Goal: Task Accomplishment & Management: Complete application form

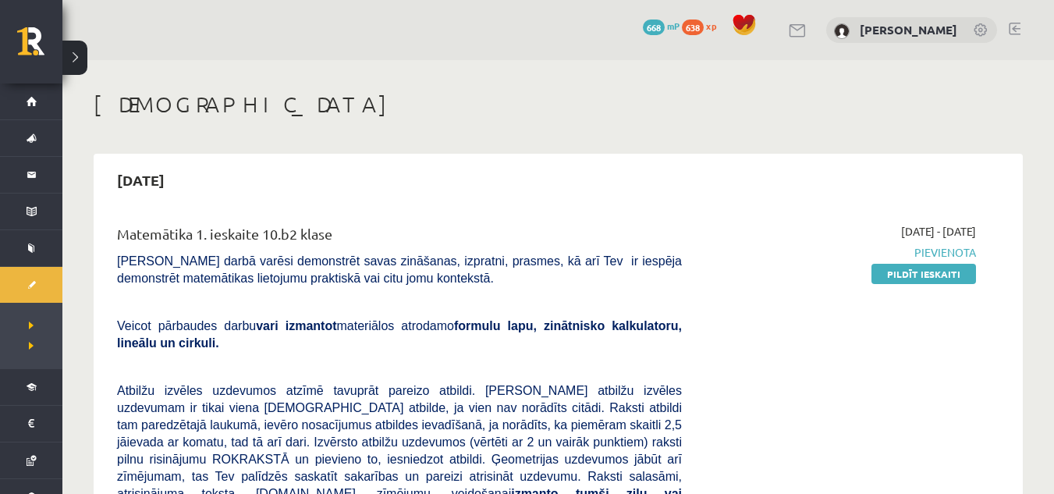
click at [1013, 28] on link at bounding box center [1014, 29] width 12 height 12
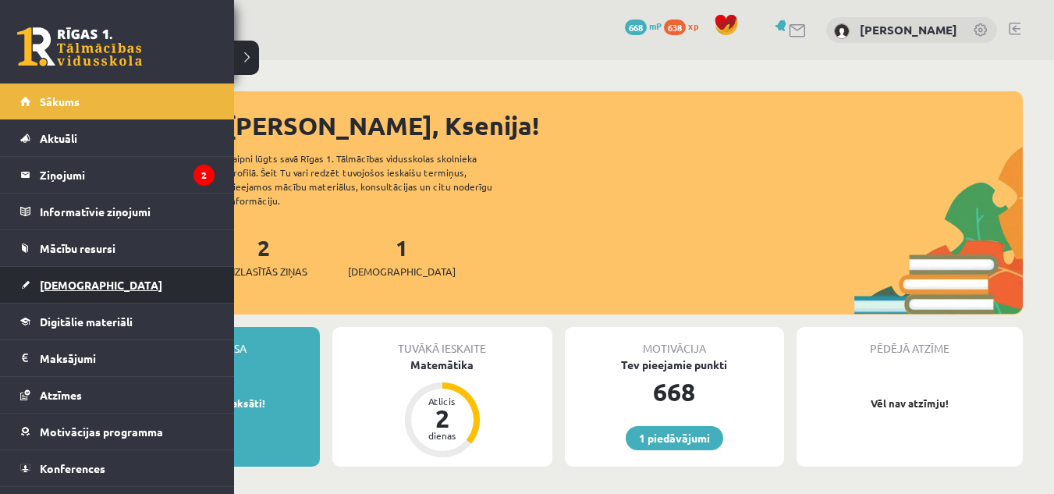
click at [66, 274] on link "[DEMOGRAPHIC_DATA]" at bounding box center [117, 285] width 194 height 36
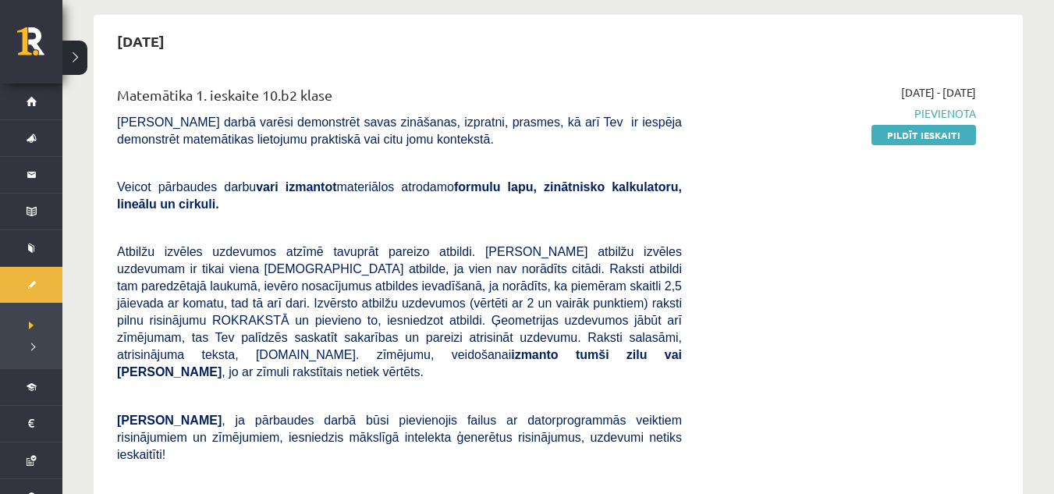
scroll to position [173, 0]
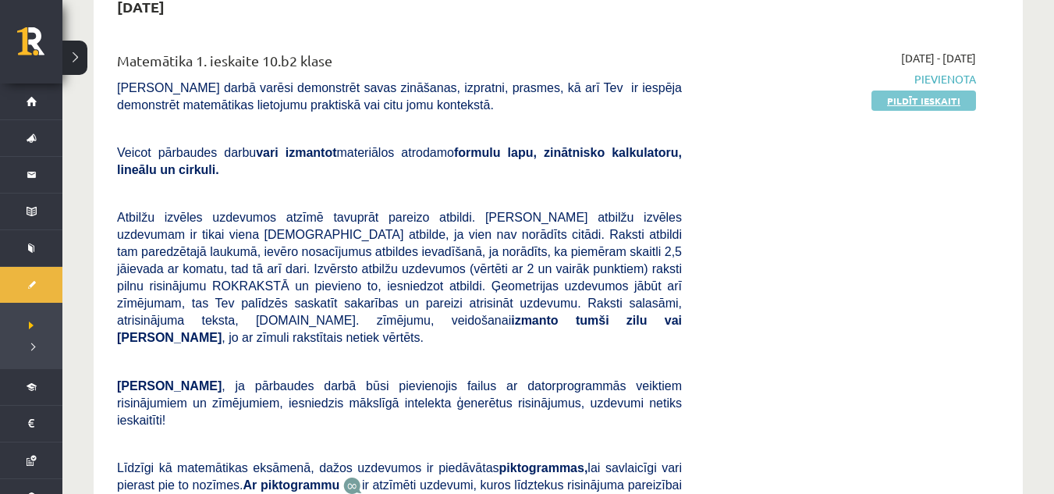
click at [949, 97] on link "Pildīt ieskaiti" at bounding box center [923, 100] width 105 height 20
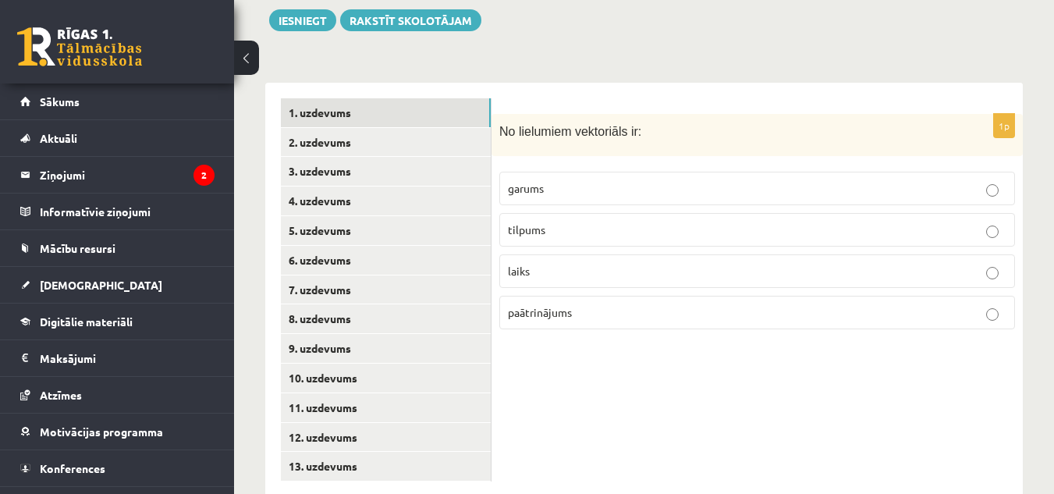
scroll to position [646, 0]
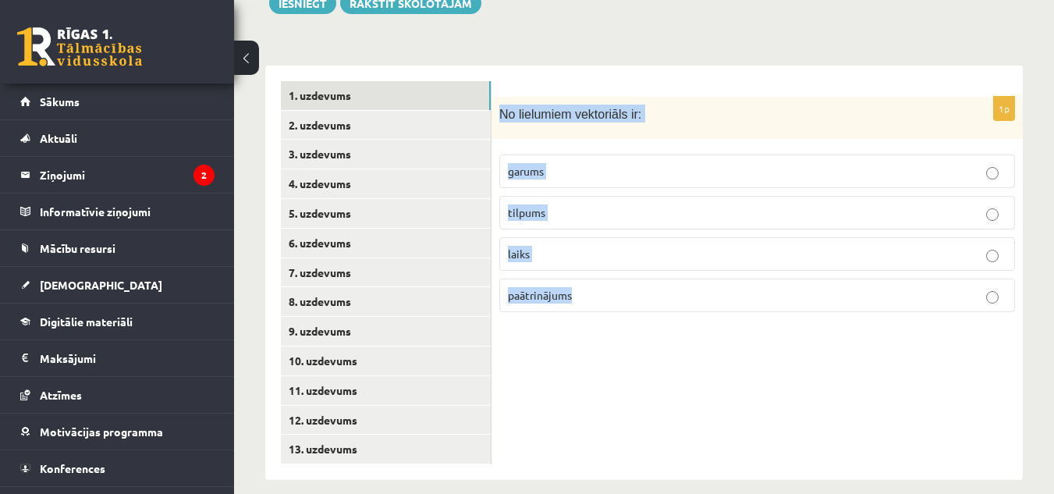
drag, startPoint x: 498, startPoint y: 100, endPoint x: 647, endPoint y: 304, distance: 252.4
click at [647, 304] on div "1p No lielumiem vektoriāls ir: garums tilpums laiks paātrinājums" at bounding box center [756, 211] width 531 height 229
copy div "No lielumiem vektoriāls ir: garums tilpums laiks paātrinājums"
click at [582, 287] on p "paātrinājums" at bounding box center [757, 295] width 498 height 16
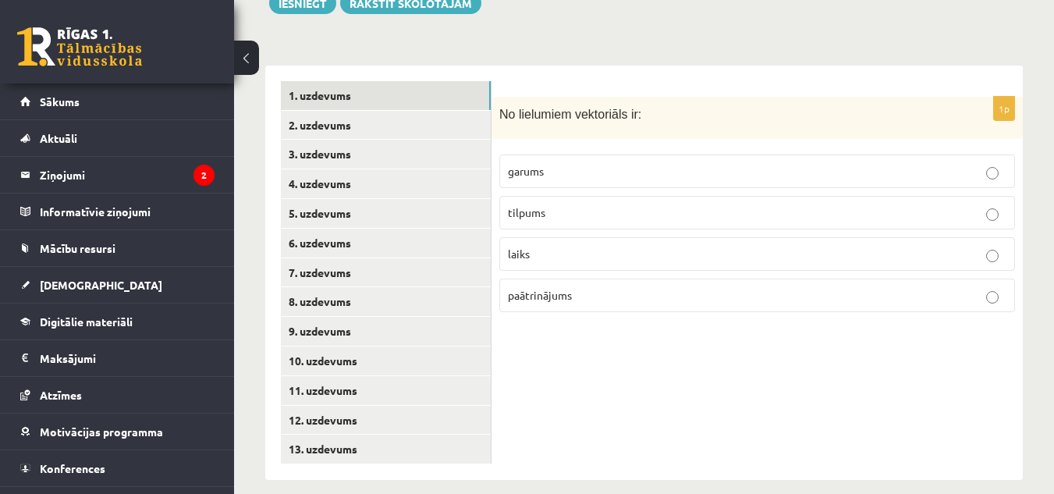
click at [594, 353] on div "1p No lielumiem vektoriāls ir: garums tilpums laiks paātrinājums" at bounding box center [756, 273] width 531 height 414
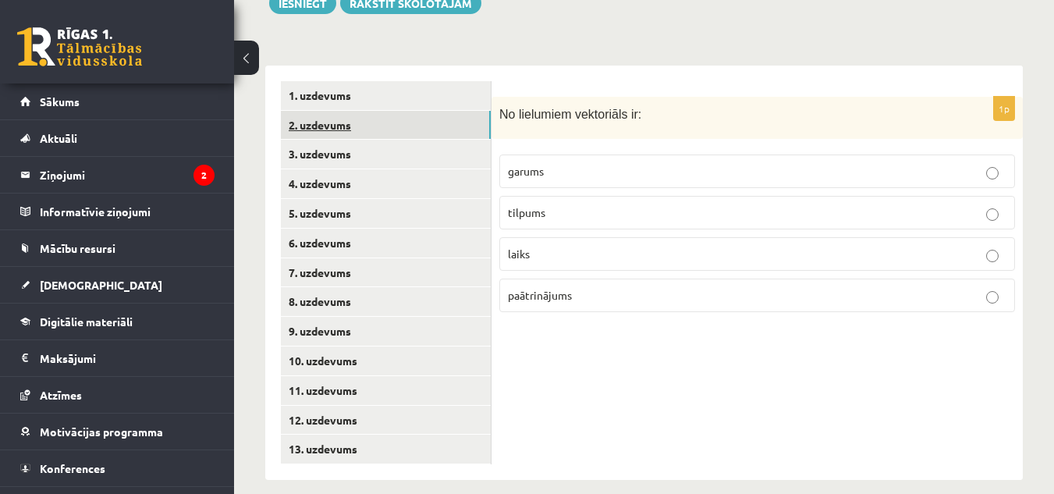
click at [395, 111] on link "2. uzdevums" at bounding box center [386, 125] width 210 height 29
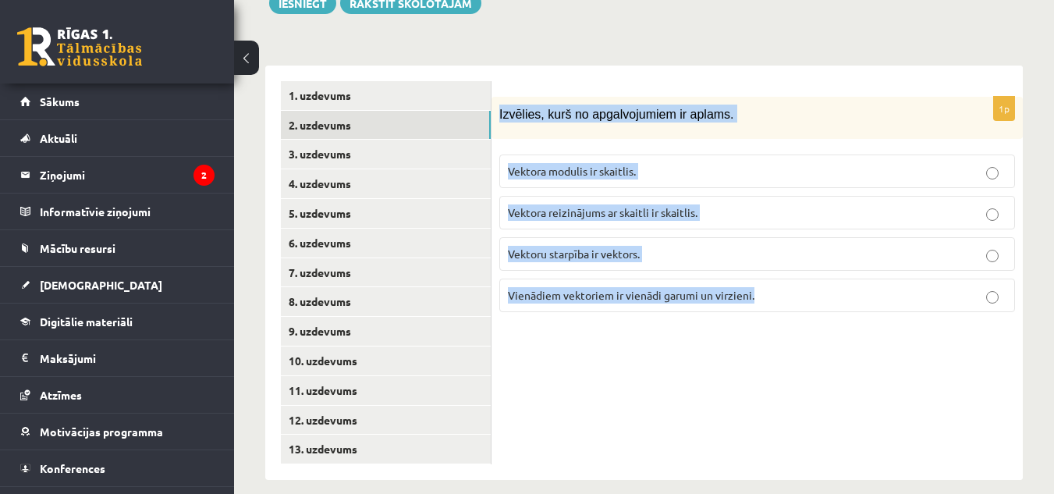
drag, startPoint x: 497, startPoint y: 94, endPoint x: 834, endPoint y: 327, distance: 409.7
click at [834, 327] on div "1p Izvēlies, kurš no apgalvojumiem ir aplams. Vektora modulis ir skaitlis. Vekt…" at bounding box center [756, 273] width 531 height 414
copy div "Izvēlies, kurš no apgalvojumiem ir aplams. Vektora modulis ir skaitlis. Vektora…"
click at [771, 204] on p "Vektora reizinājums ar skaitli ir skaitlis." at bounding box center [757, 212] width 498 height 16
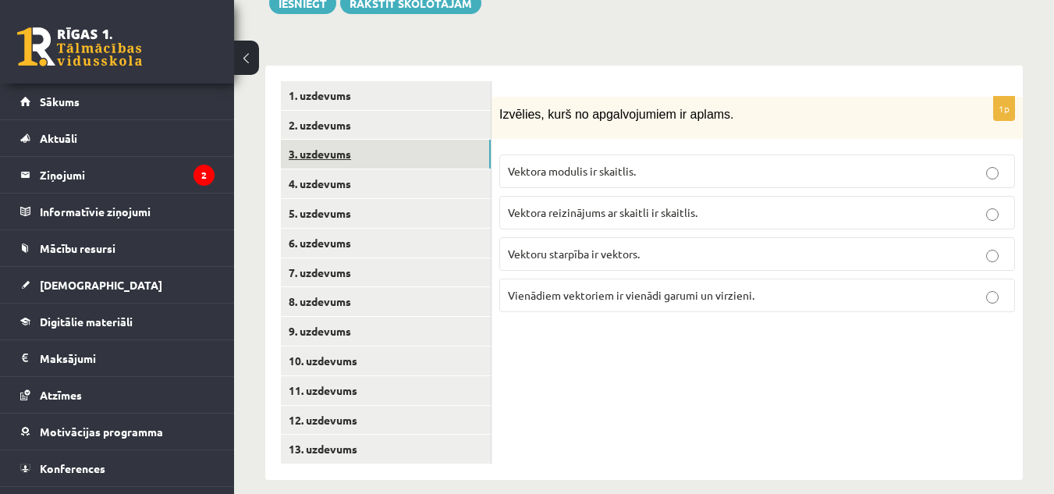
click at [402, 140] on link "3. uzdevums" at bounding box center [386, 154] width 210 height 29
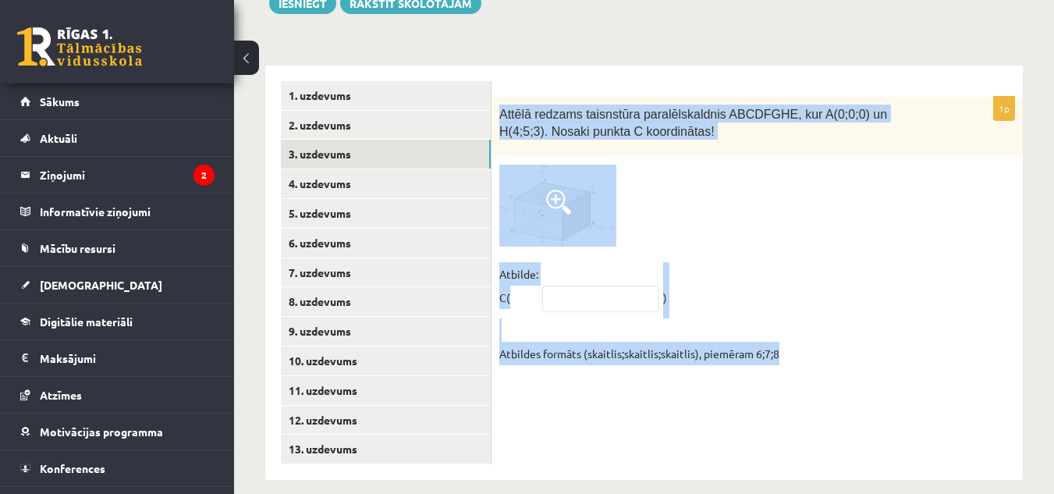
drag, startPoint x: 498, startPoint y: 96, endPoint x: 797, endPoint y: 369, distance: 404.6
click at [797, 369] on div "1p Attēlā redzams taisnstūra paralēlskaldnis ABCDFGHE, kur A(0;0;0) un H(4;5;3)…" at bounding box center [756, 273] width 531 height 414
copy div "Attēlā redzams taisnstūra paralēlskaldnis ABCDFGHE, kur A(0;0;0) un H(4;5;3). N…"
click at [543, 285] on input "text" at bounding box center [600, 298] width 117 height 27
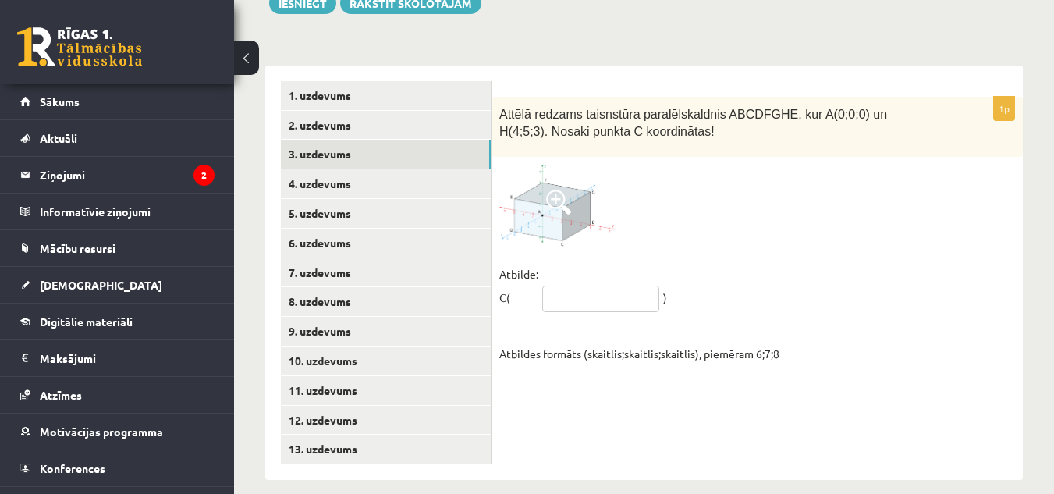
paste input "********"
click at [557, 285] on input "********" at bounding box center [600, 298] width 117 height 27
click at [590, 285] on input "******" at bounding box center [600, 298] width 117 height 27
type input "*****"
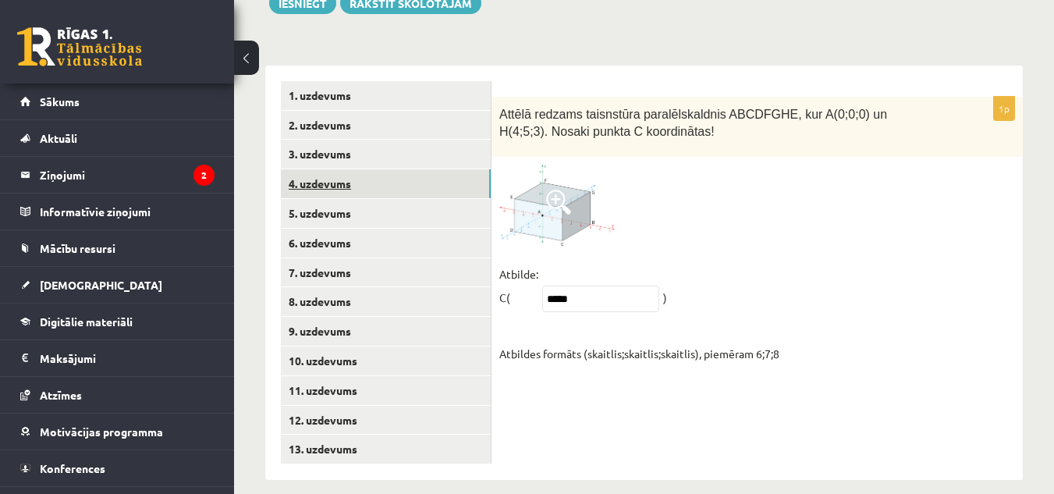
click at [372, 169] on link "4. uzdevums" at bounding box center [386, 183] width 210 height 29
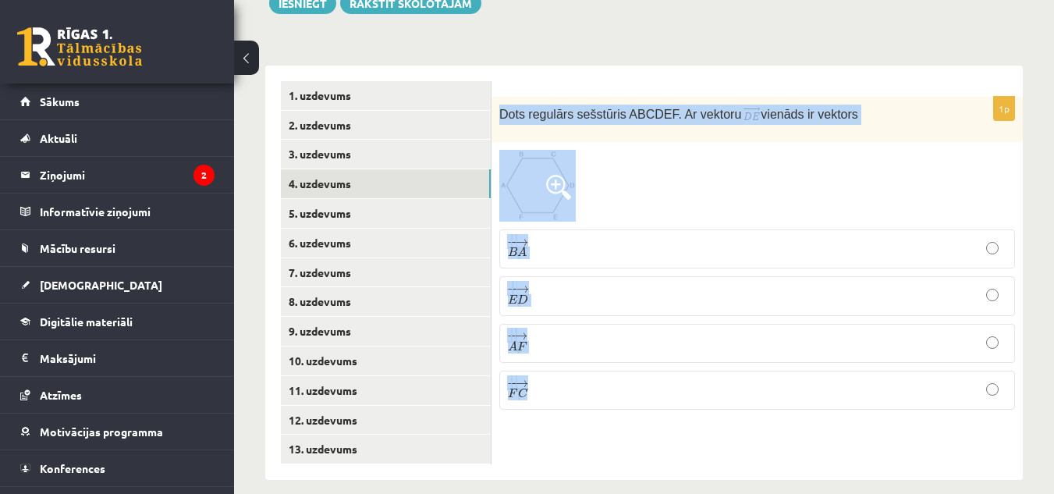
drag, startPoint x: 498, startPoint y: 94, endPoint x: 675, endPoint y: 440, distance: 388.6
click at [675, 440] on div "1p Dots regulārs sešstūris ABCDEF. Ar vektoru vienāds ir vektors − − → B A B A …" at bounding box center [756, 273] width 531 height 414
copy div "Dots regulārs sešstūris ABCDEF. Ar vektoru vienāds ir vektors − − → B A B A → −…"
click at [574, 285] on p "− − → E D E D →" at bounding box center [757, 296] width 498 height 22
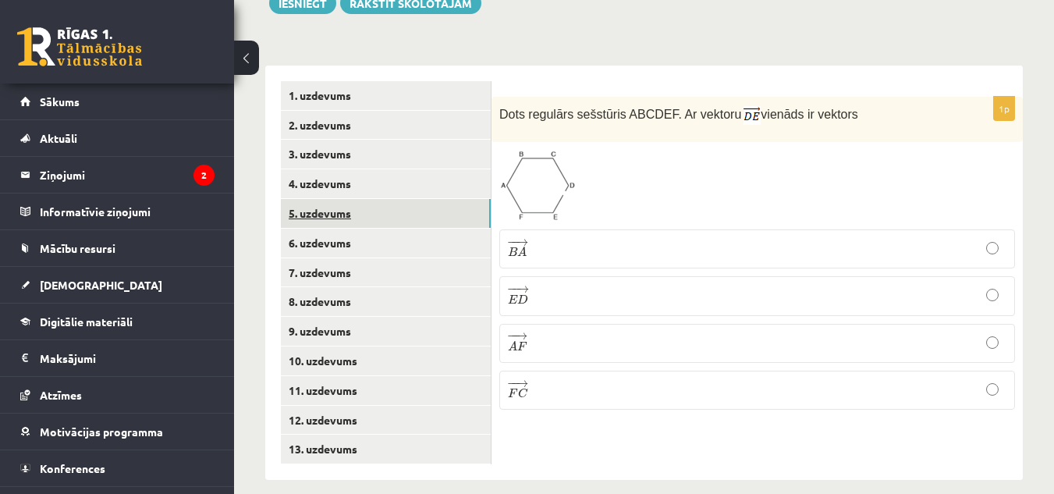
click at [394, 202] on link "5. uzdevums" at bounding box center [386, 213] width 210 height 29
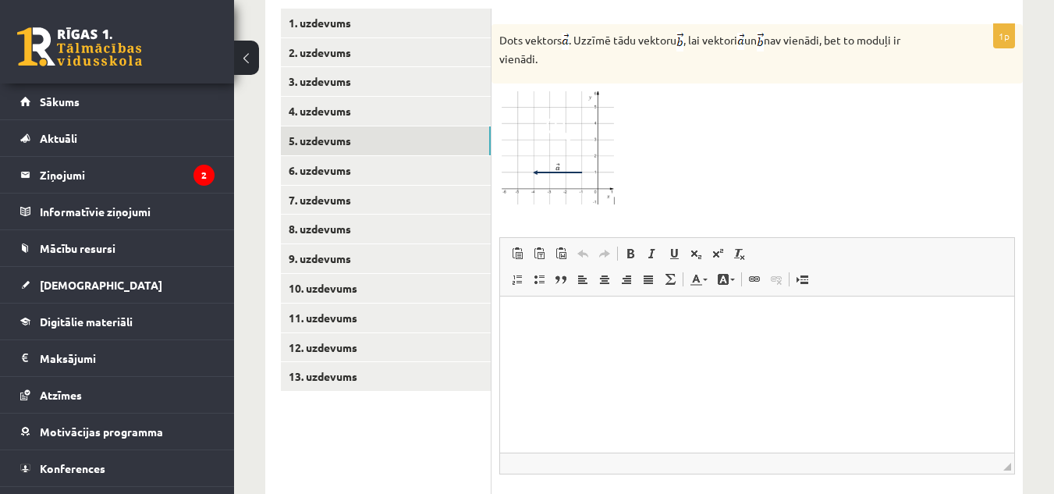
scroll to position [681, 0]
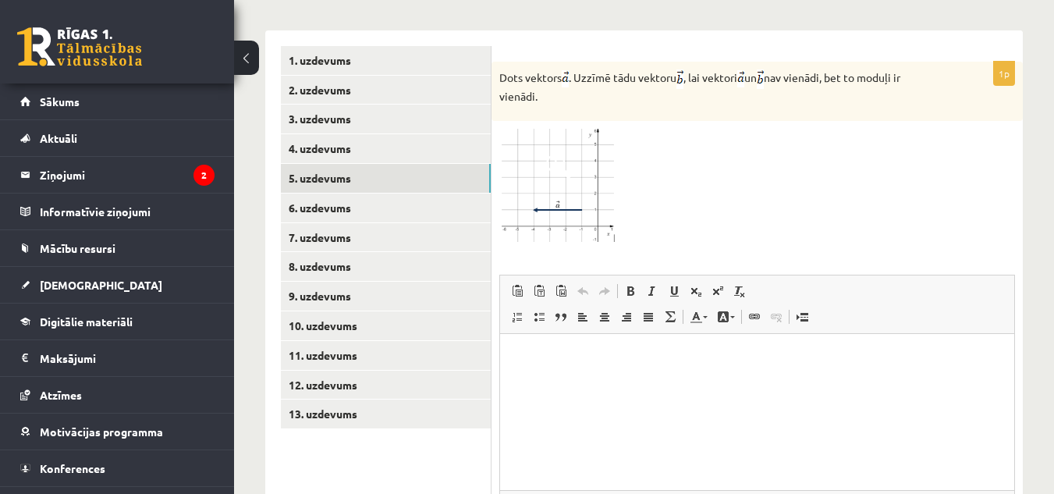
drag, startPoint x: 500, startPoint y: 59, endPoint x: 557, endPoint y: 102, distance: 71.3
click at [557, 102] on div "Dots vektors . Uzzīmē tādu vektoru , lai vektori un nav vienādi, bet to moduļi …" at bounding box center [756, 92] width 531 height 60
copy p "Dots vektors . Uzzīmē tādu vektoru , lai vektori un nav vienādi, bet to moduļi …"
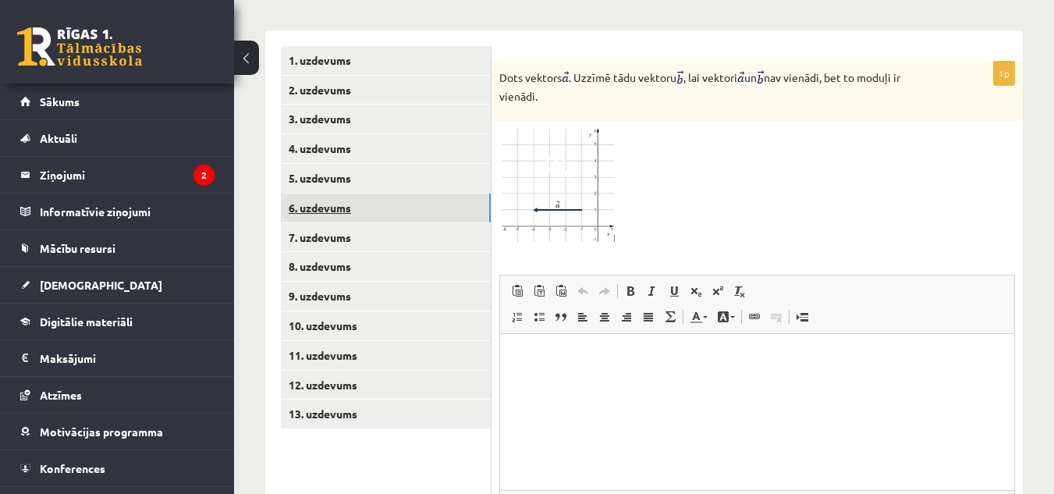
click at [441, 193] on link "6. uzdevums" at bounding box center [386, 207] width 210 height 29
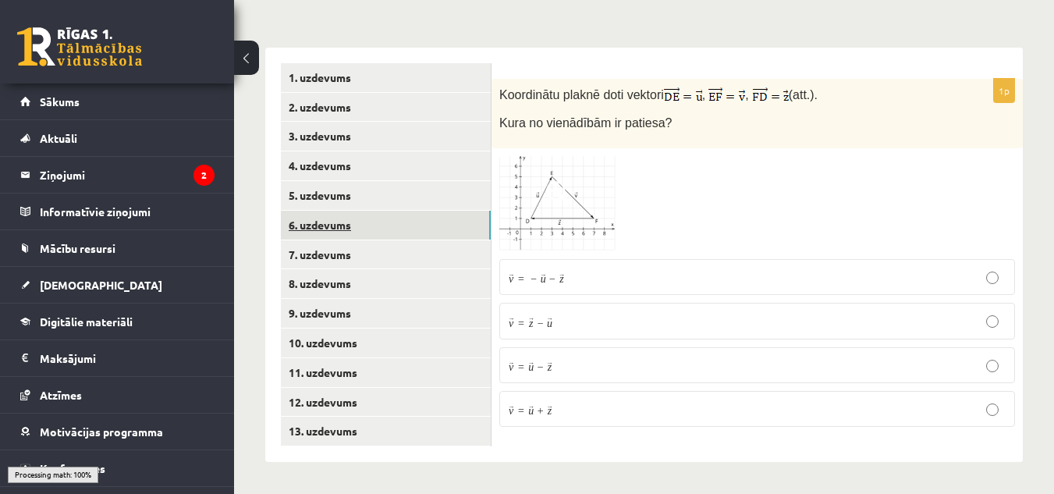
scroll to position [647, 0]
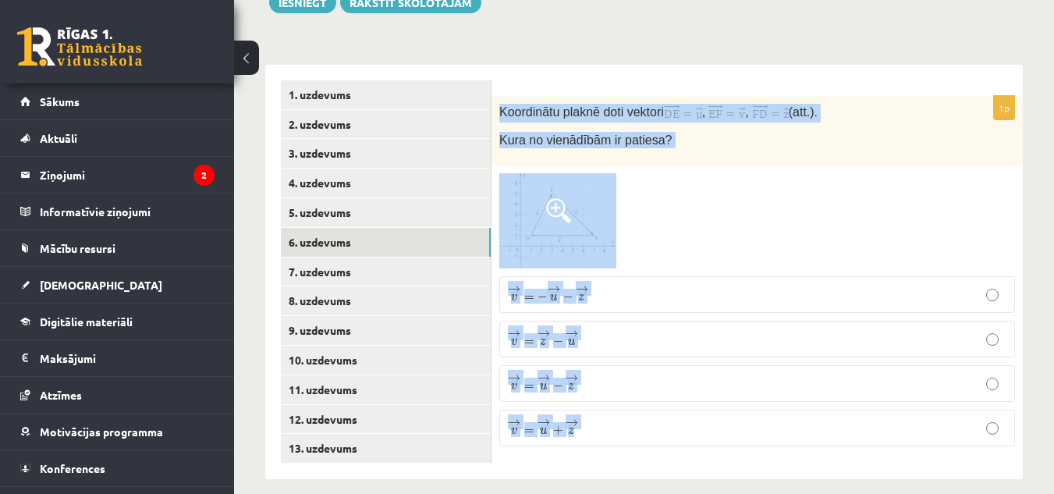
drag, startPoint x: 501, startPoint y: 89, endPoint x: 626, endPoint y: 409, distance: 343.2
click at [626, 409] on div "1p Koordinātu plaknē doti vektori , , (att.). Kura no vienādībām ir patiesa? → …" at bounding box center [756, 277] width 531 height 363
copy div "Koordinātu plaknē doti vektori , , (att.). Kura no vienādībām ir patiesa? → v =…"
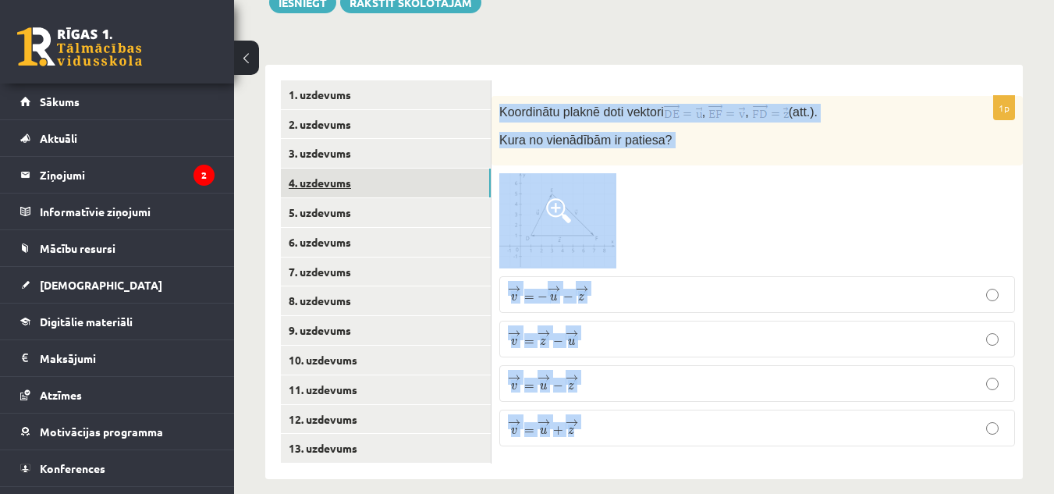
click at [374, 168] on link "4. uzdevums" at bounding box center [386, 182] width 210 height 29
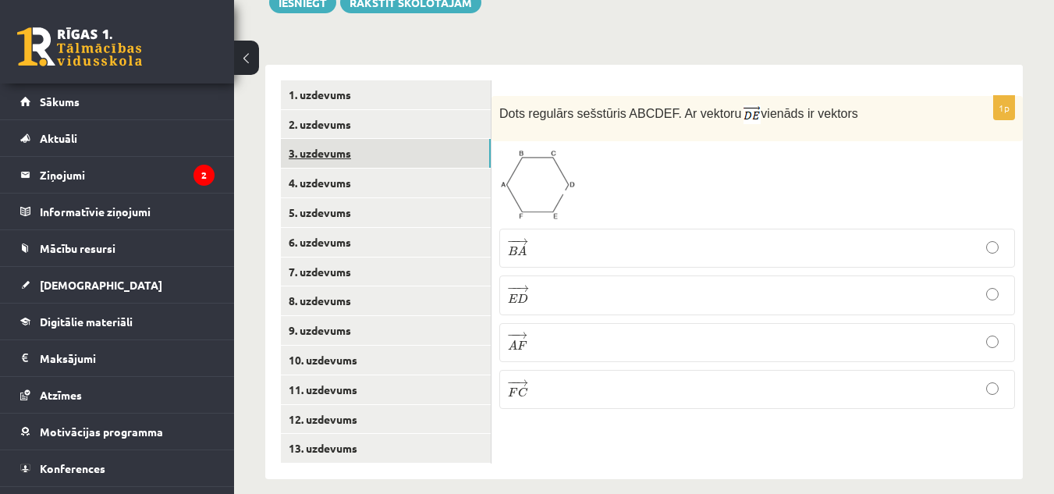
click at [365, 139] on link "3. uzdevums" at bounding box center [386, 153] width 210 height 29
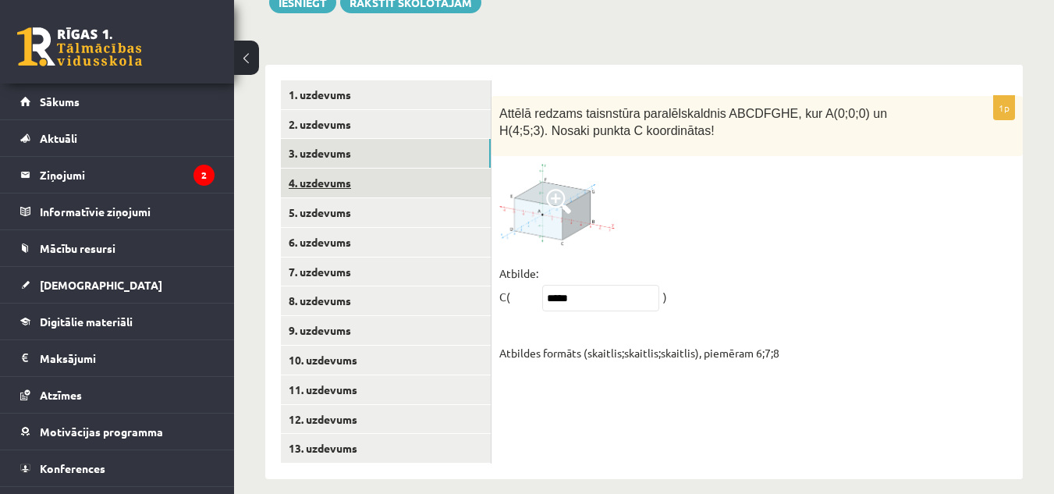
click at [398, 168] on link "4. uzdevums" at bounding box center [386, 182] width 210 height 29
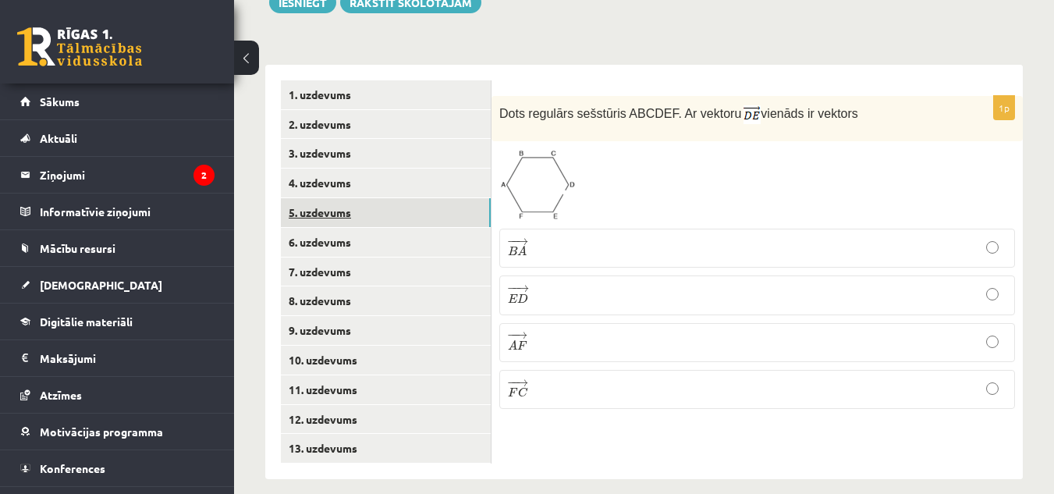
click at [394, 198] on link "5. uzdevums" at bounding box center [386, 212] width 210 height 29
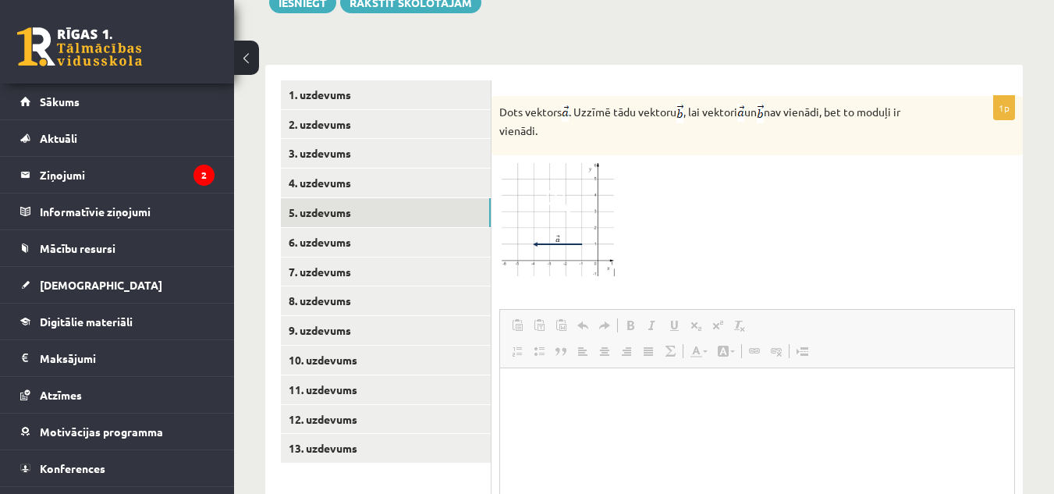
scroll to position [0, 0]
click at [576, 224] on img at bounding box center [557, 220] width 117 height 115
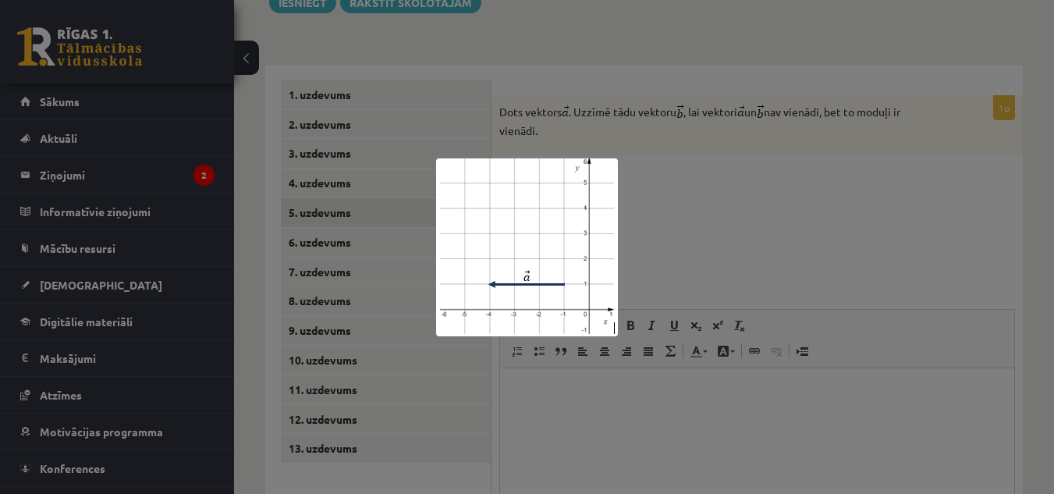
click at [751, 159] on div at bounding box center [527, 247] width 1054 height 494
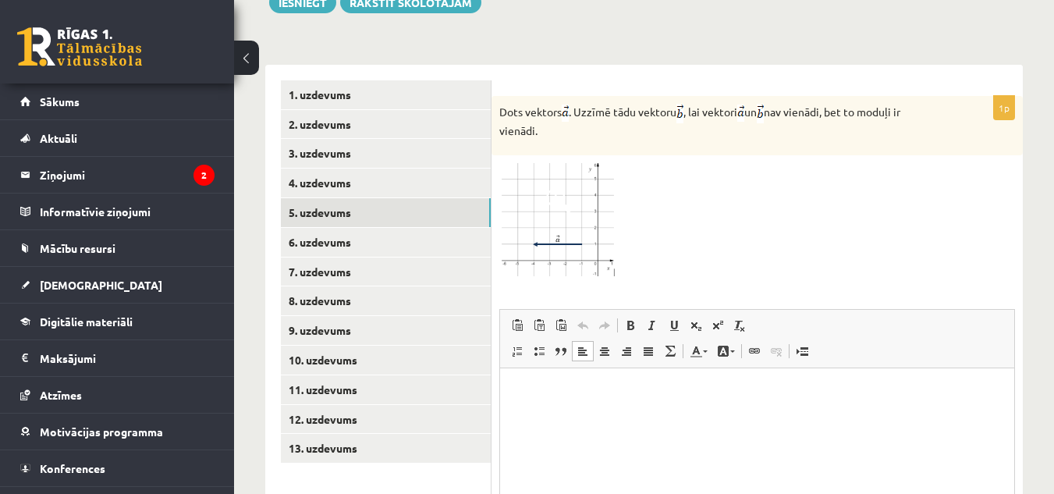
click at [596, 392] on p "Визуальный текстовый редактор, wiswyg-editor-user-answer-47434136998320" at bounding box center [757, 392] width 483 height 16
click at [517, 395] on p "Визуальный текстовый редактор, wiswyg-editor-user-answer-47434136998320" at bounding box center [757, 392] width 483 height 16
click at [560, 319] on span at bounding box center [561, 325] width 12 height 12
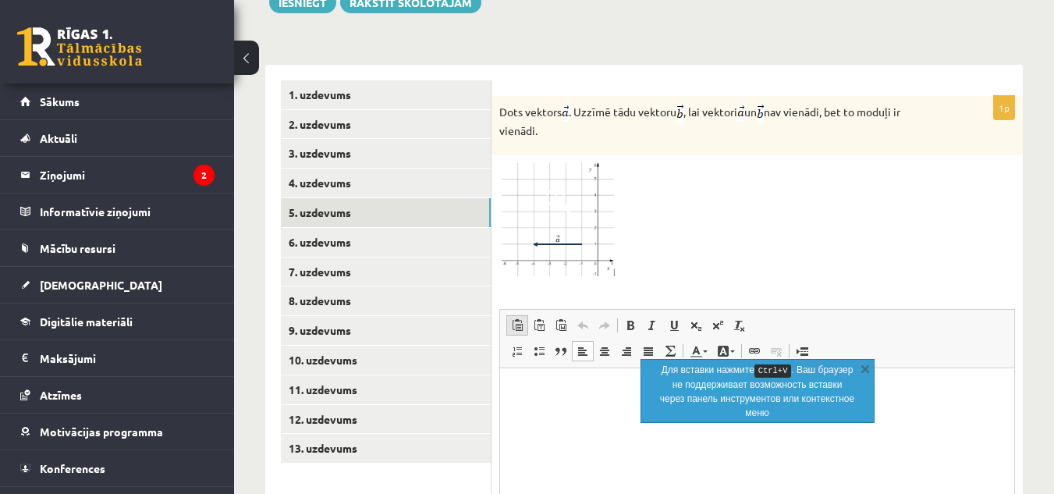
click at [514, 319] on span at bounding box center [517, 325] width 12 height 12
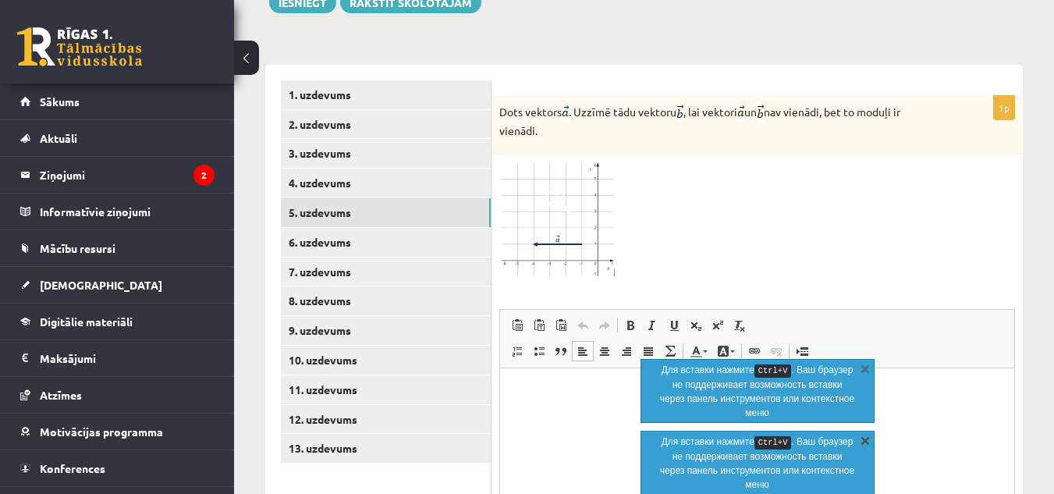
click at [861, 439] on link "X" at bounding box center [865, 440] width 16 height 16
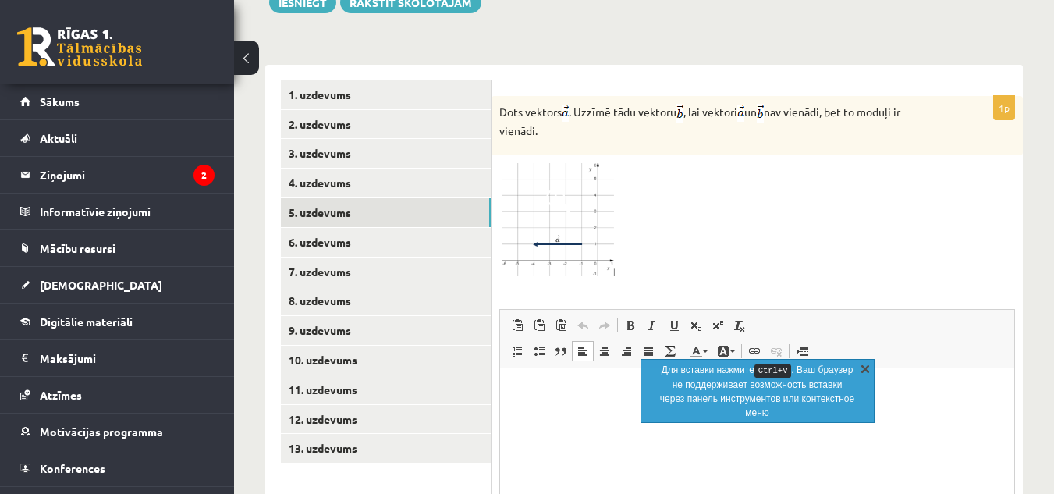
click at [859, 369] on link "X" at bounding box center [865, 368] width 16 height 16
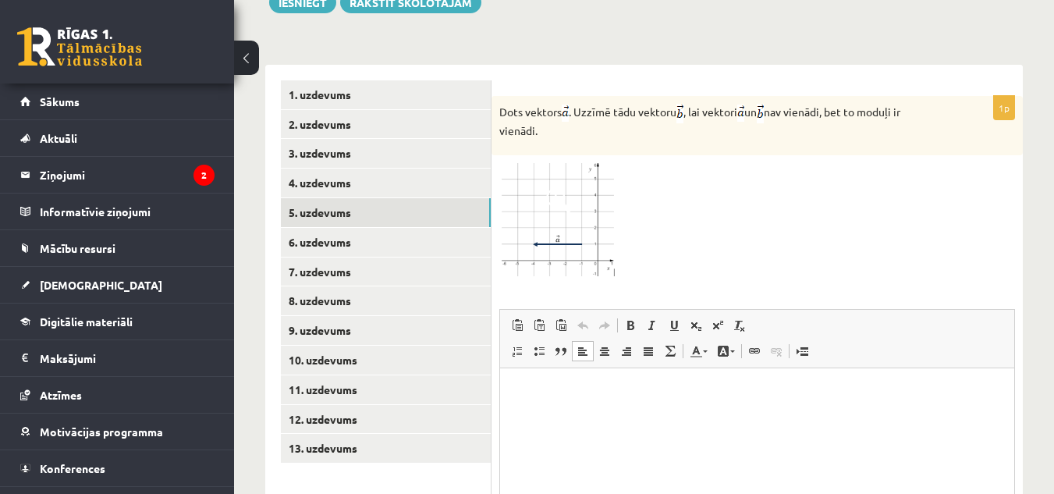
click at [528, 384] on p "Визуальный текстовый редактор, wiswyg-editor-user-answer-47434136998320" at bounding box center [757, 392] width 483 height 16
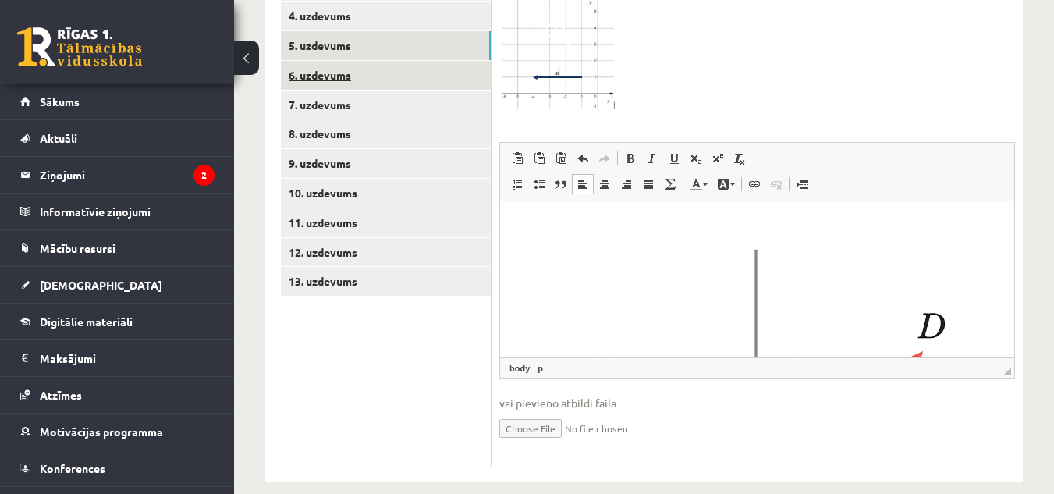
click at [382, 61] on link "6. uzdevums" at bounding box center [386, 75] width 210 height 29
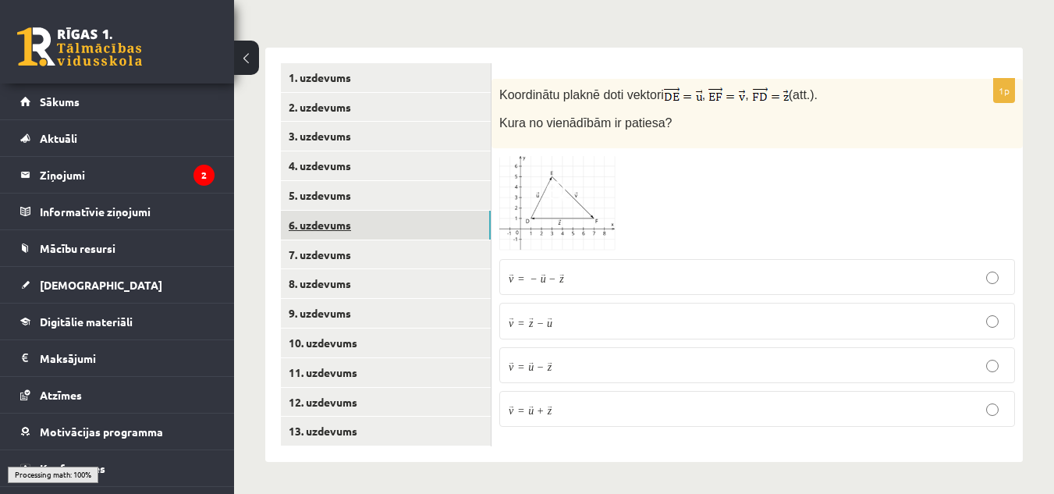
scroll to position [647, 0]
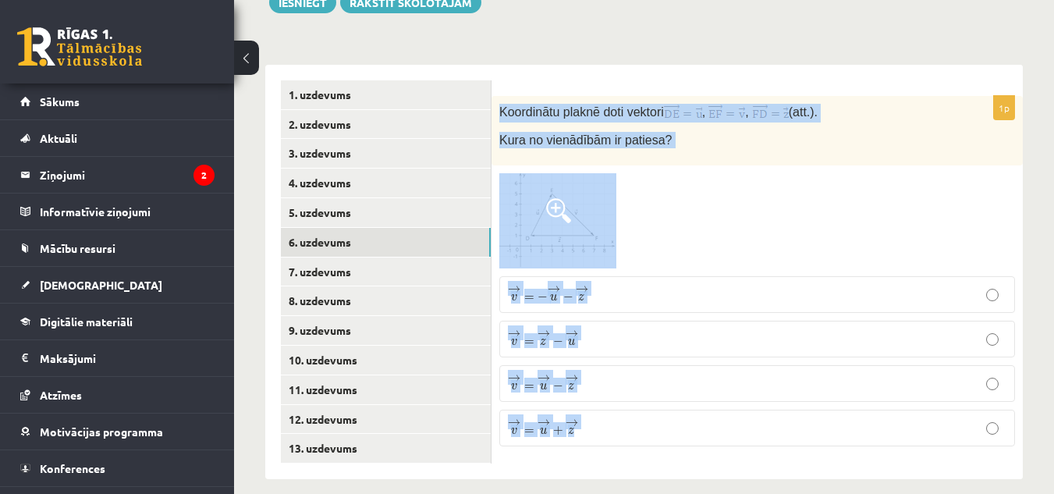
drag, startPoint x: 492, startPoint y: 88, endPoint x: 644, endPoint y: 406, distance: 352.0
click at [644, 406] on div "1p Koordinātu plaknē doti vektori , , (att.). Kura no vienādībām ir patiesa? → …" at bounding box center [756, 277] width 531 height 363
copy div "Koordinātu plaknē doti vektori , , (att.). Kura no vienādībām ir patiesa? → v =…"
click at [470, 316] on link "9. uzdevums" at bounding box center [386, 330] width 210 height 29
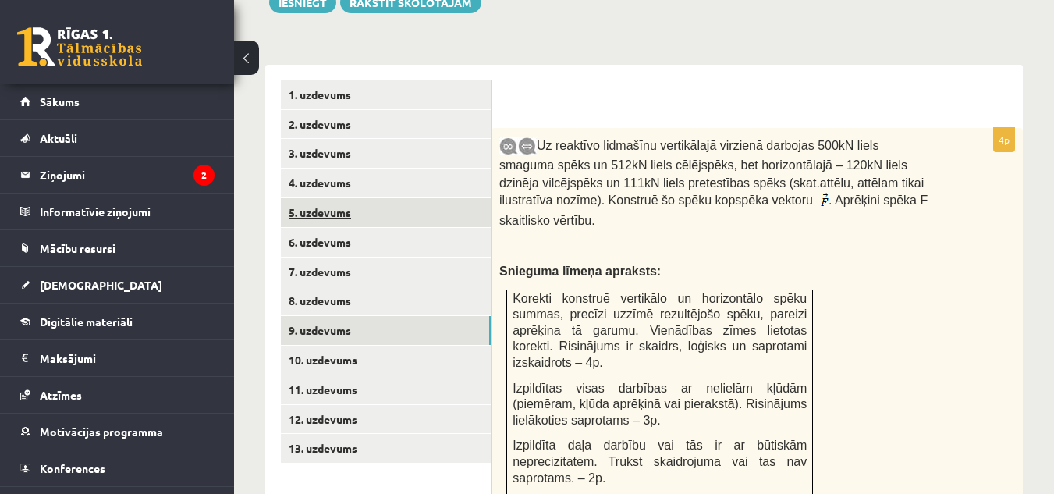
scroll to position [0, 0]
click at [419, 199] on link "5. uzdevums" at bounding box center [386, 212] width 210 height 29
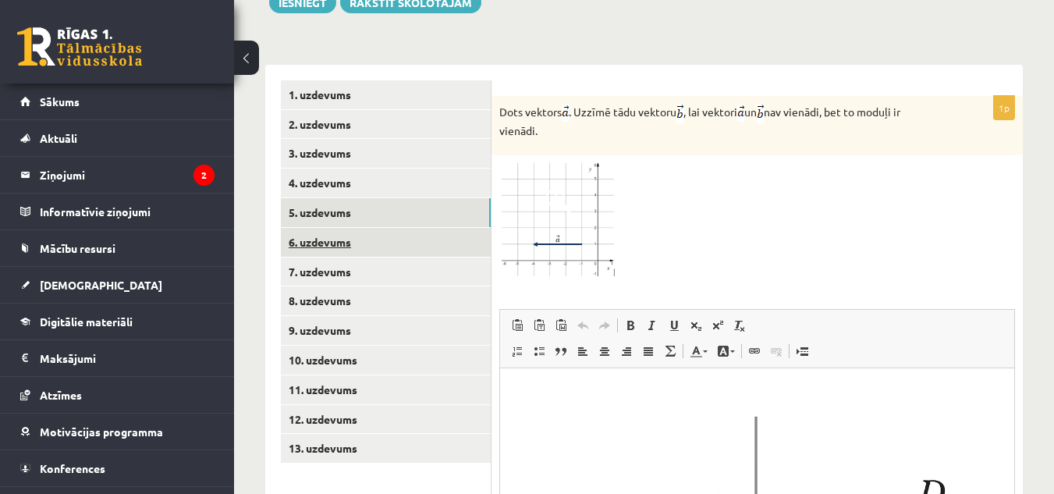
click at [403, 228] on link "6. uzdevums" at bounding box center [386, 242] width 210 height 29
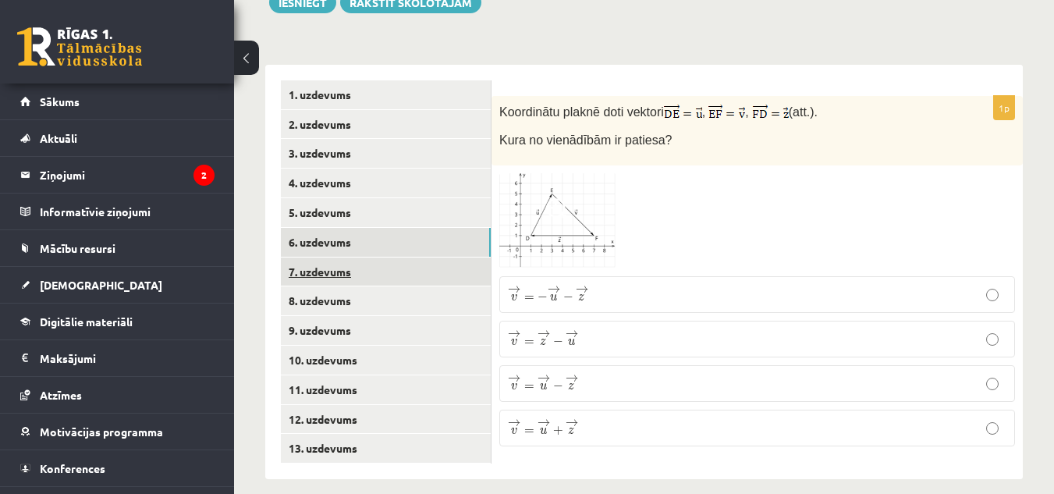
click at [393, 257] on link "7. uzdevums" at bounding box center [386, 271] width 210 height 29
click at [423, 232] on link "6. uzdevums" at bounding box center [386, 242] width 210 height 29
click at [413, 257] on link "7. uzdevums" at bounding box center [386, 271] width 210 height 29
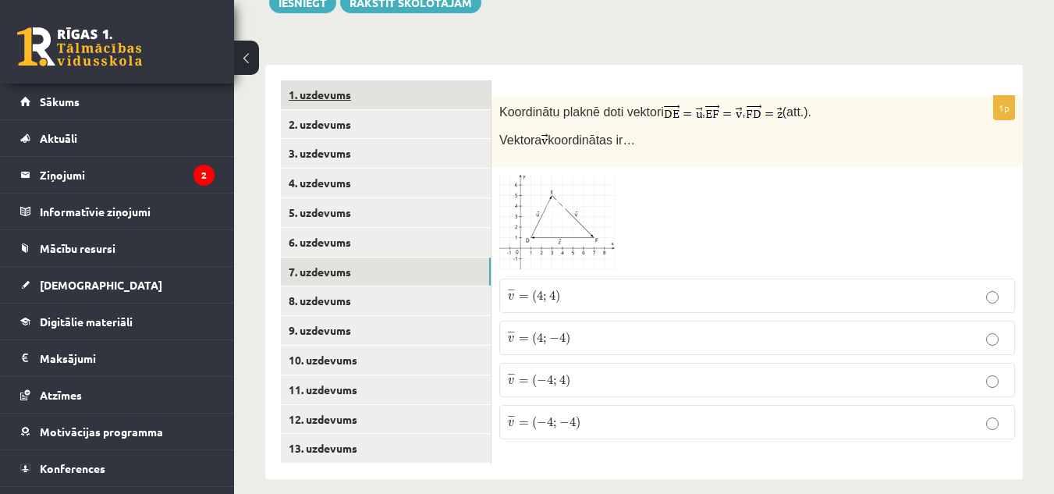
click at [421, 80] on link "1. uzdevums" at bounding box center [386, 94] width 210 height 29
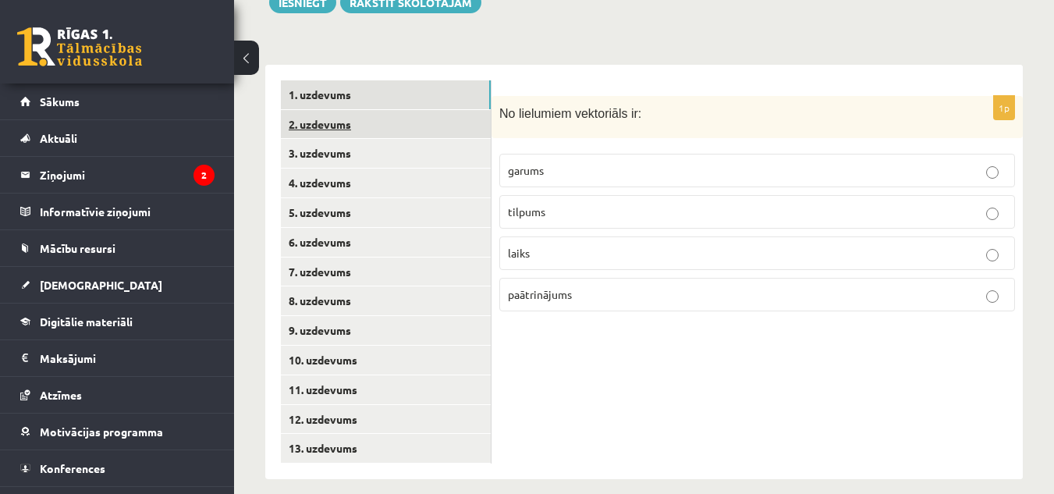
click at [423, 113] on link "2. uzdevums" at bounding box center [386, 124] width 210 height 29
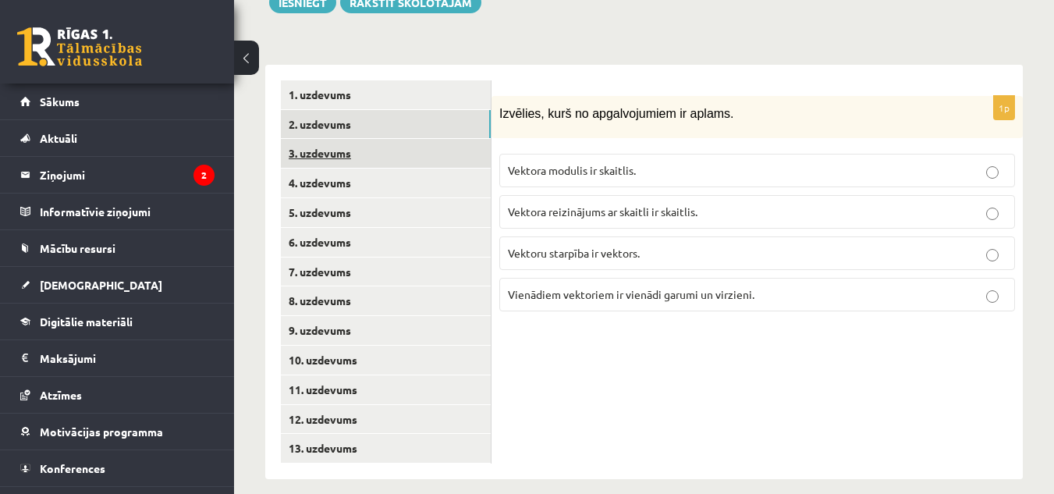
click at [421, 139] on link "3. uzdevums" at bounding box center [386, 153] width 210 height 29
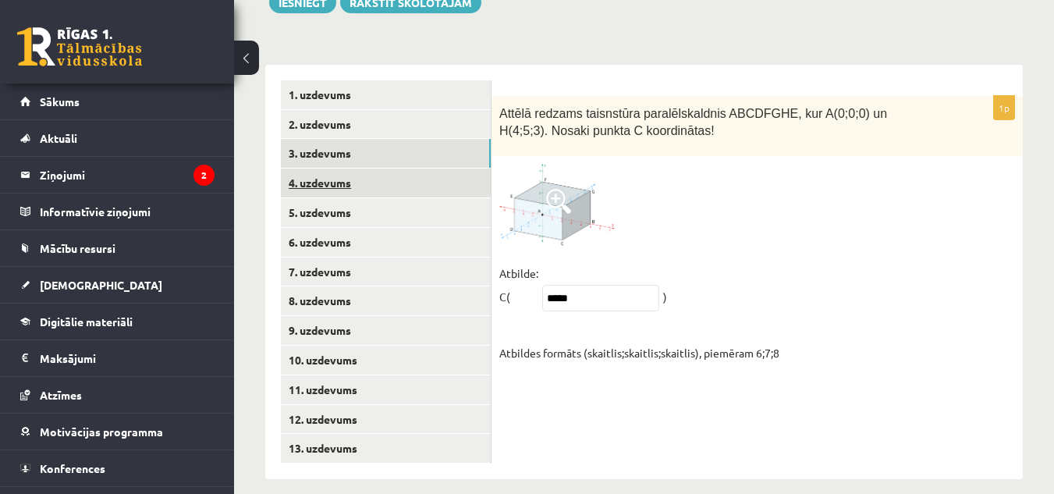
click at [420, 168] on link "4. uzdevums" at bounding box center [386, 182] width 210 height 29
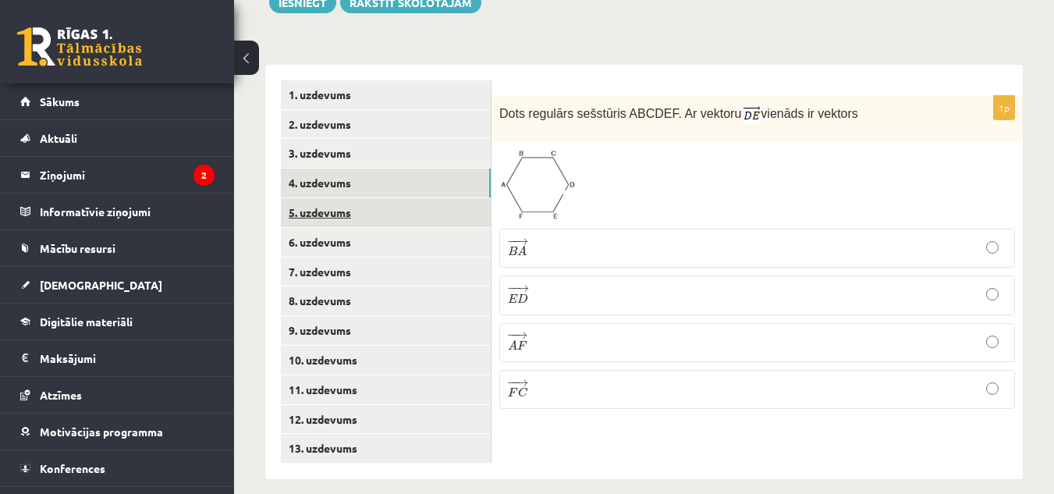
click at [420, 198] on link "5. uzdevums" at bounding box center [386, 212] width 210 height 29
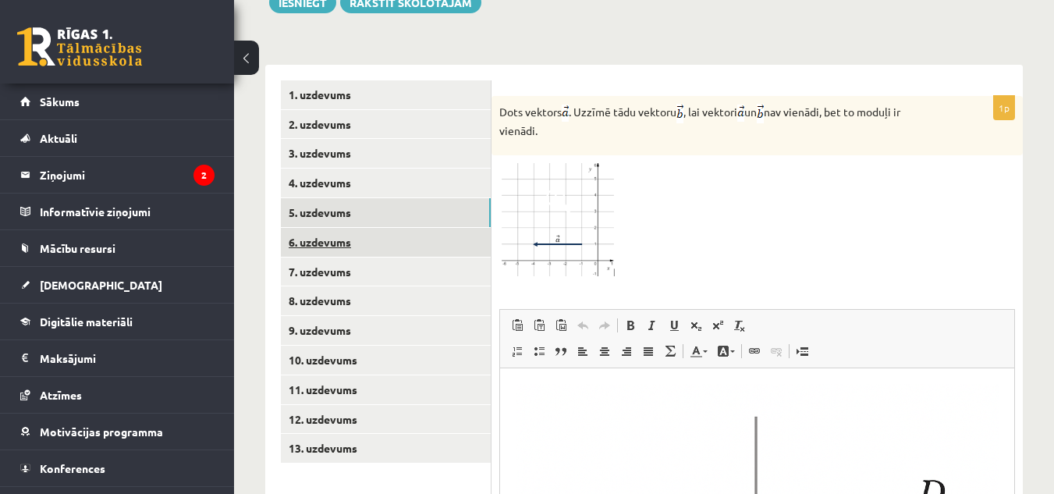
click at [427, 228] on link "6. uzdevums" at bounding box center [386, 242] width 210 height 29
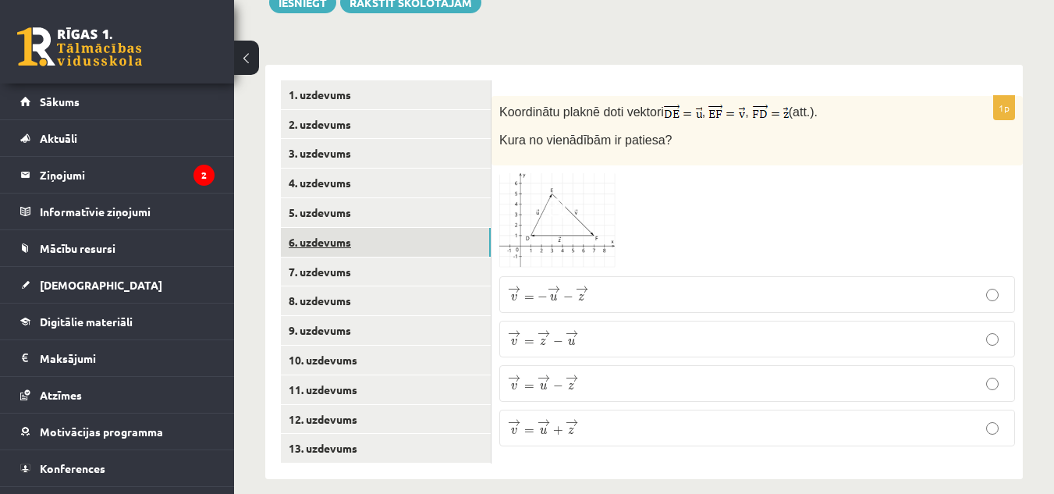
click at [421, 235] on link "6. uzdevums" at bounding box center [386, 242] width 210 height 29
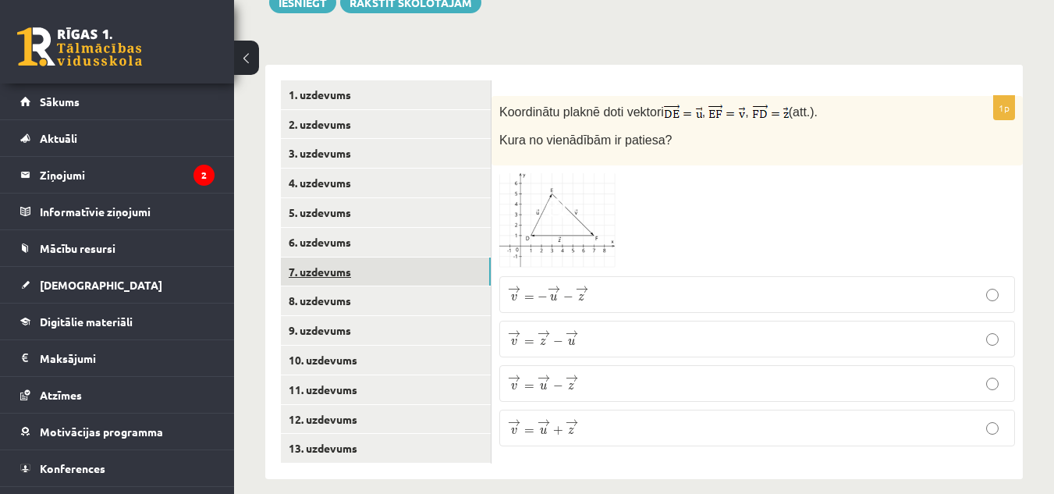
click at [423, 257] on link "7. uzdevums" at bounding box center [386, 271] width 210 height 29
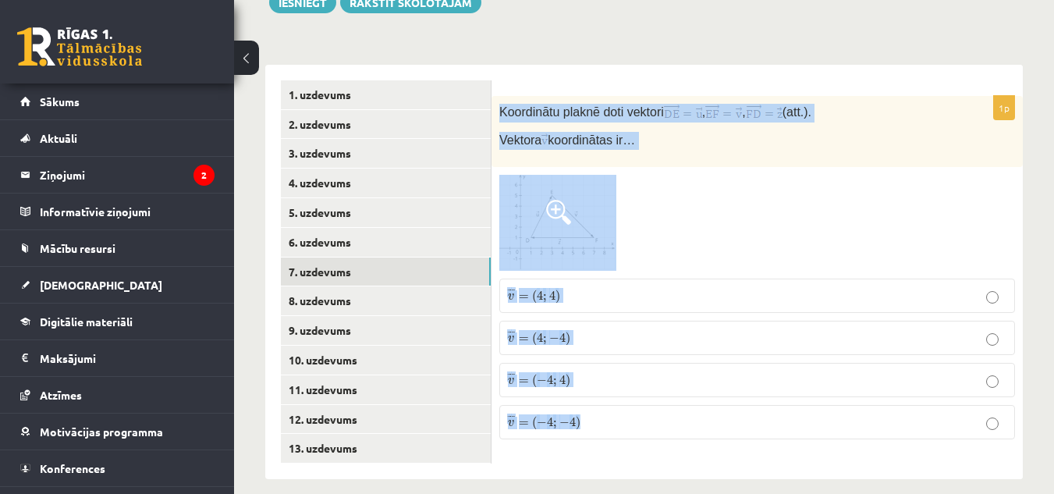
drag, startPoint x: 502, startPoint y: 95, endPoint x: 668, endPoint y: 423, distance: 367.3
click at [668, 423] on div "1p Koordinātu plaknē doti vektori , , (att.). Vektora koordinātas ir… ¯ ¯ ¯ v =…" at bounding box center [756, 274] width 531 height 356
copy div "Koordinātu plaknē doti vektori , , (att.). Vektora koordinātas ir… ¯ ¯ ¯ v = ( …"
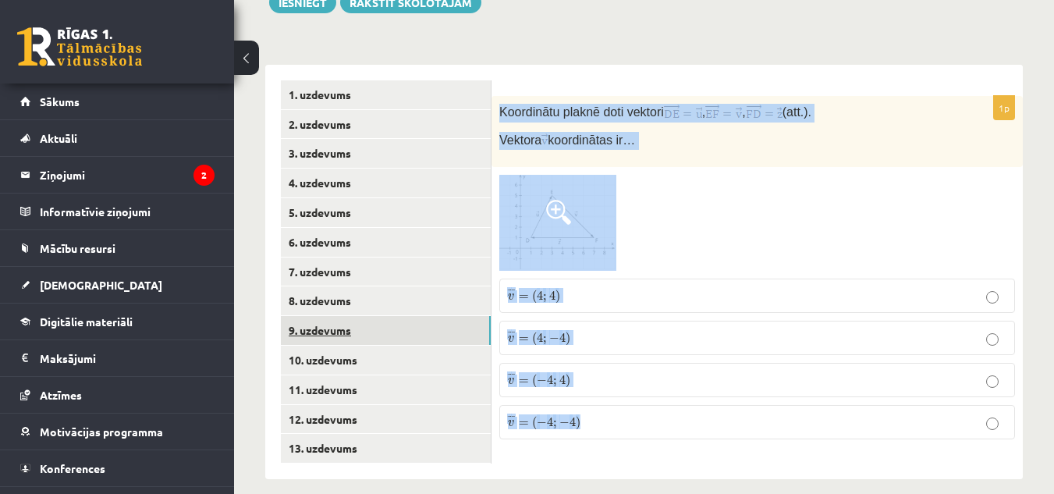
click at [455, 321] on link "9. uzdevums" at bounding box center [386, 330] width 210 height 29
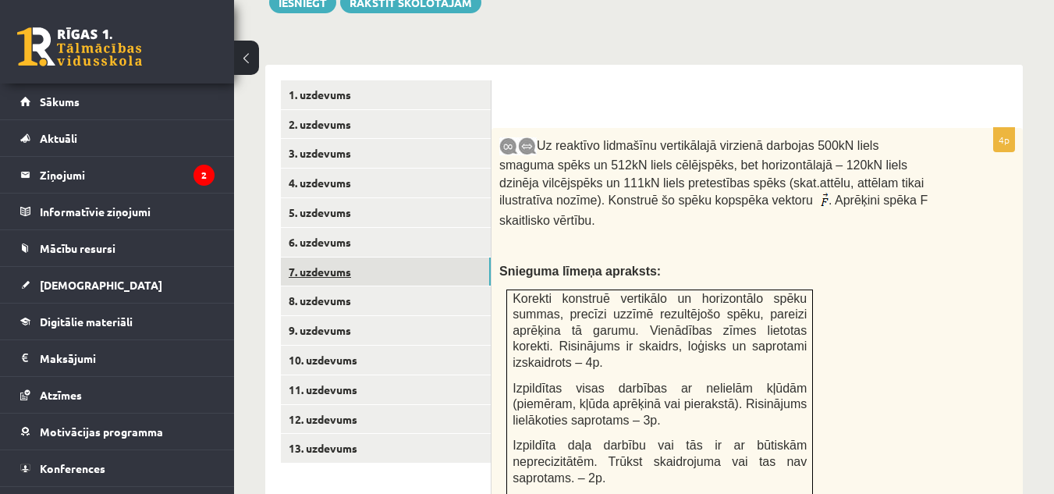
click at [400, 260] on link "7. uzdevums" at bounding box center [386, 271] width 210 height 29
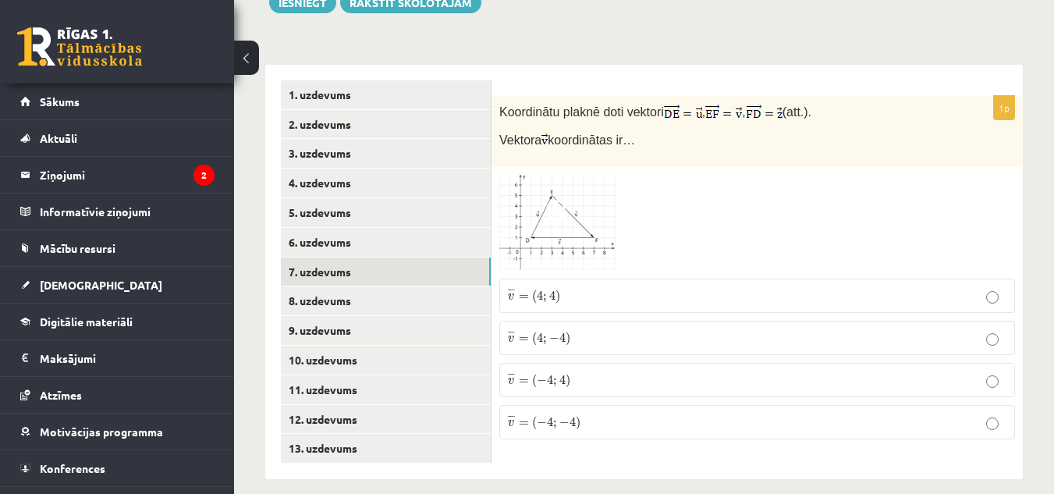
click at [643, 287] on p "¯ ¯ ¯ v = ( 4 ; 4 ) v ¯ = ( 4 ; 4 )" at bounding box center [757, 295] width 498 height 17
click at [373, 296] on link "8. uzdevums" at bounding box center [386, 300] width 210 height 29
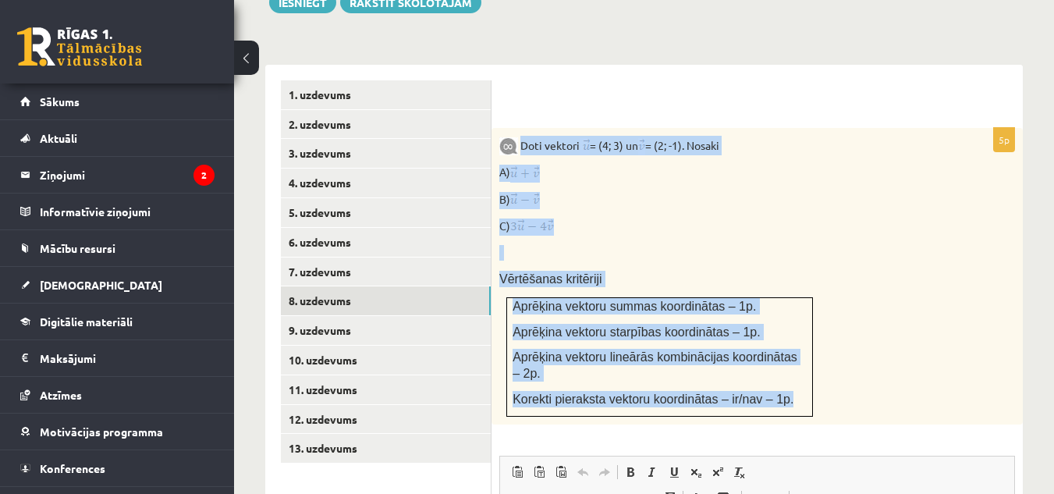
drag, startPoint x: 522, startPoint y: 127, endPoint x: 812, endPoint y: 360, distance: 371.7
click at [812, 360] on div "Doti vektori = (4; 3) un = (2; -1). Nosaki A) B) C) Vērtēšanas kritēriji Aprēķi…" at bounding box center [756, 276] width 531 height 296
copy div "Doti vektori = (4; 3) un = (2; -1). Nosaki A) B) C) Vērtēšanas kritēriji Aprēķi…"
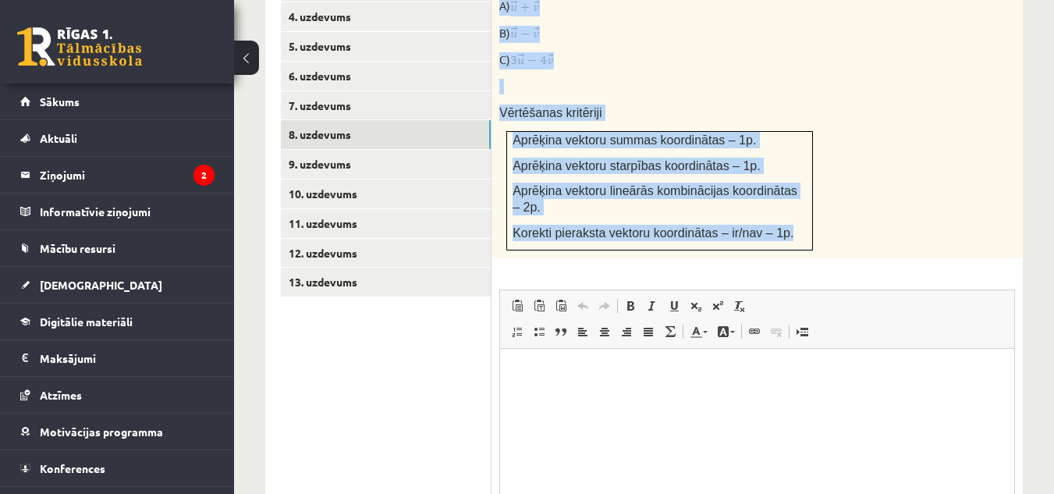
scroll to position [909, 0]
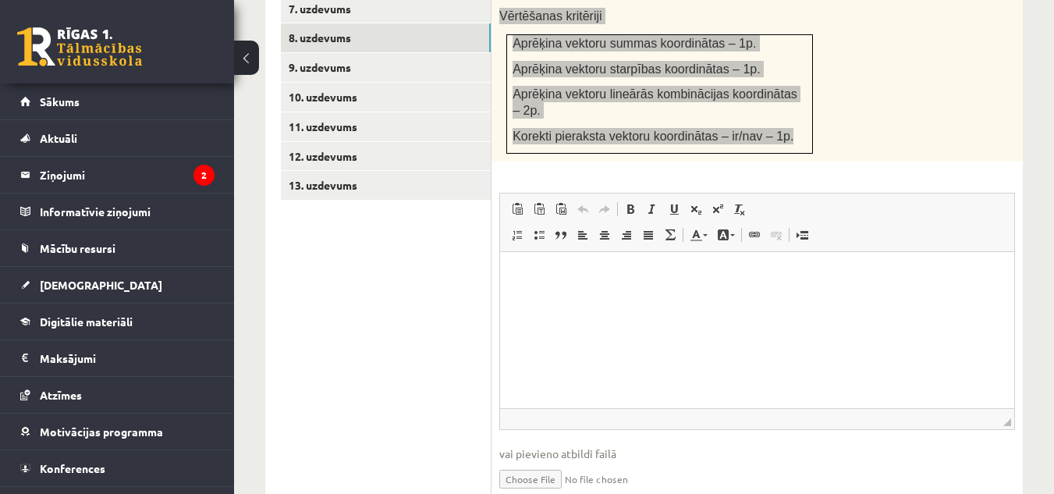
click at [530, 275] on p "Визуальный текстовый редактор, wiswyg-editor-user-answer-47433797867300" at bounding box center [757, 276] width 483 height 16
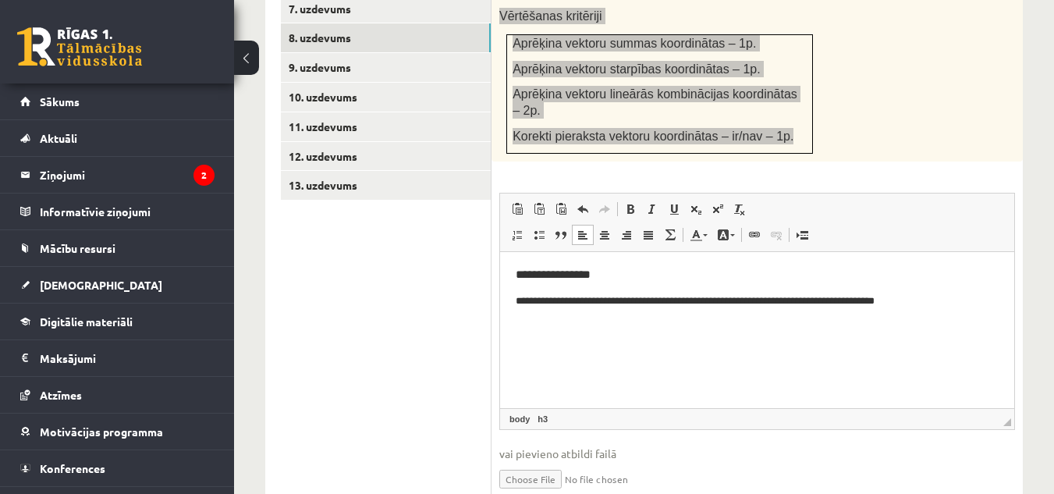
click at [923, 302] on p "**********" at bounding box center [757, 301] width 483 height 16
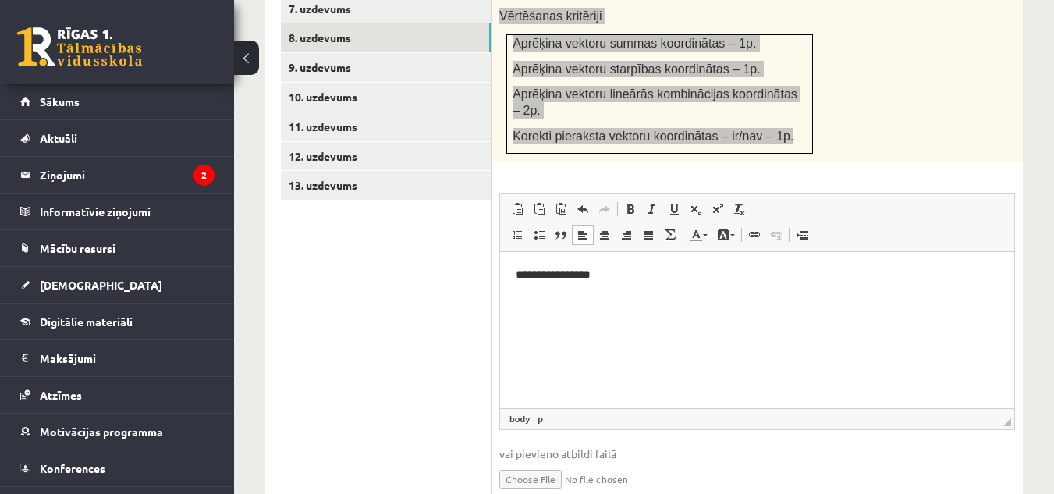
click at [555, 288] on body "**********" at bounding box center [757, 289] width 483 height 42
click at [640, 278] on h3 "**********" at bounding box center [757, 275] width 483 height 14
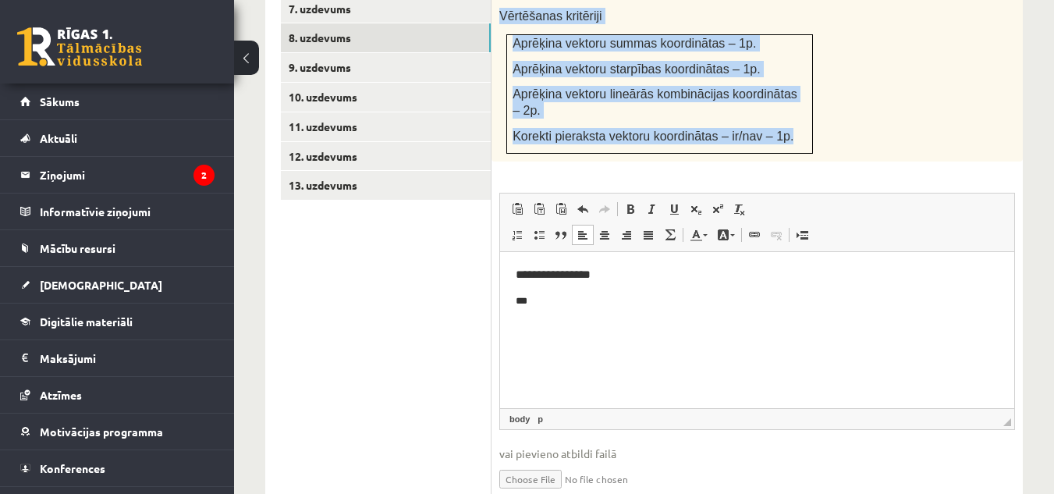
click at [717, 193] on span "Панели инструментов редактора Вставить Комбинация клавиш Ctrl+V Вставить только…" at bounding box center [757, 222] width 514 height 58
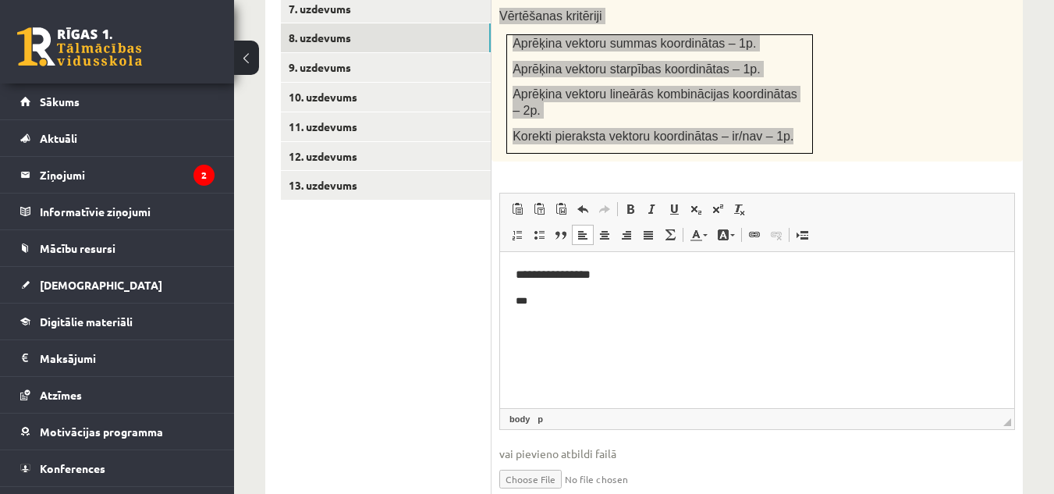
click at [538, 296] on p "***" at bounding box center [757, 301] width 483 height 16
click at [695, 199] on link "Подстрочный индекс" at bounding box center [696, 209] width 22 height 20
click at [725, 199] on link "Надстрочный индекс" at bounding box center [718, 209] width 22 height 20
click at [694, 199] on link "Подстрочный индекс" at bounding box center [696, 209] width 22 height 20
click at [714, 203] on span at bounding box center [717, 209] width 12 height 12
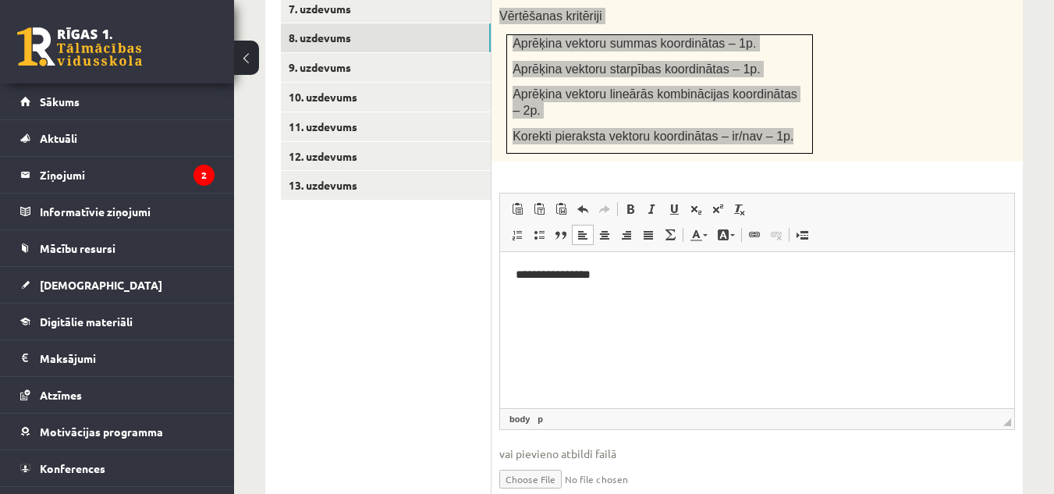
click at [537, 293] on p "Визуальный текстовый редактор, wiswyg-editor-user-answer-47433797867300" at bounding box center [757, 301] width 483 height 16
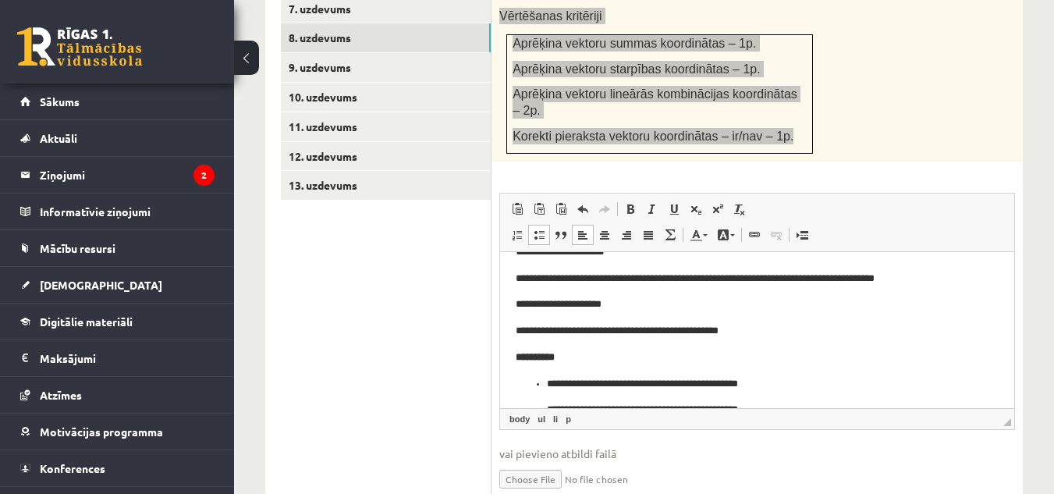
scroll to position [112, 0]
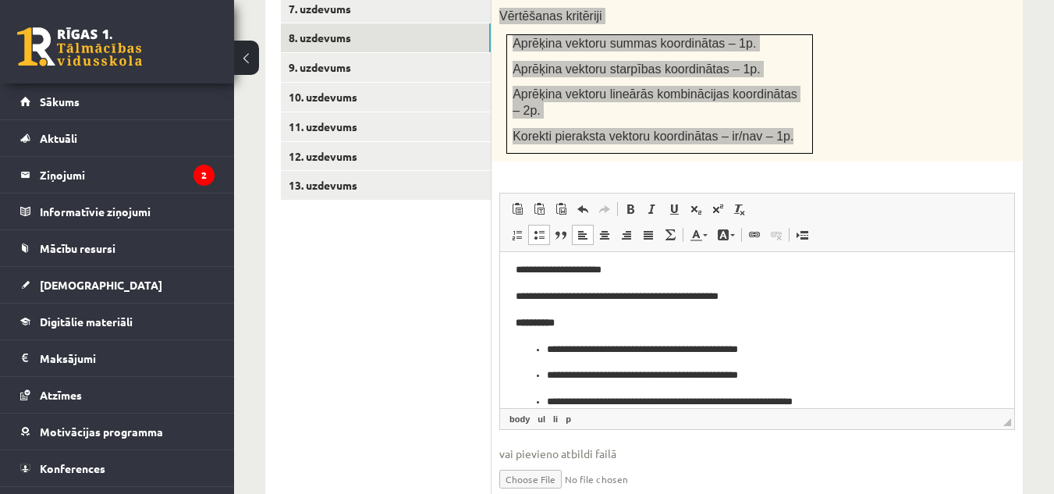
click at [757, 349] on p "**********" at bounding box center [751, 350] width 409 height 16
click at [773, 368] on p "**********" at bounding box center [751, 375] width 409 height 16
click at [831, 396] on p "**********" at bounding box center [751, 402] width 409 height 16
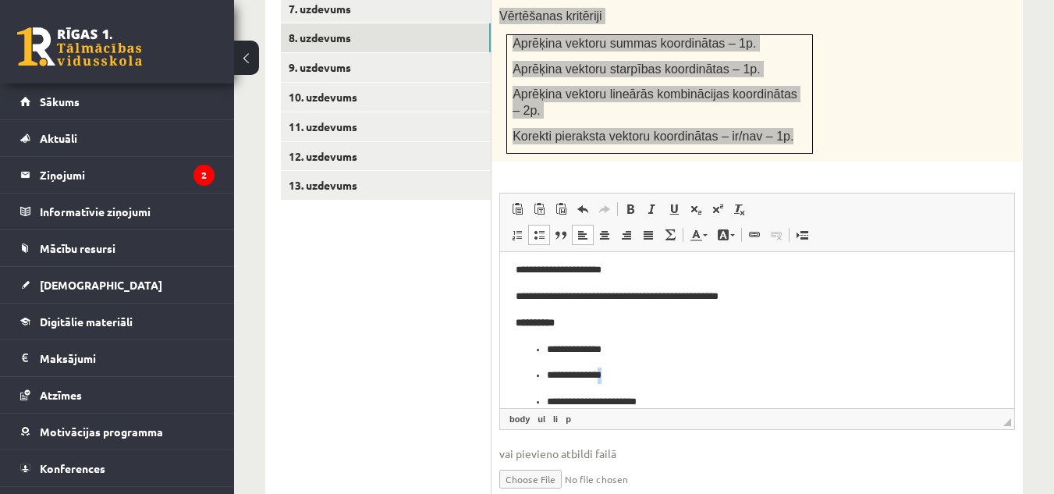
drag, startPoint x: 601, startPoint y: 373, endPoint x: 615, endPoint y: 372, distance: 14.8
click at [615, 372] on p "**********" at bounding box center [751, 375] width 409 height 16
copy p "*"
click at [663, 393] on ul "**********" at bounding box center [757, 376] width 483 height 69
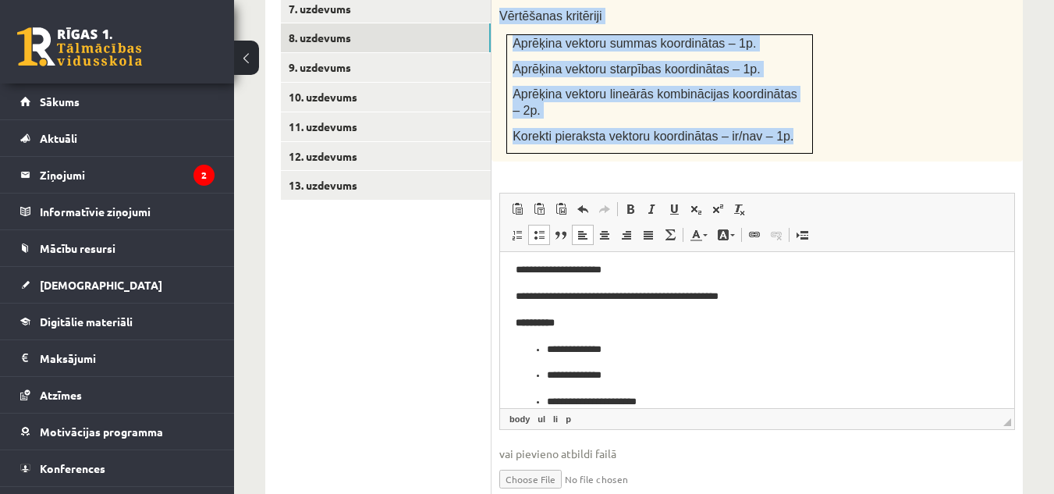
click at [666, 408] on span "◢ Путь элементов body ul li p" at bounding box center [757, 418] width 514 height 21
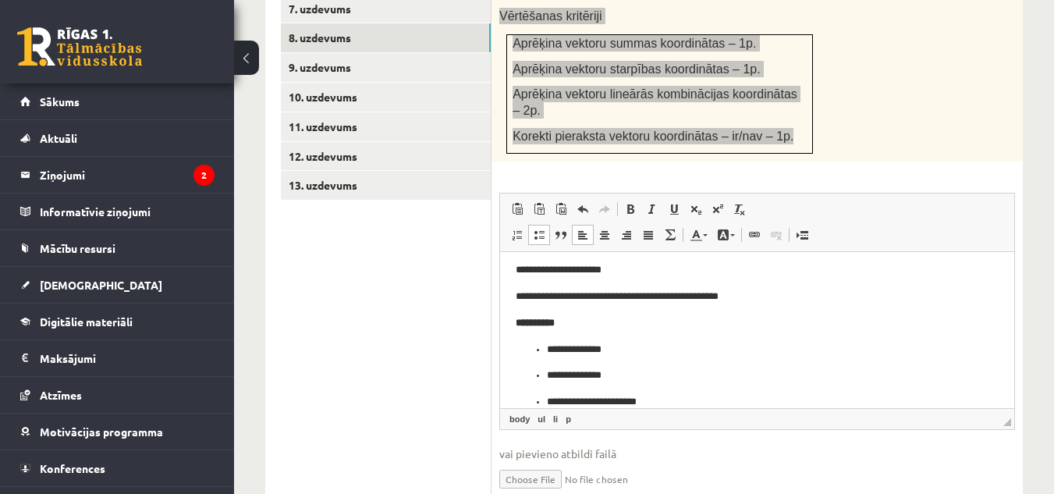
click at [663, 395] on p "**********" at bounding box center [751, 402] width 409 height 16
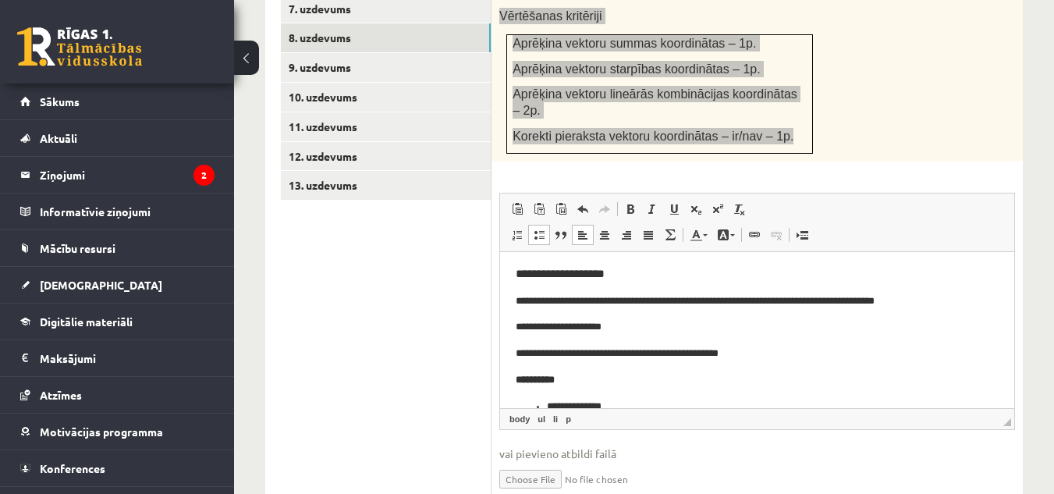
scroll to position [0, 0]
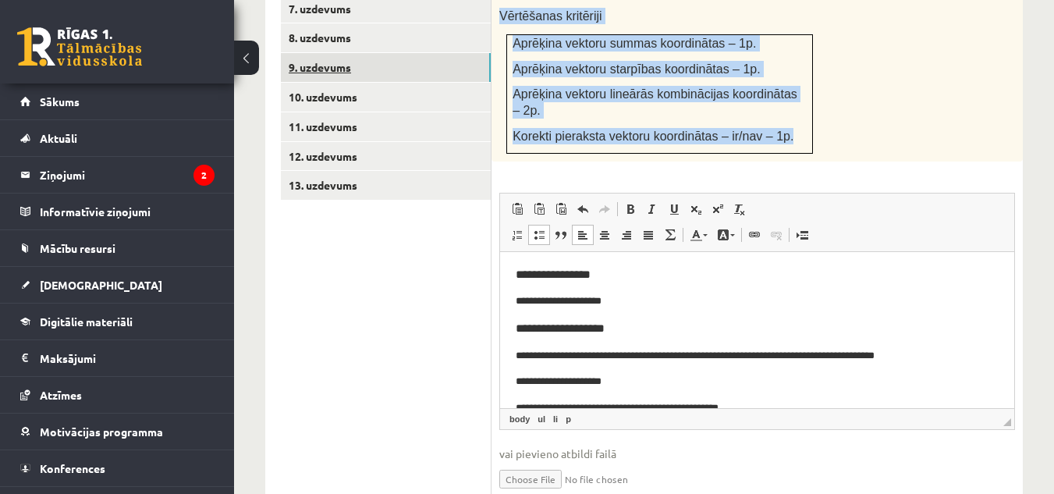
click at [466, 53] on link "9. uzdevums" at bounding box center [386, 67] width 210 height 29
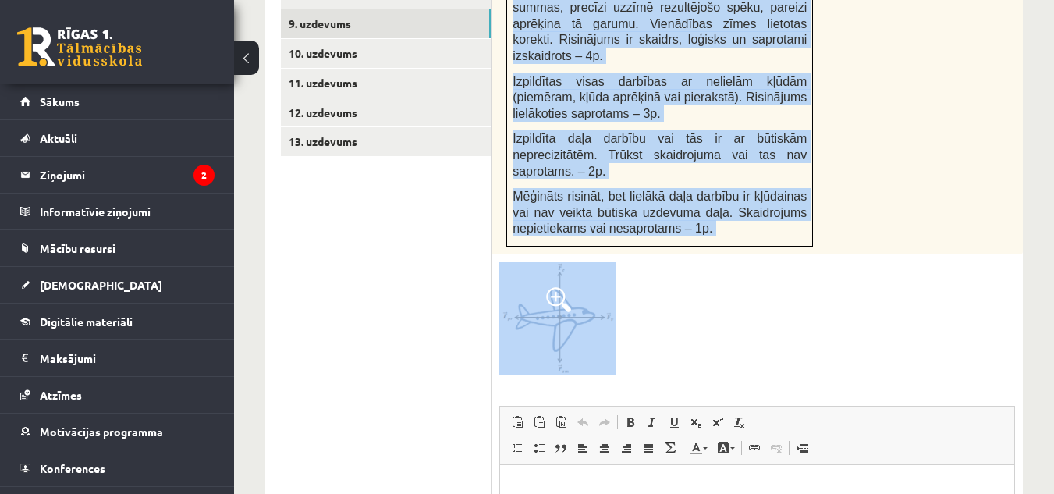
scroll to position [1185, 0]
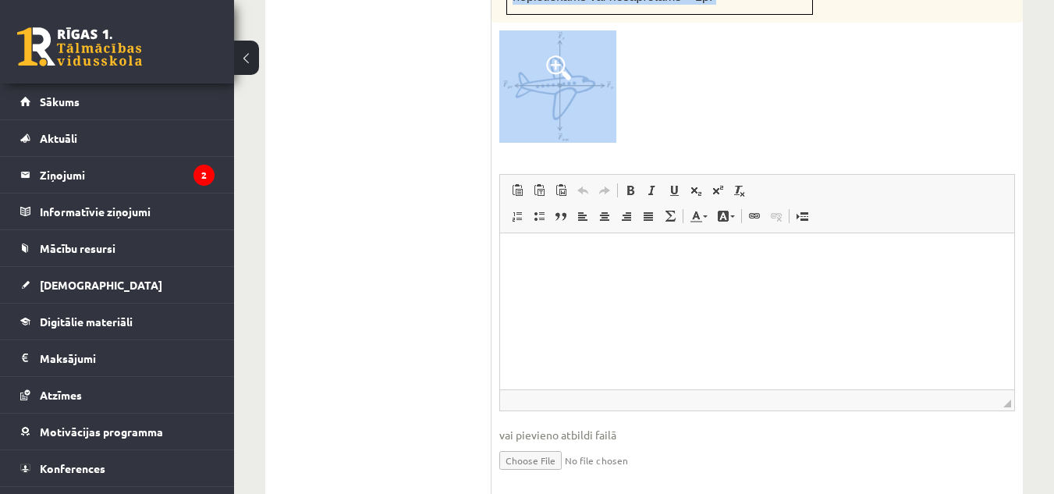
drag, startPoint x: 539, startPoint y: 45, endPoint x: 701, endPoint y: 151, distance: 193.8
click at [701, 151] on div "4p Uz reaktīvo lidmašīnu vertikālajā virzienā darbojas 500kN liels smaguma spēk…" at bounding box center [756, 44] width 531 height 909
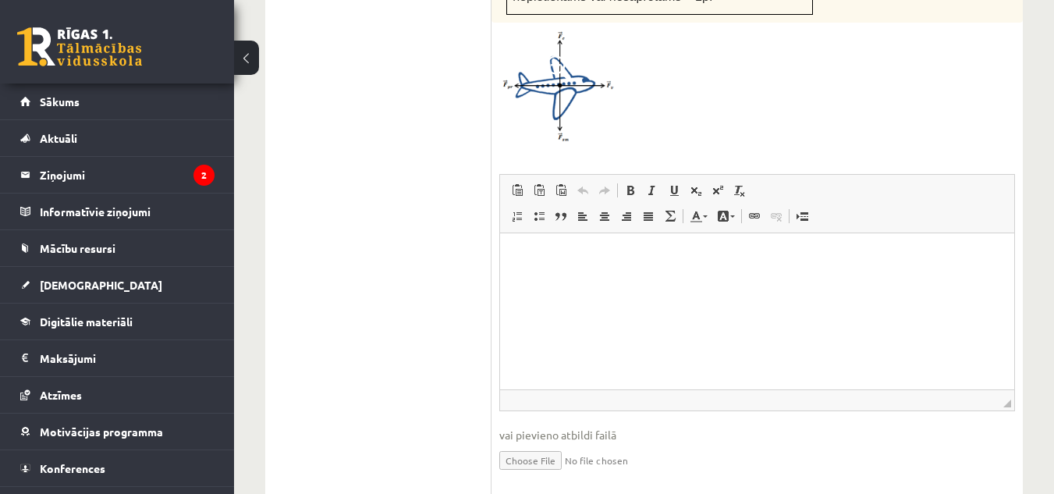
click at [601, 248] on p "Визуальный текстовый редактор, wiswyg-editor-user-answer-47433782995520" at bounding box center [757, 256] width 483 height 16
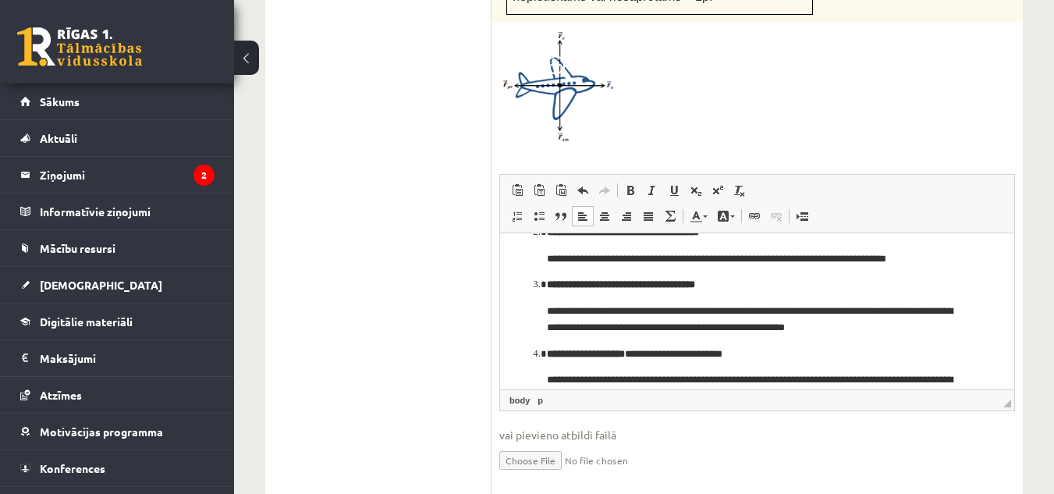
scroll to position [218, 0]
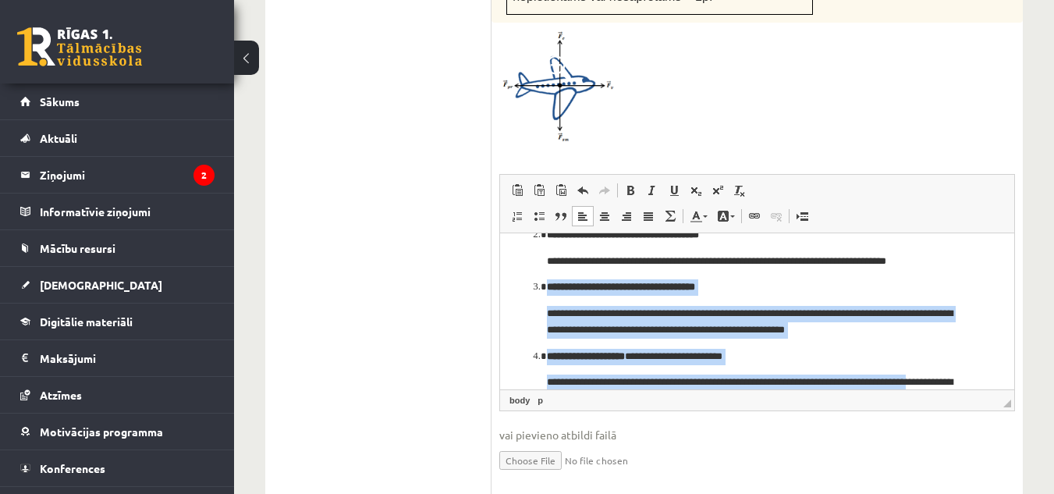
drag, startPoint x: 579, startPoint y: 273, endPoint x: 961, endPoint y: 378, distance: 395.6
click at [961, 378] on ol "**********" at bounding box center [757, 218] width 483 height 377
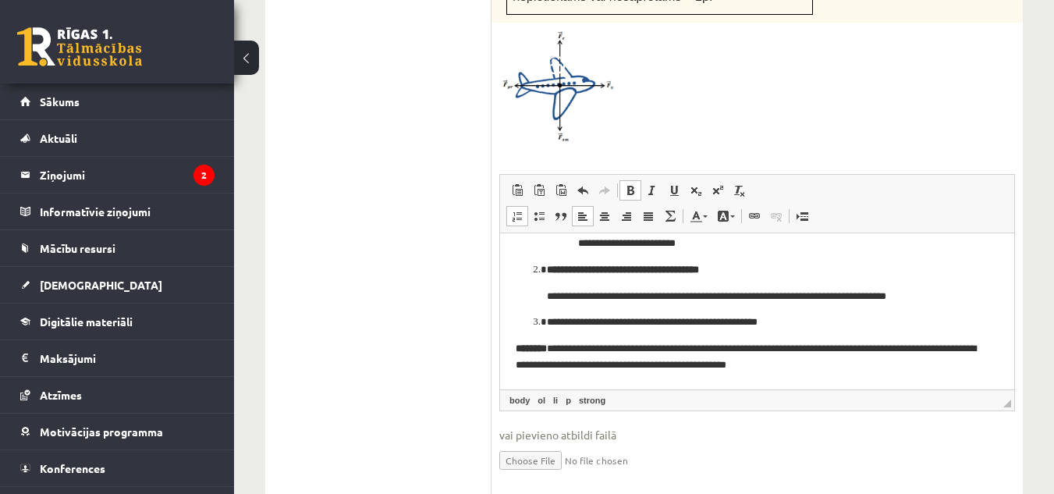
scroll to position [183, 0]
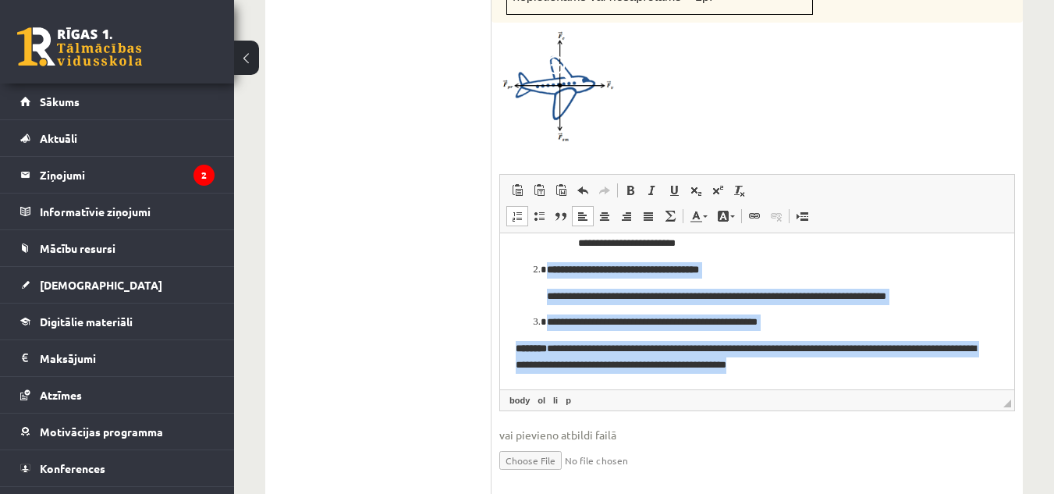
drag, startPoint x: 533, startPoint y: 275, endPoint x: 957, endPoint y: 399, distance: 441.3
click at [957, 388] on html "**********" at bounding box center [757, 218] width 514 height 339
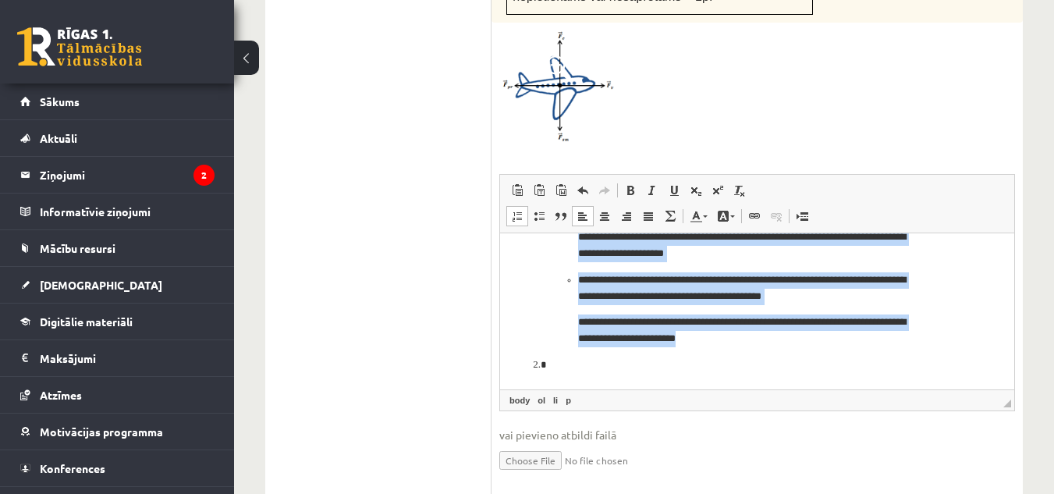
drag, startPoint x: 575, startPoint y: 244, endPoint x: 838, endPoint y: 402, distance: 306.8
click at [838, 388] on html "**********" at bounding box center [757, 266] width 514 height 244
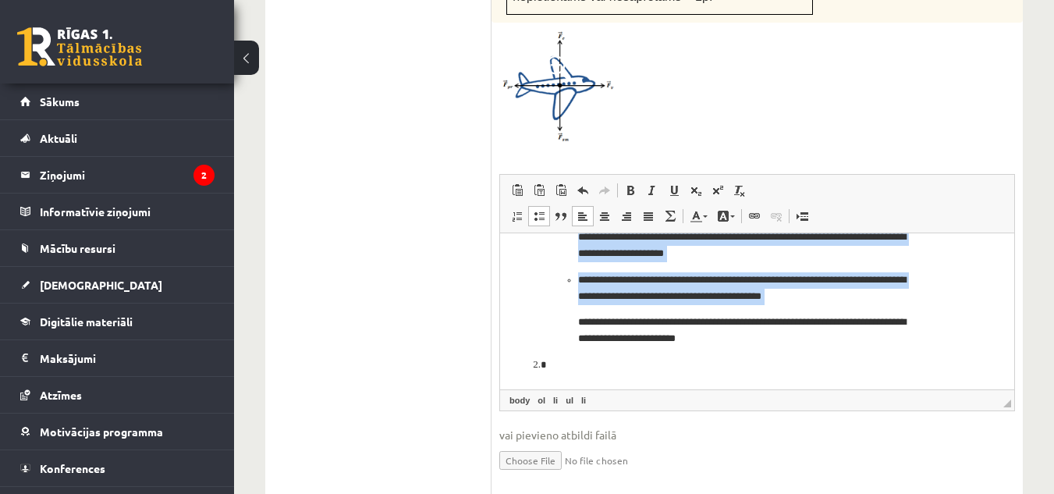
scroll to position [0, 0]
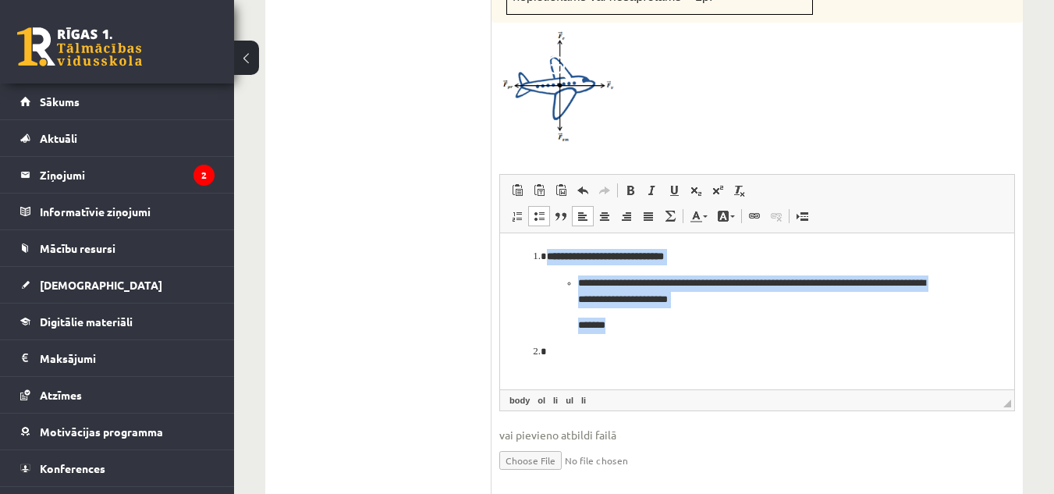
drag, startPoint x: 527, startPoint y: 248, endPoint x: 690, endPoint y: 427, distance: 242.4
click at [690, 375] on html "**********" at bounding box center [757, 303] width 514 height 143
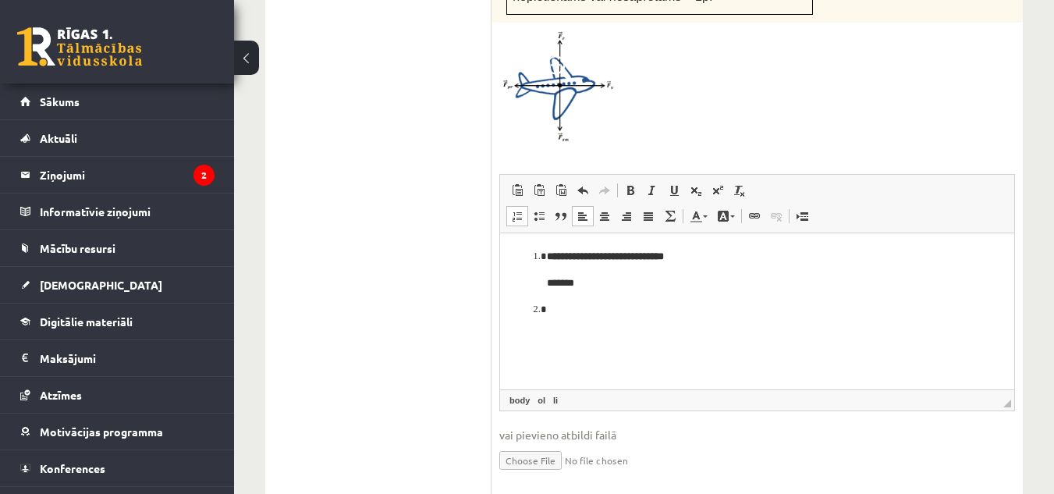
click at [550, 307] on p "Визуальный текстовый редактор, wiswyg-editor-user-answer-47433782995520" at bounding box center [757, 309] width 420 height 16
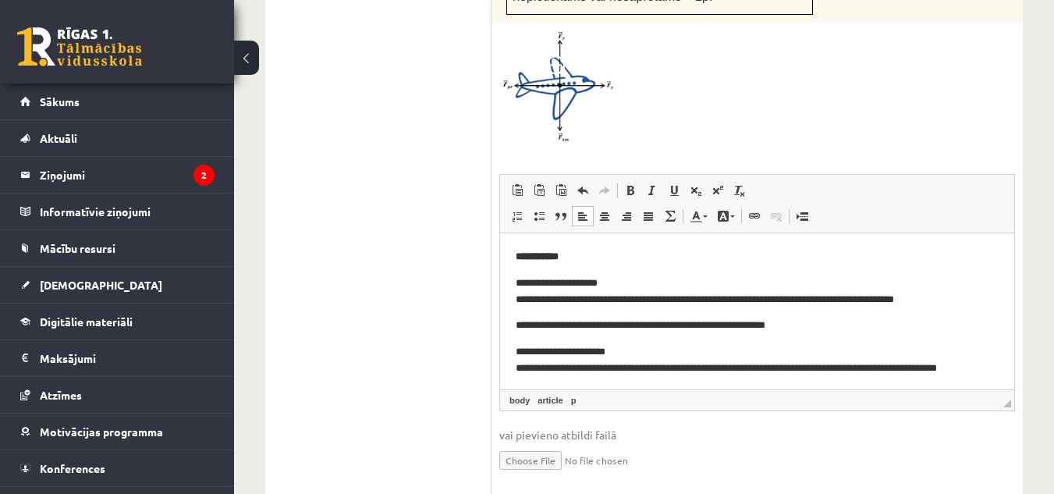
drag, startPoint x: 1005, startPoint y: 351, endPoint x: 1515, endPoint y: 427, distance: 515.8
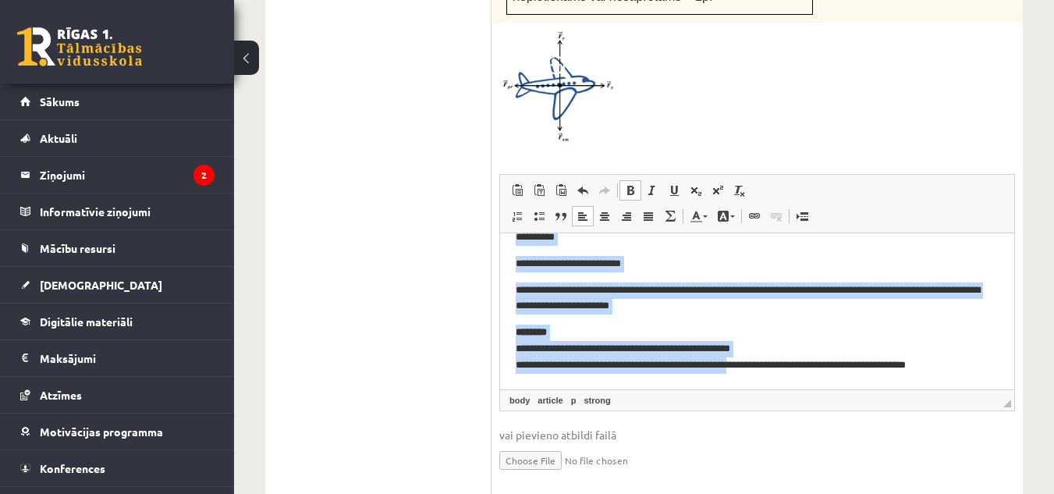
drag, startPoint x: 511, startPoint y: 253, endPoint x: 1260, endPoint y: 604, distance: 826.9
click at [760, 388] on html "**********" at bounding box center [757, 163] width 514 height 451
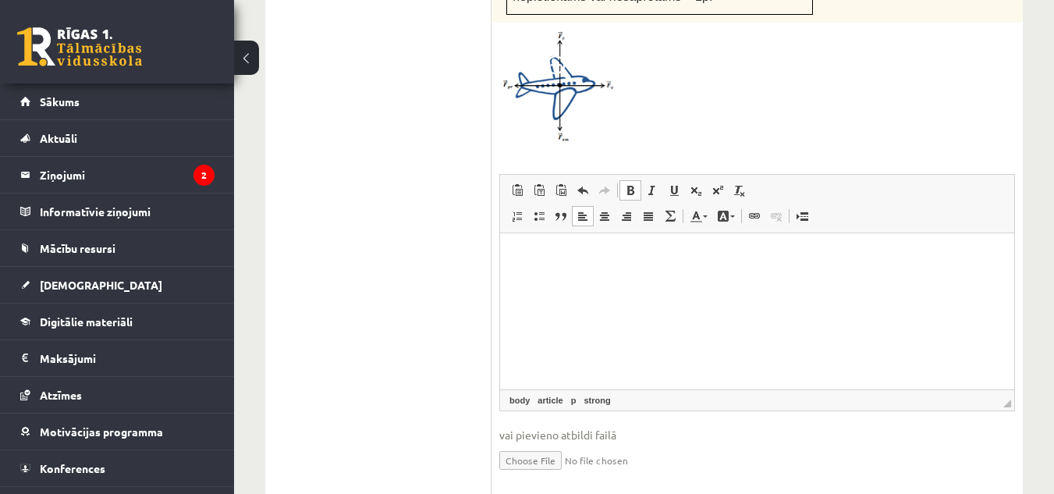
scroll to position [0, 0]
drag, startPoint x: 522, startPoint y: 255, endPoint x: 792, endPoint y: 307, distance: 275.6
click at [792, 280] on html "**********" at bounding box center [757, 256] width 514 height 48
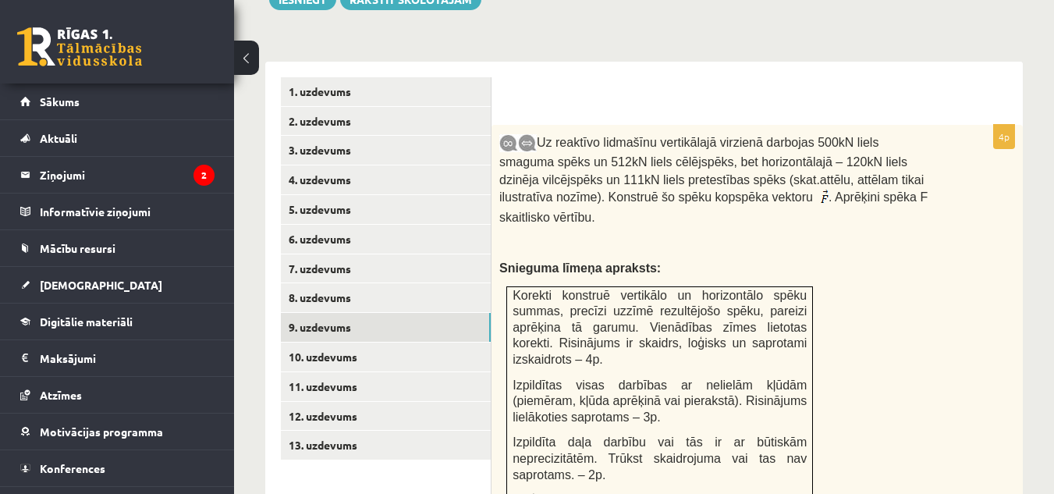
scroll to position [661, 0]
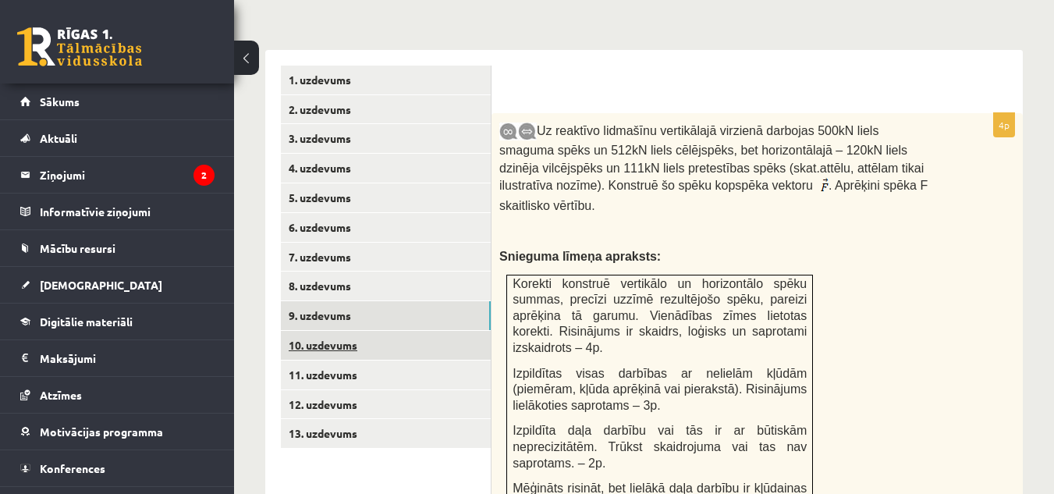
click at [332, 333] on link "10. uzdevums" at bounding box center [386, 345] width 210 height 29
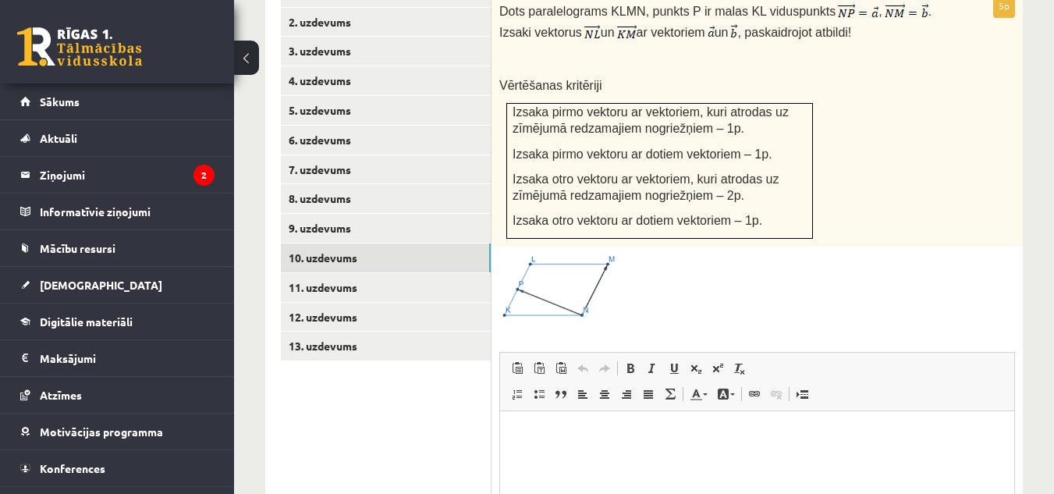
scroll to position [690, 0]
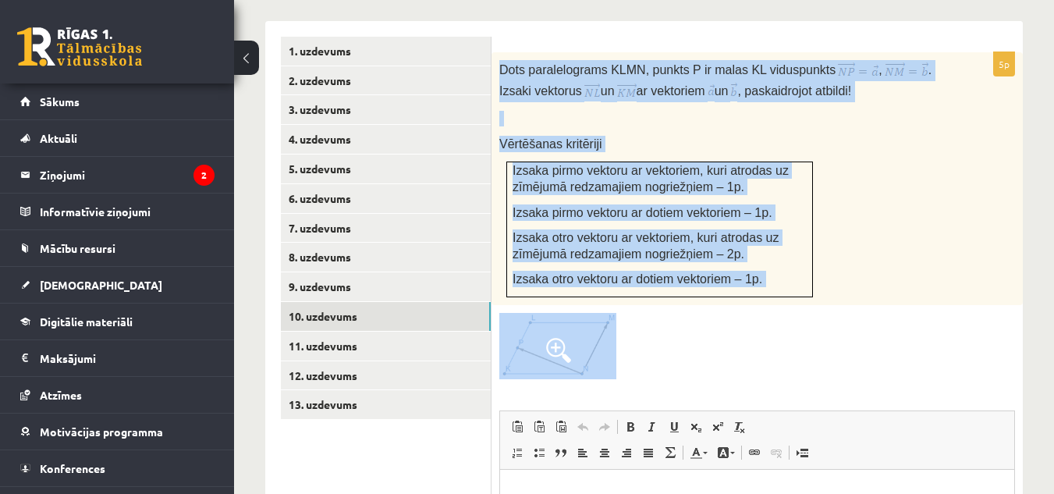
drag, startPoint x: 496, startPoint y: 48, endPoint x: 696, endPoint y: 347, distance: 359.7
click at [696, 347] on div "5p Dots paralelograms KLMN, punkts P ir malas KL viduspunkts , . Izsaki vektoru…" at bounding box center [756, 393] width 531 height 682
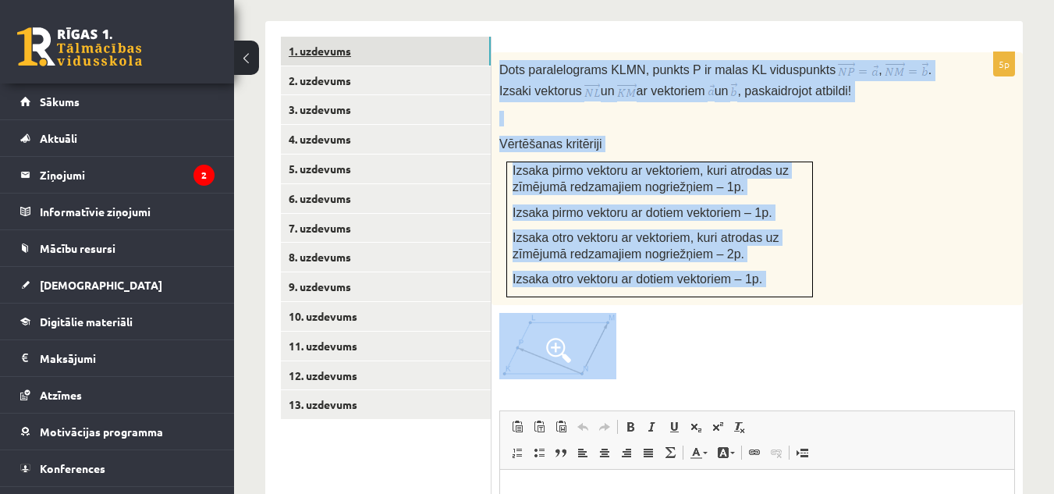
click at [413, 38] on link "1. uzdevums" at bounding box center [386, 51] width 210 height 29
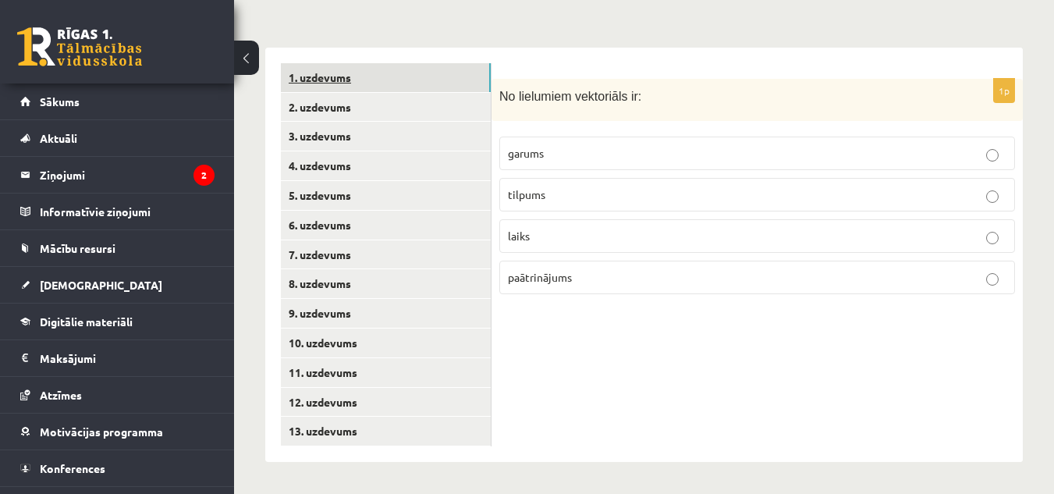
scroll to position [647, 0]
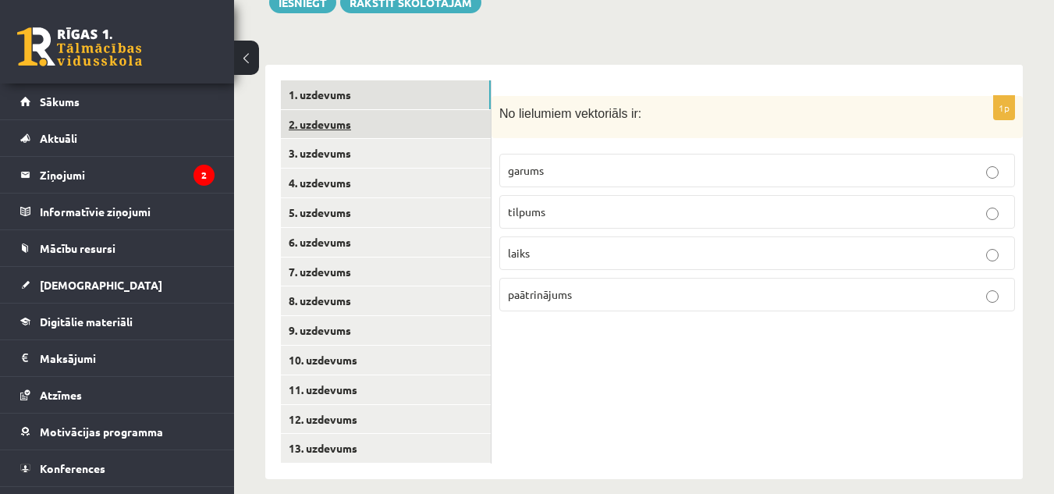
click at [409, 114] on link "2. uzdevums" at bounding box center [386, 124] width 210 height 29
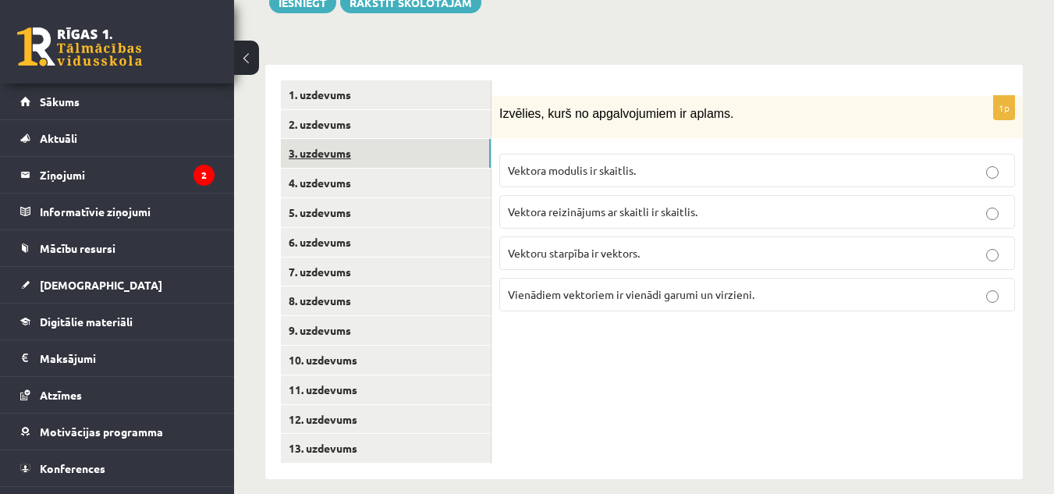
click at [408, 139] on link "3. uzdevums" at bounding box center [386, 153] width 210 height 29
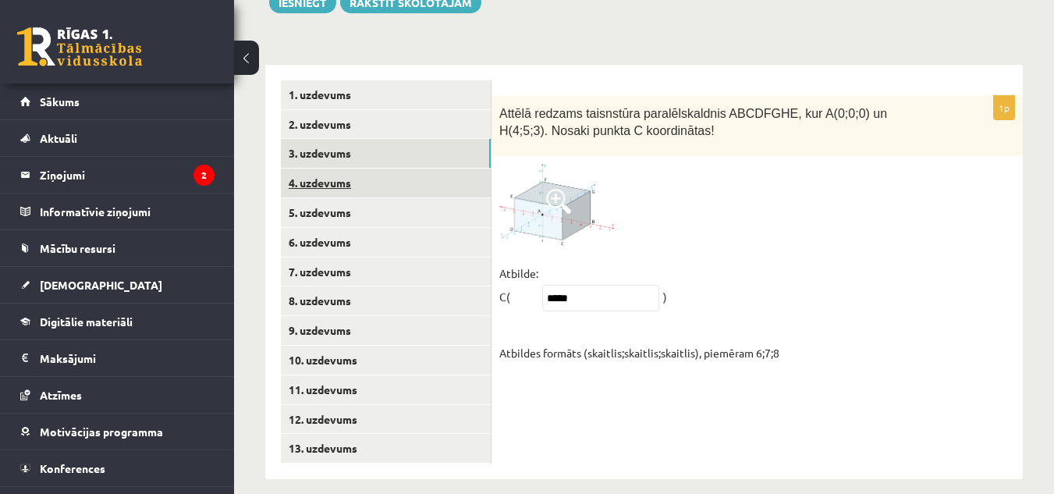
click at [388, 168] on link "4. uzdevums" at bounding box center [386, 182] width 210 height 29
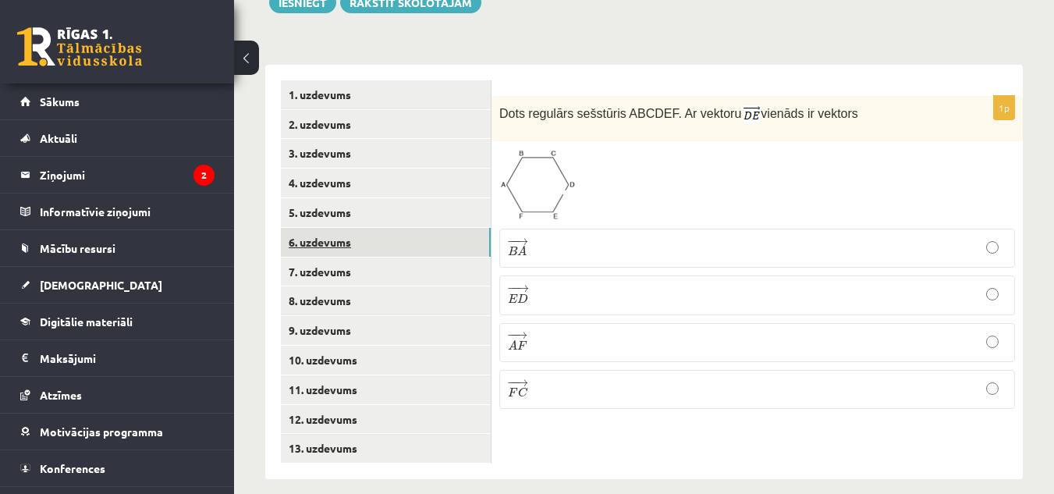
click at [441, 228] on link "6. uzdevums" at bounding box center [386, 242] width 210 height 29
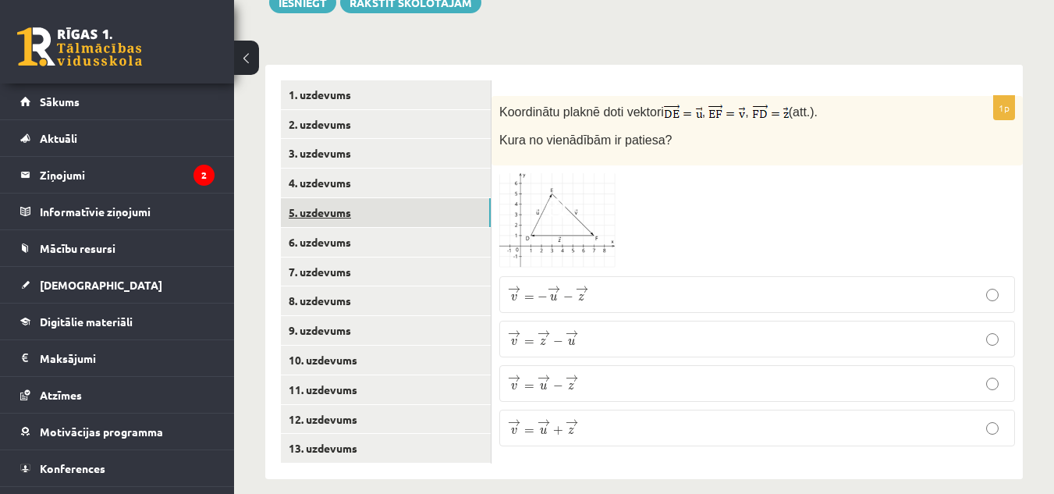
click at [438, 198] on link "5. uzdevums" at bounding box center [386, 212] width 210 height 29
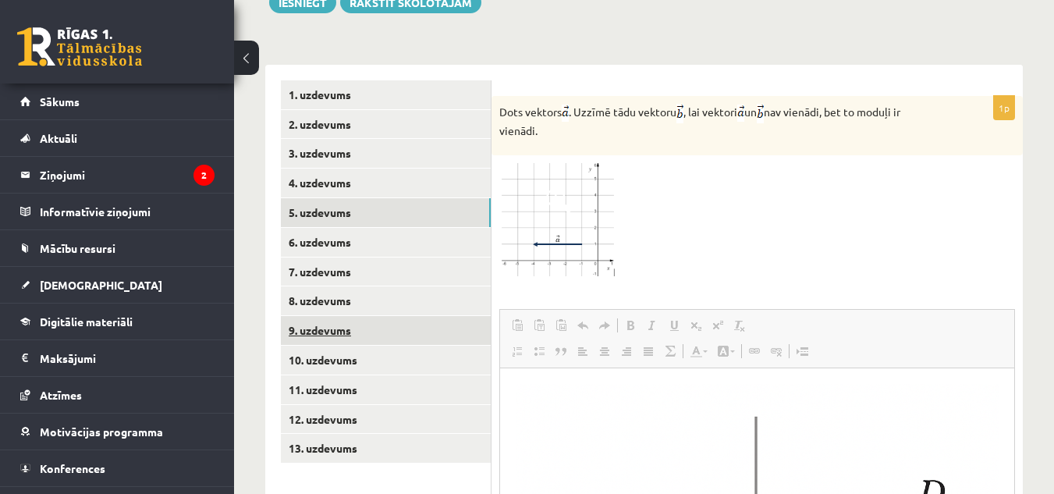
scroll to position [0, 0]
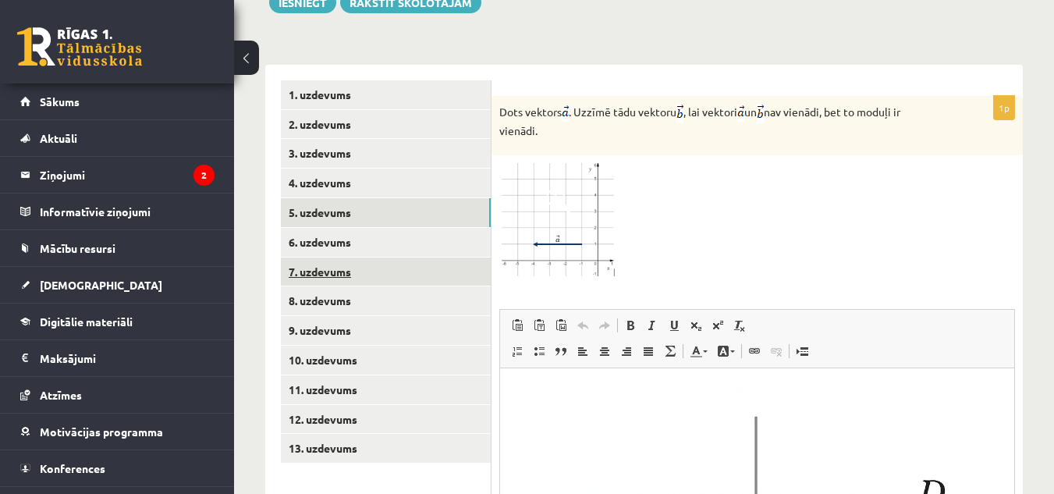
click at [356, 258] on link "7. uzdevums" at bounding box center [386, 271] width 210 height 29
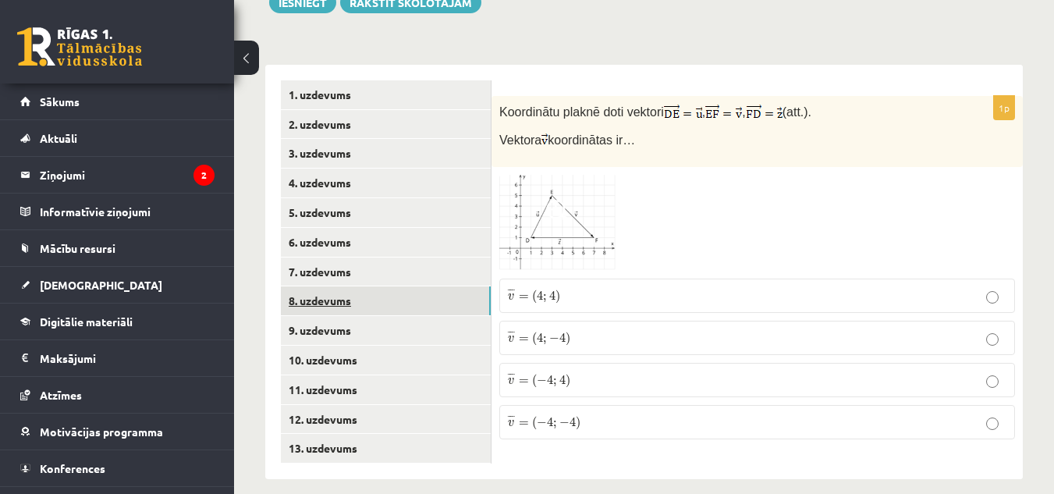
click at [389, 286] on link "8. uzdevums" at bounding box center [386, 300] width 210 height 29
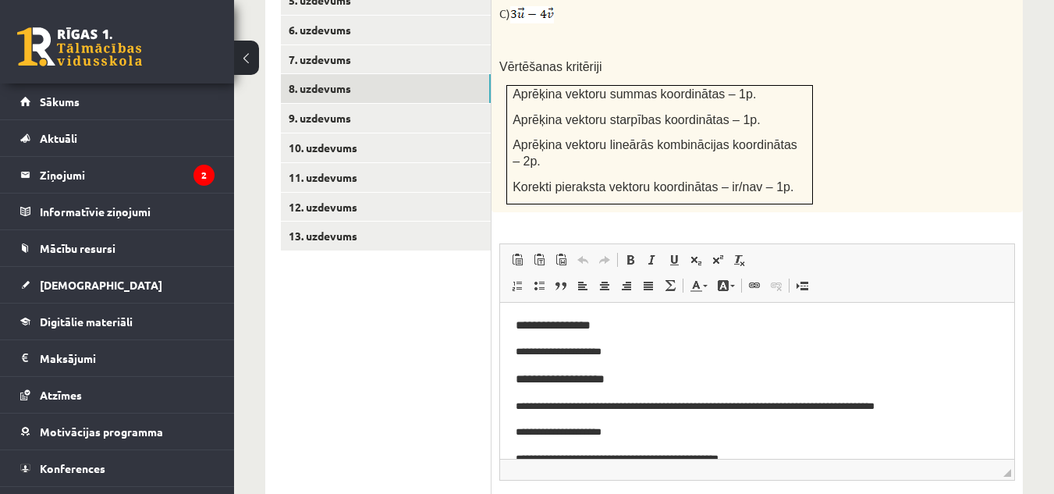
scroll to position [856, 0]
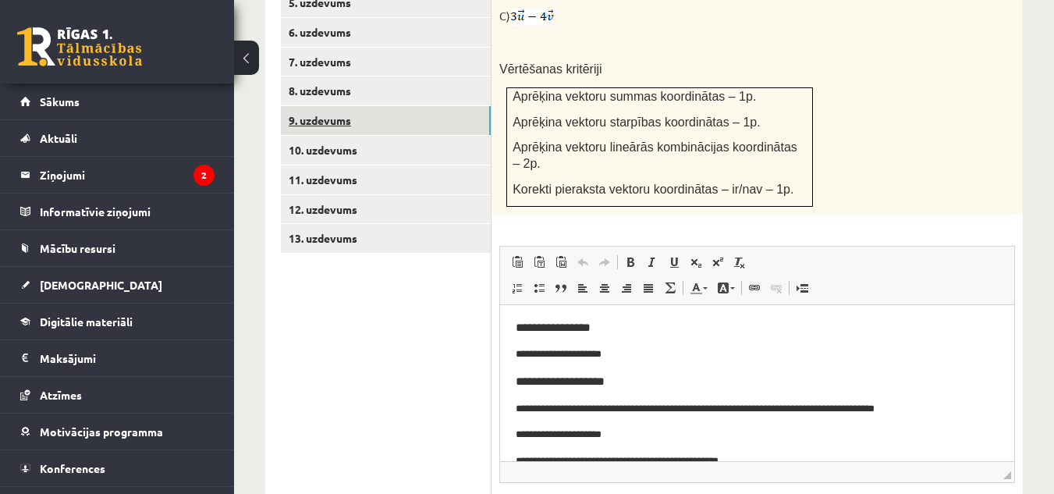
click at [406, 106] on link "9. uzdevums" at bounding box center [386, 120] width 210 height 29
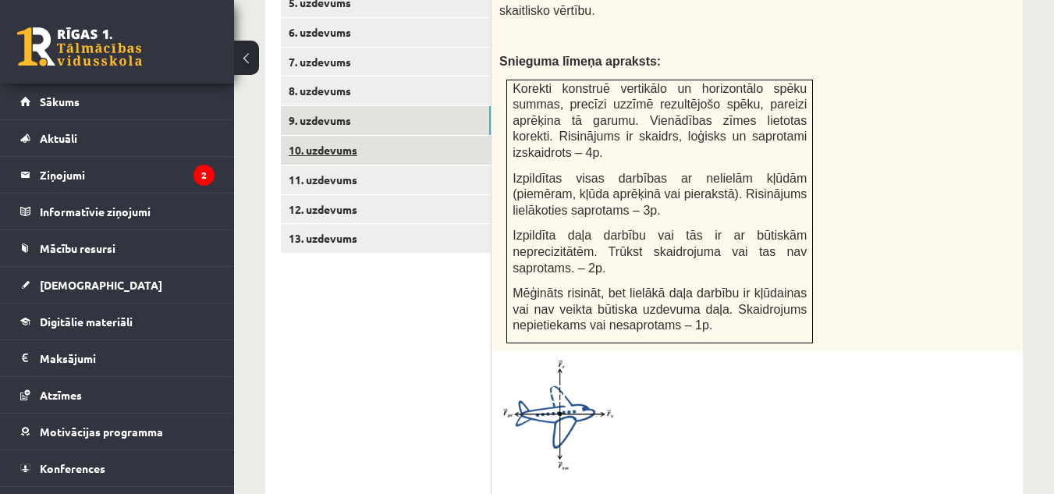
scroll to position [0, 0]
click at [395, 136] on link "10. uzdevums" at bounding box center [386, 150] width 210 height 29
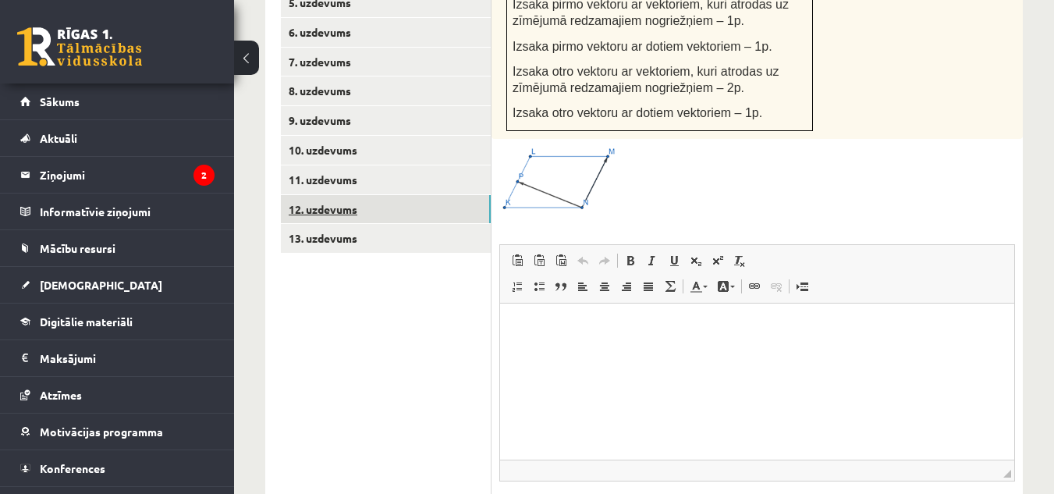
click at [380, 204] on link "12. uzdevums" at bounding box center [386, 209] width 210 height 29
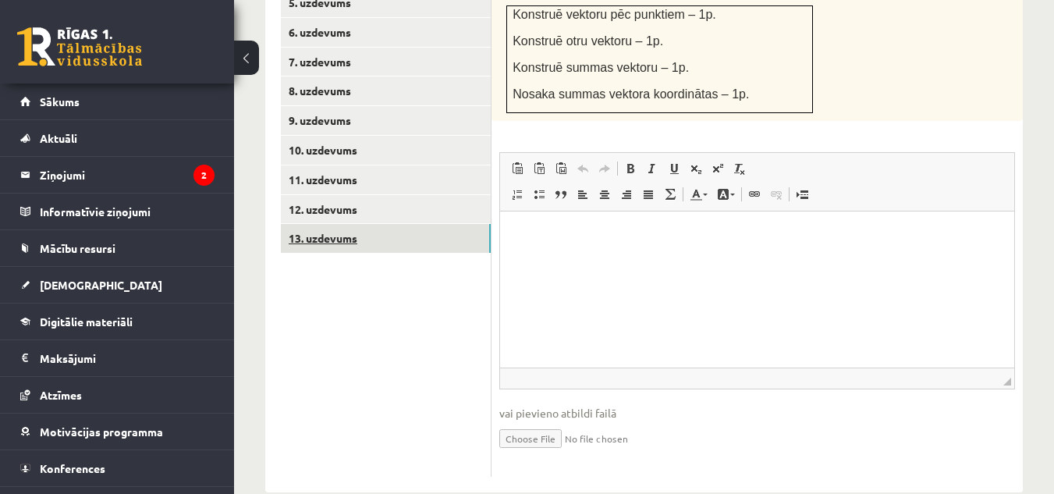
click at [340, 224] on link "13. uzdevums" at bounding box center [386, 238] width 210 height 29
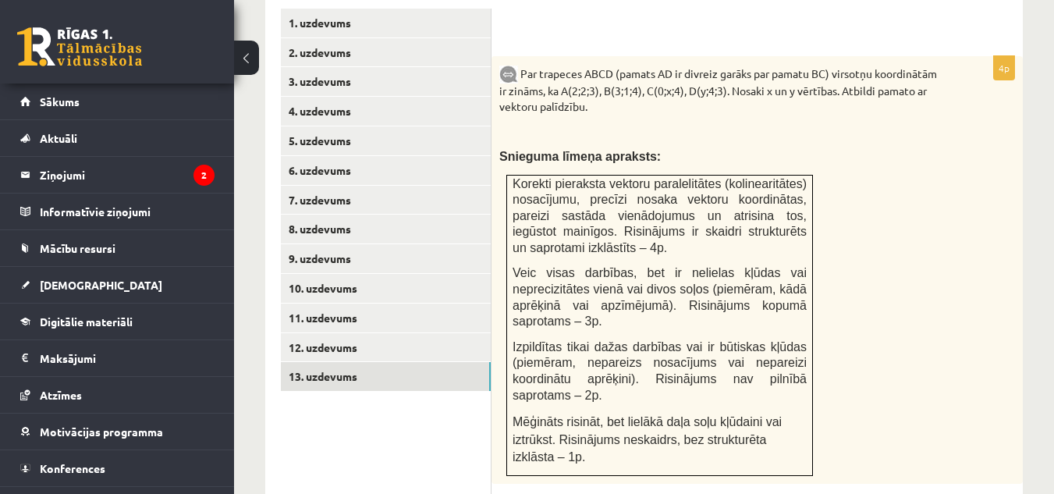
scroll to position [716, 0]
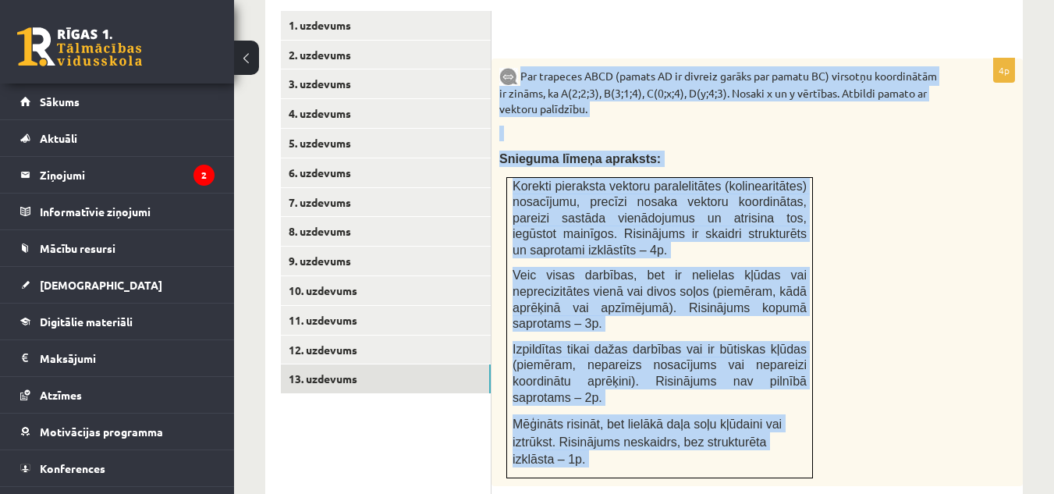
drag, startPoint x: 519, startPoint y: 58, endPoint x: 791, endPoint y: 438, distance: 466.2
click at [791, 438] on div "4p Par trapeces ABCD (pamats AD ir divreiz garāks par pamatu BC) virsotņu koord…" at bounding box center [756, 449] width 531 height 783
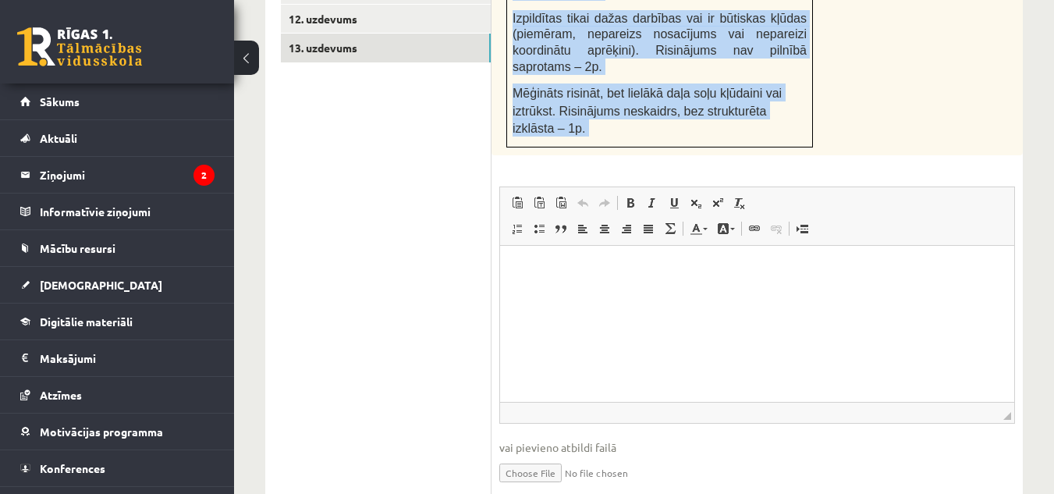
scroll to position [1059, 0]
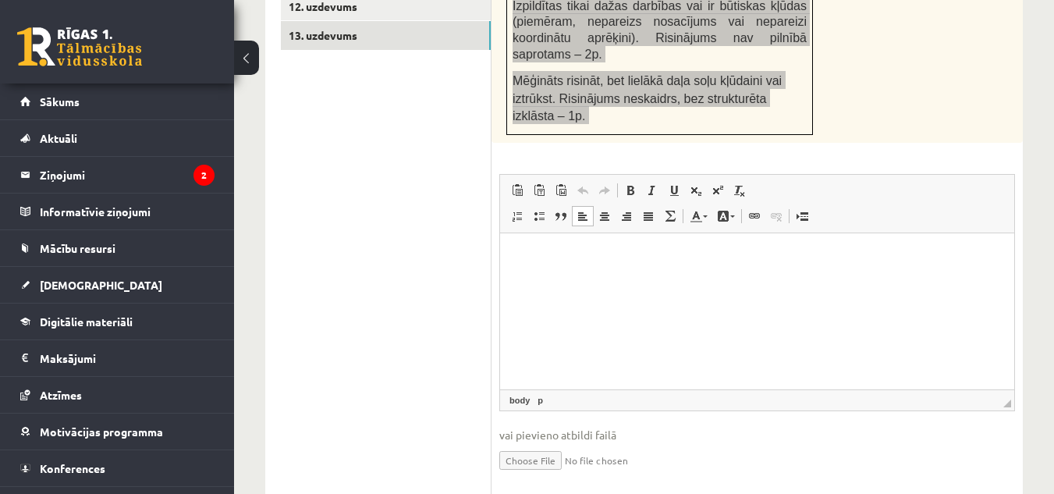
click at [566, 253] on p "Визуальный текстовый редактор, wiswyg-editor-user-answer-47433932361440" at bounding box center [757, 257] width 483 height 16
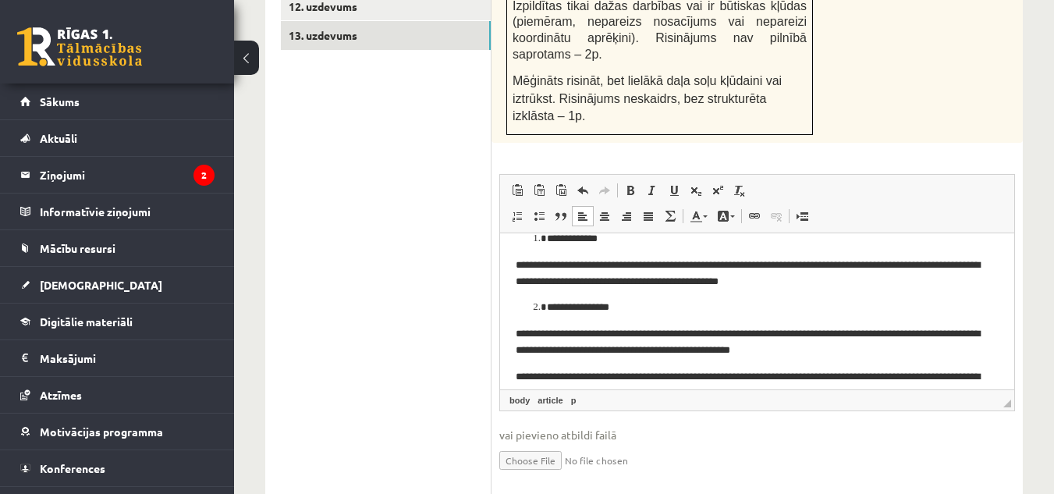
scroll to position [402, 0]
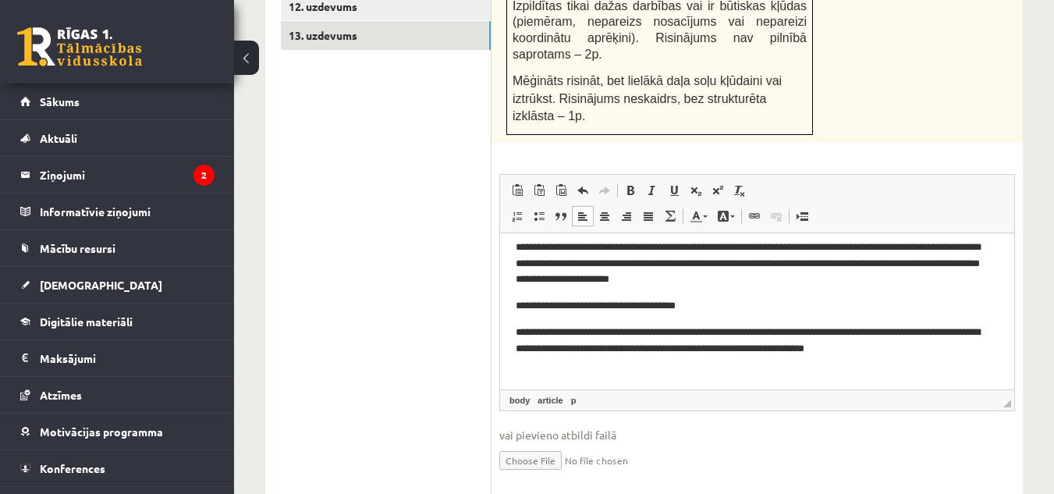
drag, startPoint x: 1005, startPoint y: 354, endPoint x: 1508, endPoint y: 596, distance: 558.1
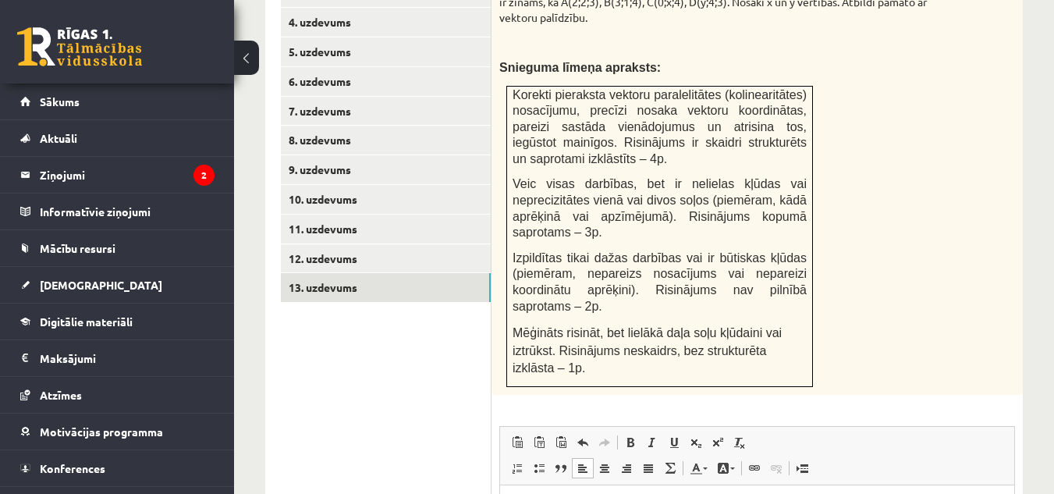
scroll to position [734, 0]
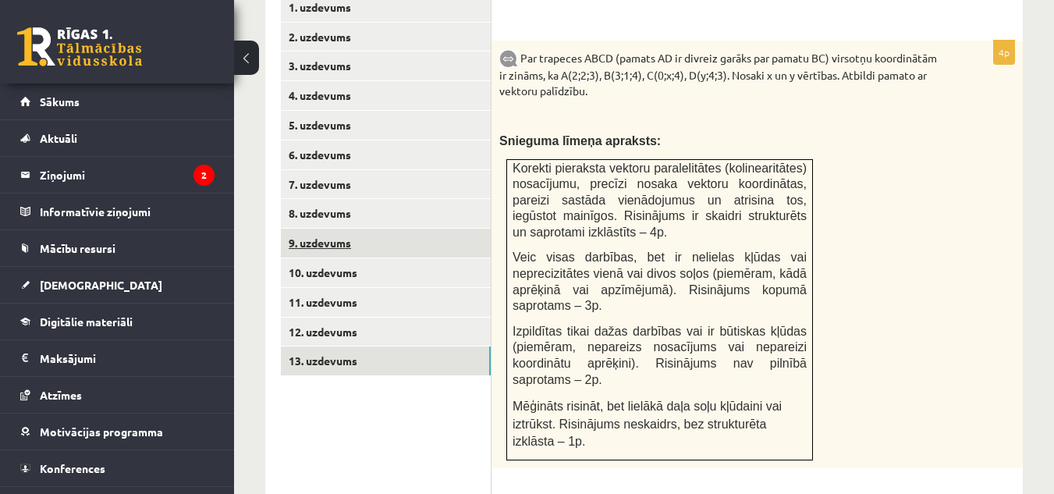
click at [314, 229] on link "9. uzdevums" at bounding box center [386, 243] width 210 height 29
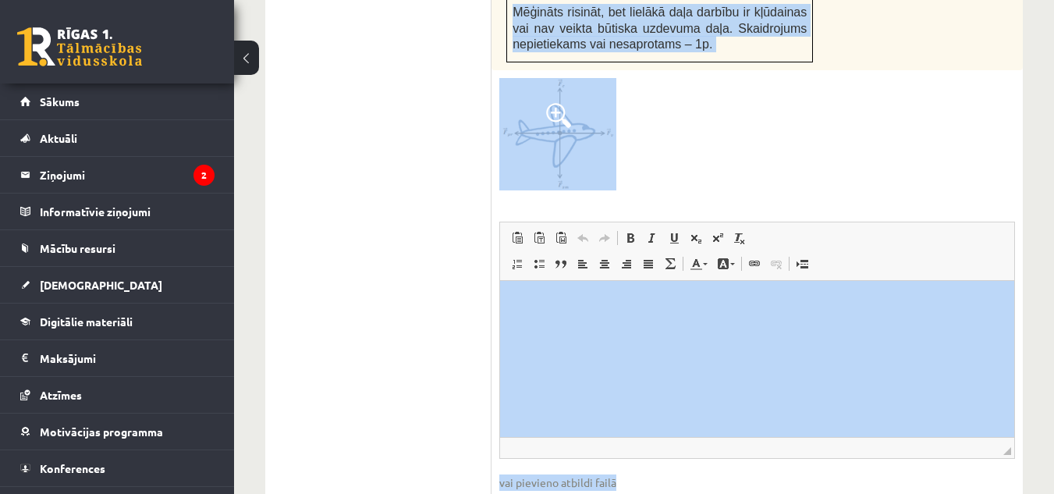
scroll to position [1185, 0]
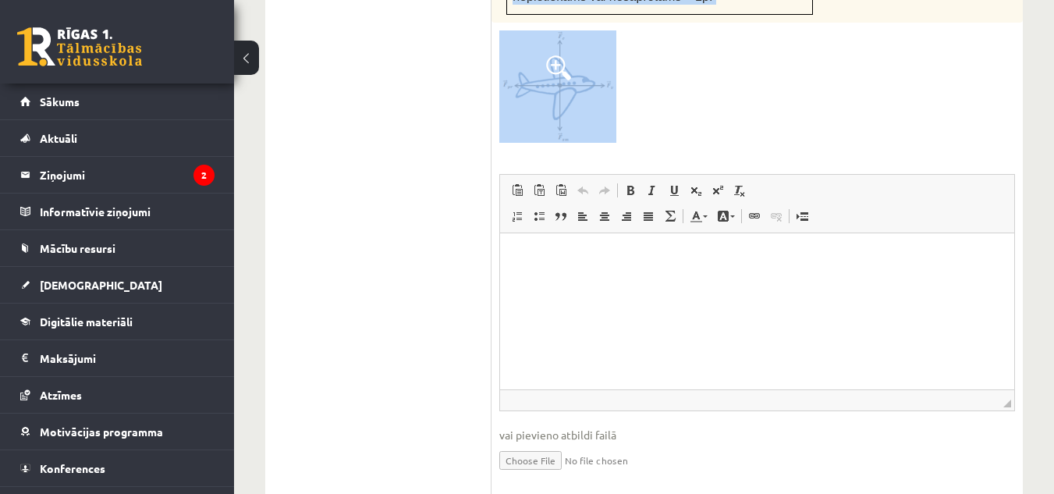
drag, startPoint x: 1037, startPoint y: 268, endPoint x: 730, endPoint y: 243, distance: 308.3
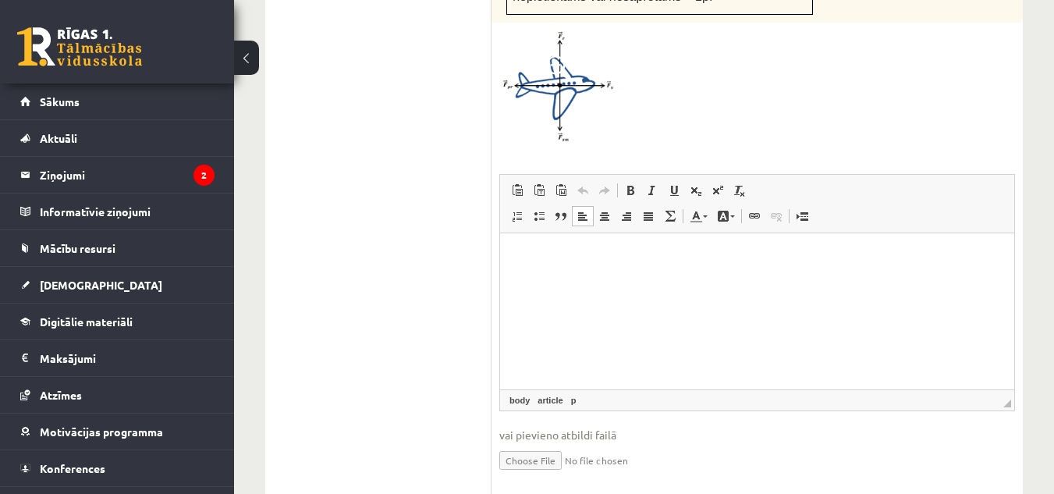
click at [668, 280] on html at bounding box center [757, 256] width 514 height 48
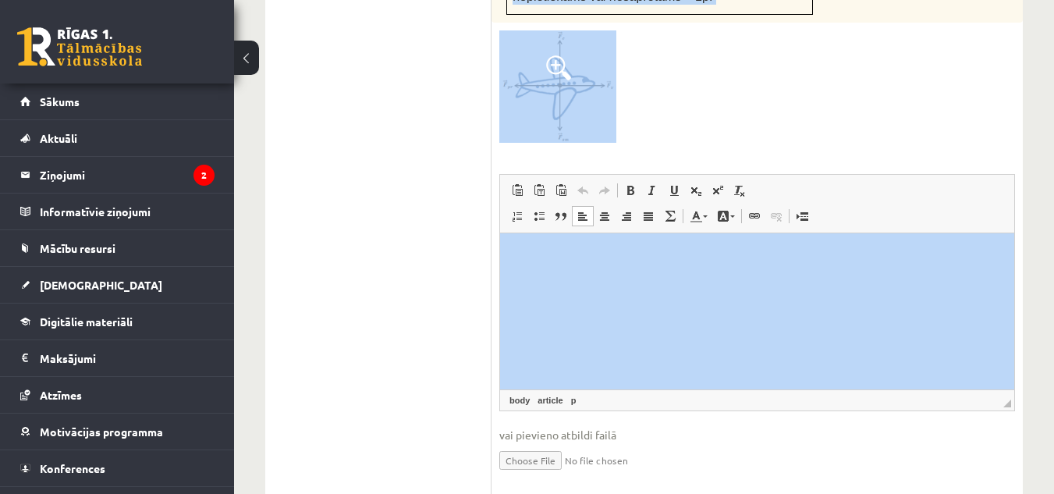
drag, startPoint x: 538, startPoint y: 44, endPoint x: 796, endPoint y: 144, distance: 276.1
click at [796, 163] on div "4p Uz reaktīvo lidmašīnu vertikālajā virzienā darbojas 500kN liels smaguma spēk…" at bounding box center [756, 44] width 531 height 909
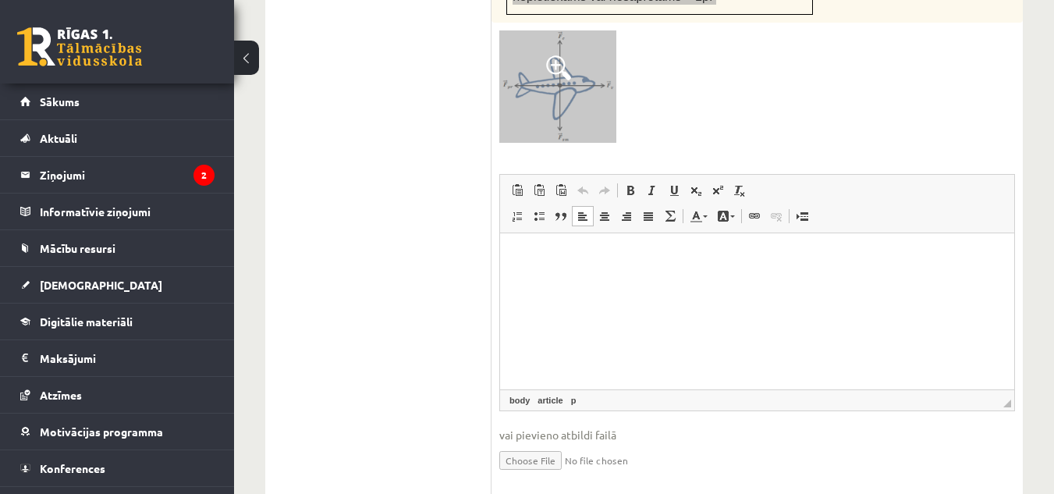
click at [630, 257] on p "Визуальный текстовый редактор, wiswyg-editor-user-answer-47433983857560" at bounding box center [757, 256] width 483 height 16
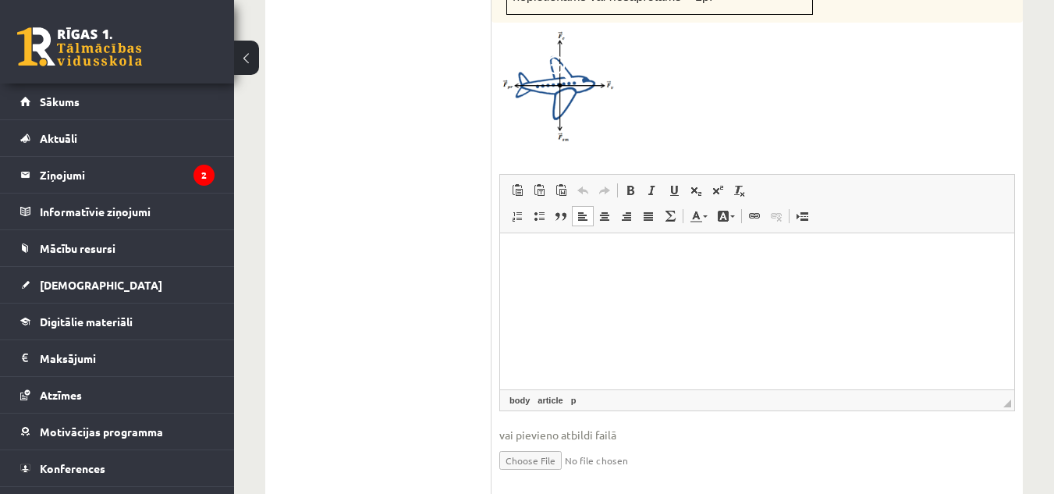
click at [569, 270] on html at bounding box center [757, 256] width 514 height 48
click at [572, 266] on html at bounding box center [757, 256] width 514 height 48
click at [594, 280] on html at bounding box center [757, 256] width 514 height 48
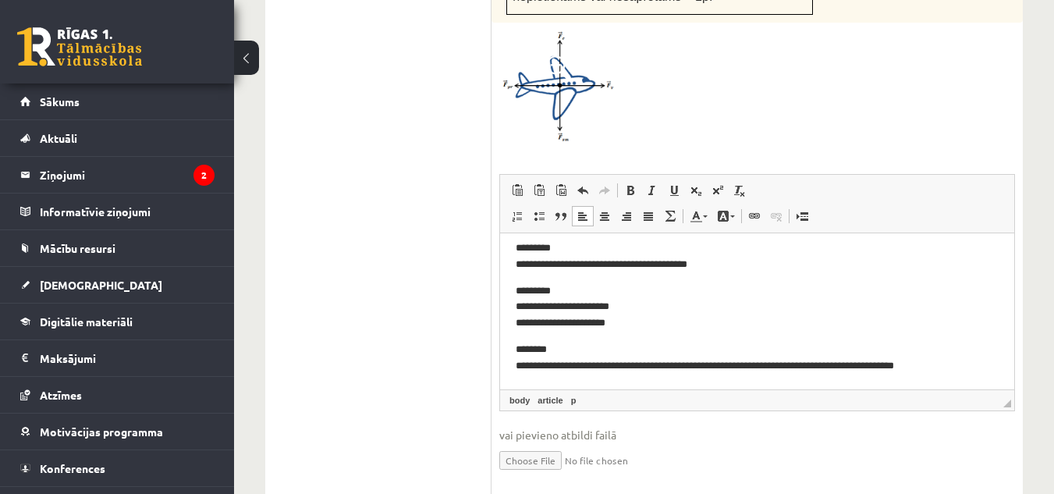
scroll to position [181, 0]
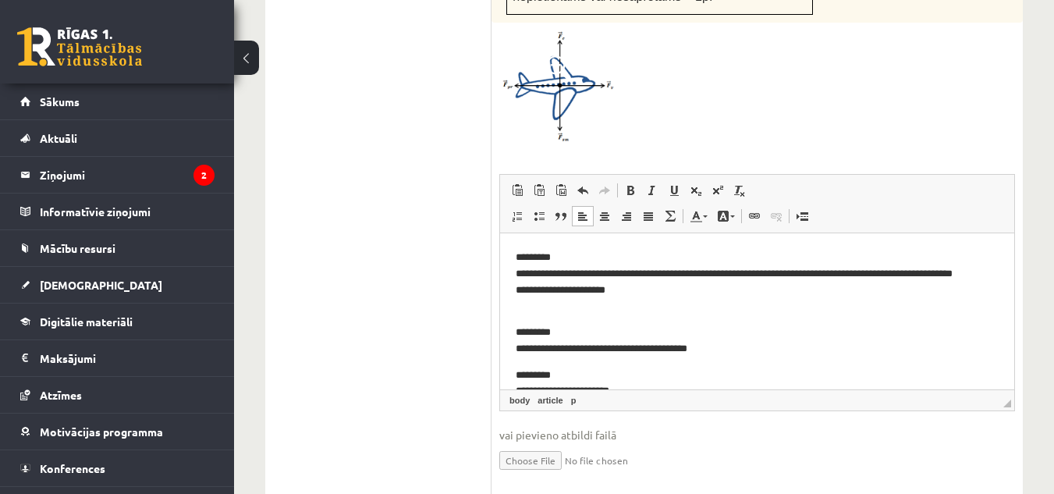
drag, startPoint x: 1008, startPoint y: 345, endPoint x: 1517, endPoint y: 465, distance: 522.3
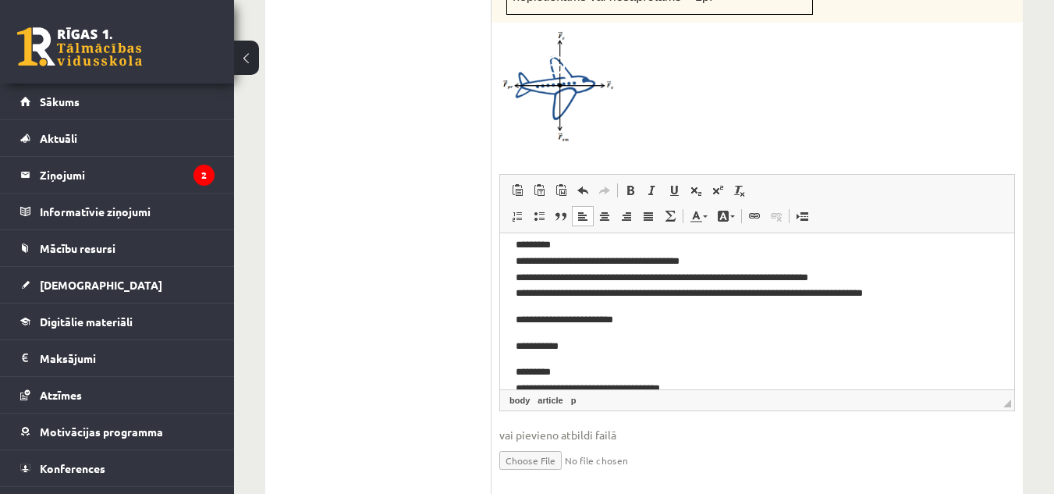
scroll to position [0, 0]
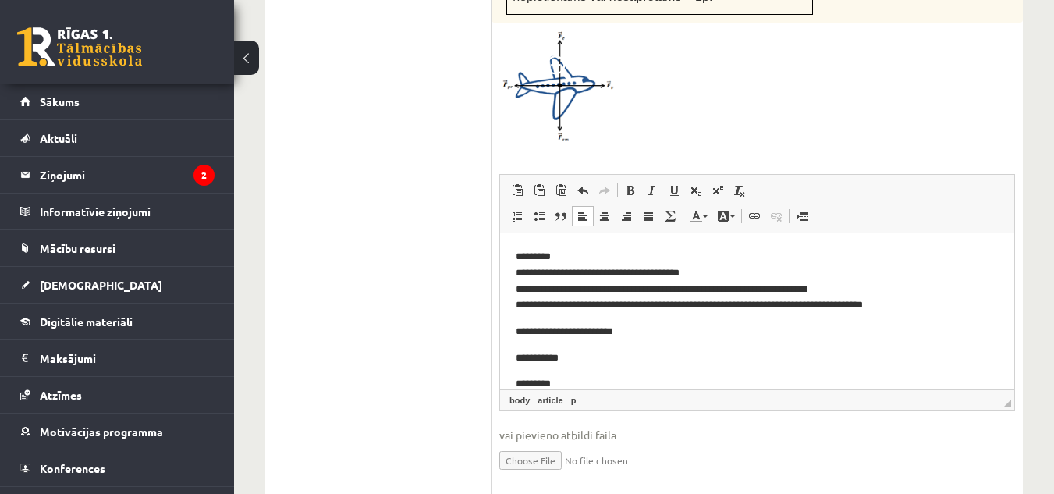
drag, startPoint x: 1008, startPoint y: 299, endPoint x: 1527, endPoint y: 398, distance: 527.9
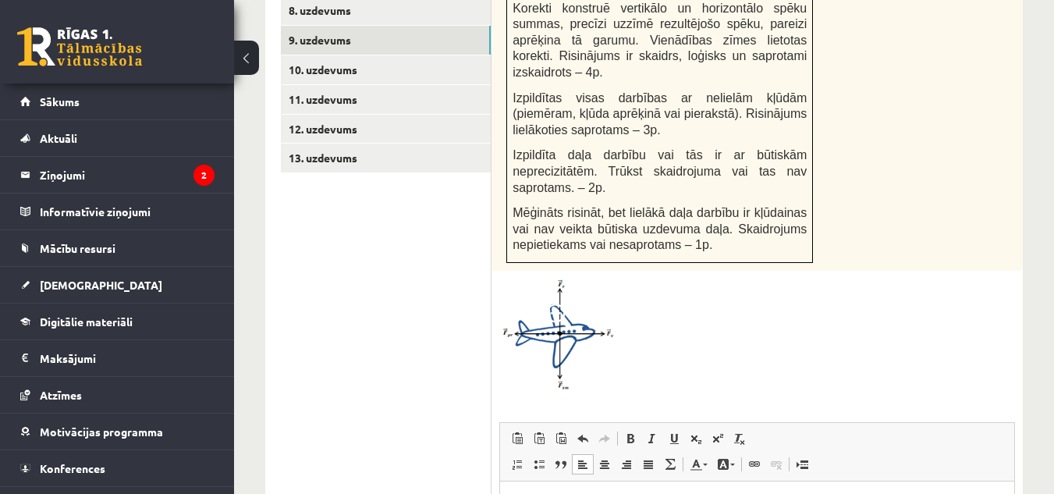
scroll to position [847, 0]
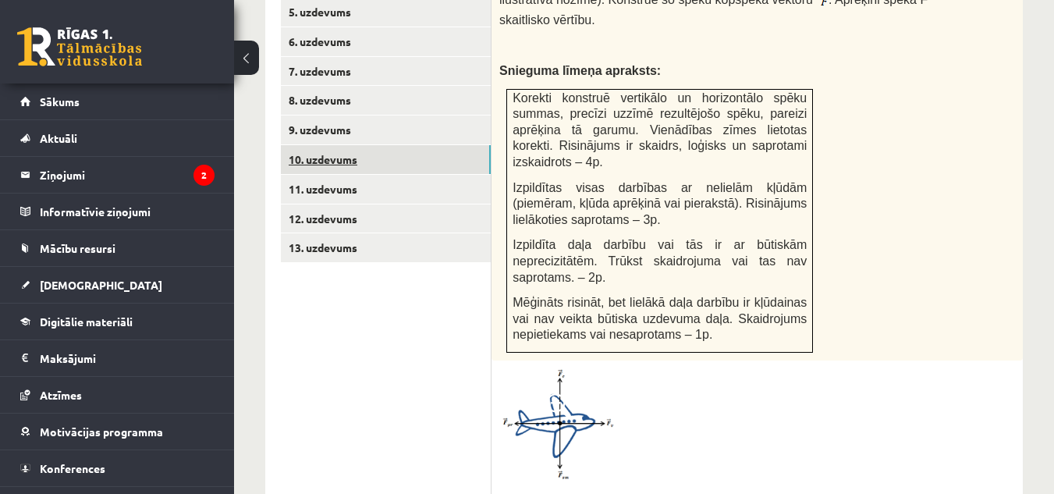
click at [451, 145] on link "10. uzdevums" at bounding box center [386, 159] width 210 height 29
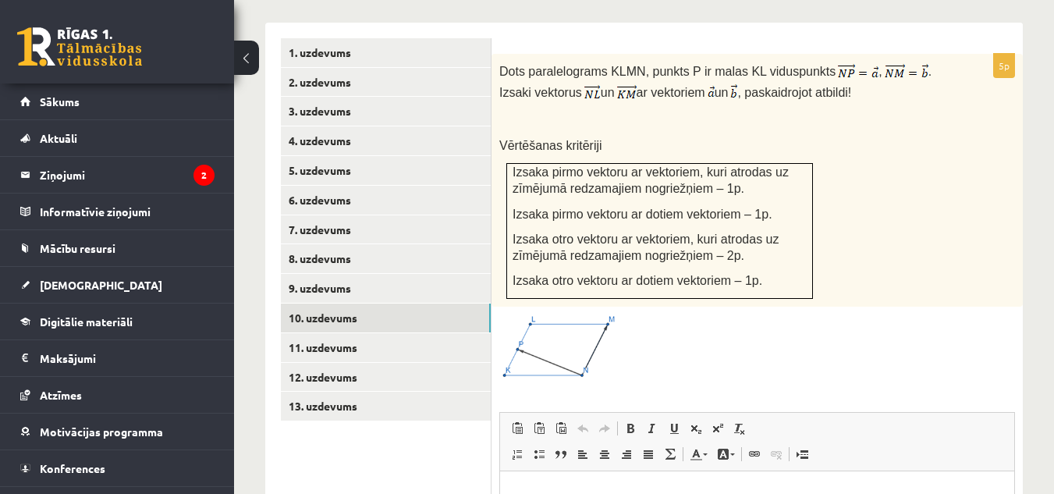
scroll to position [682, 0]
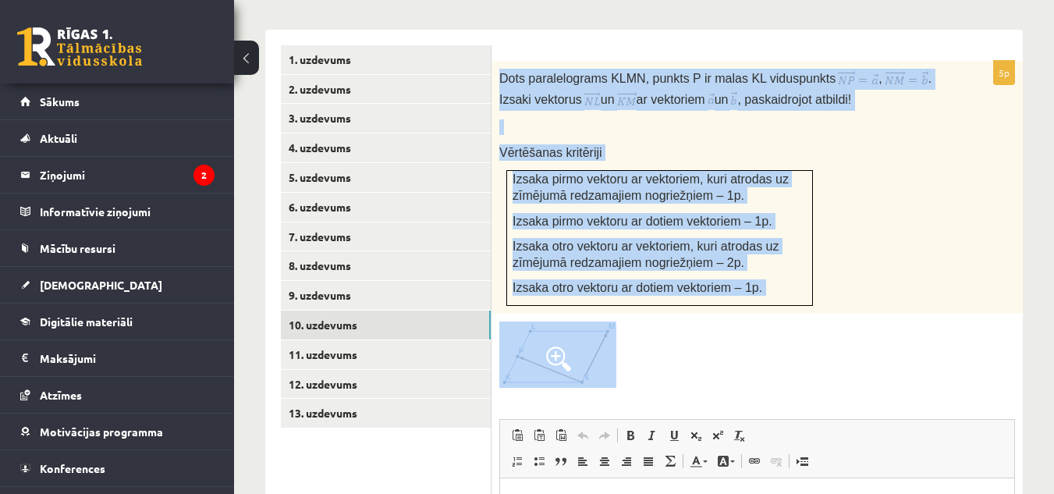
drag, startPoint x: 496, startPoint y: 59, endPoint x: 624, endPoint y: 352, distance: 319.2
click at [624, 352] on div "5p Dots paralelograms KLMN, punkts P ir malas KL viduspunkts , . Izsaki vektoru…" at bounding box center [756, 402] width 531 height 682
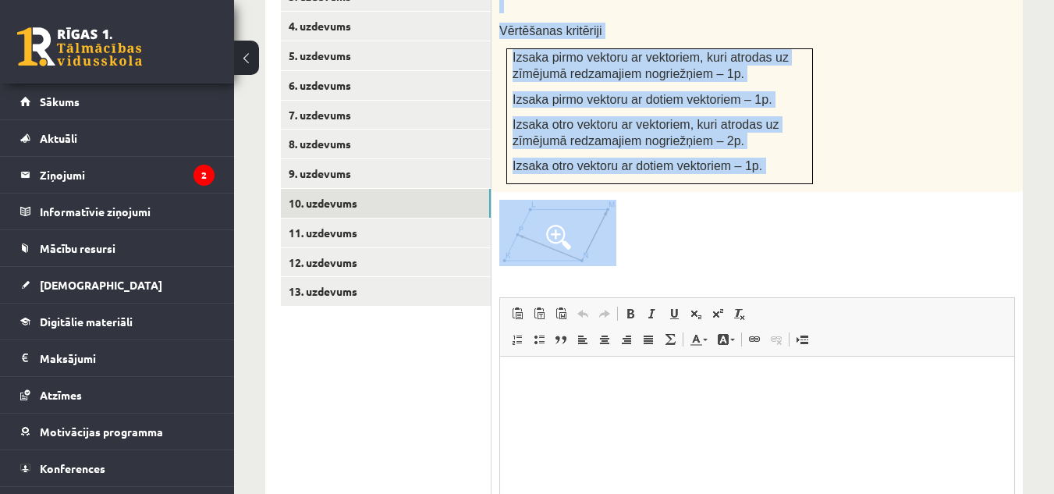
scroll to position [830, 0]
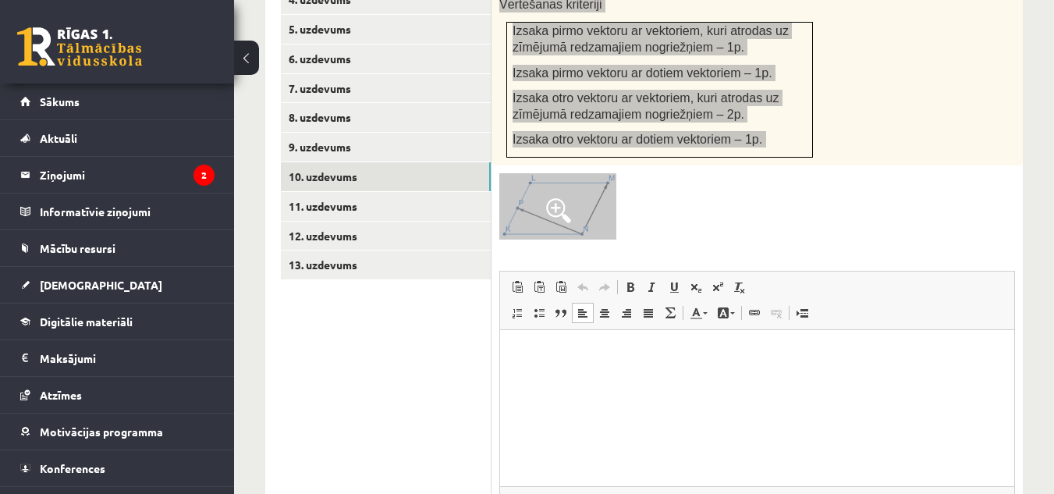
click at [750, 369] on html at bounding box center [757, 354] width 514 height 48
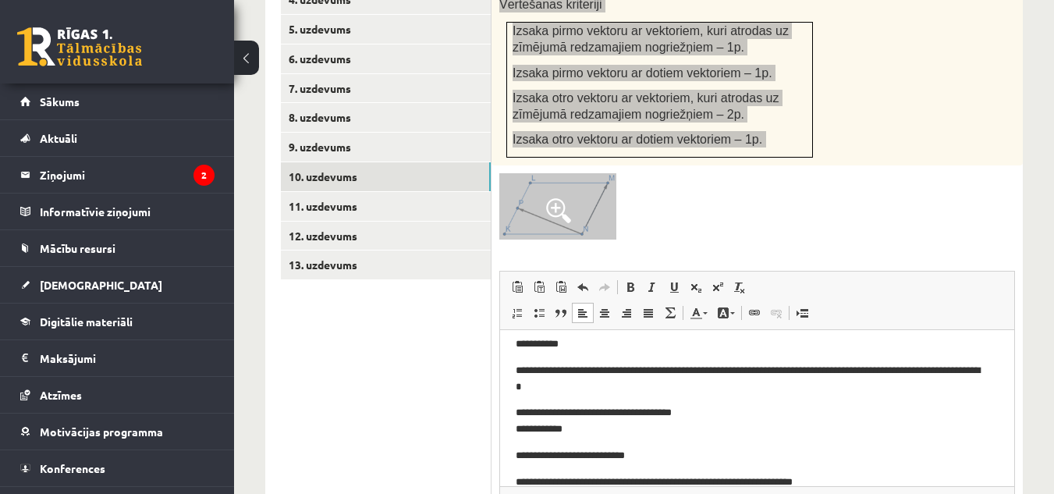
scroll to position [0, 0]
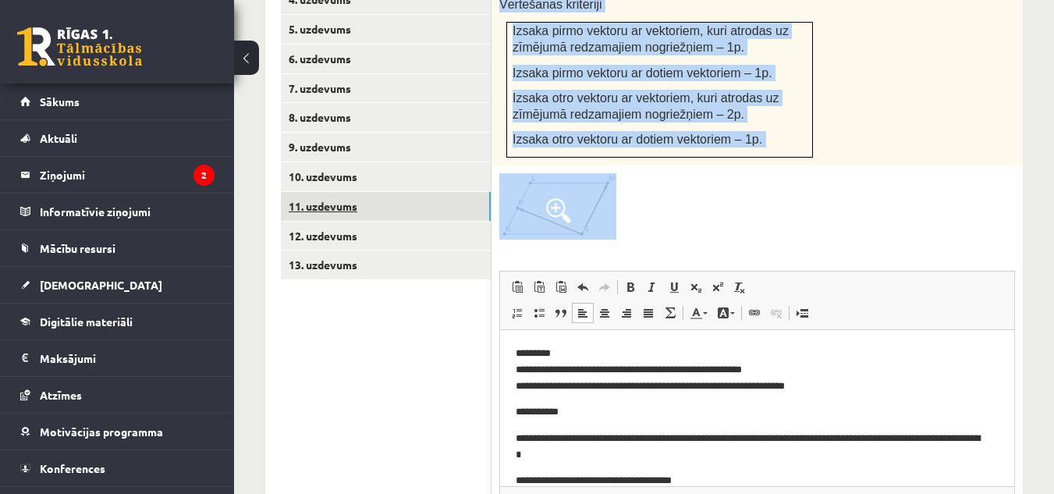
click at [324, 195] on link "11. uzdevums" at bounding box center [386, 206] width 210 height 29
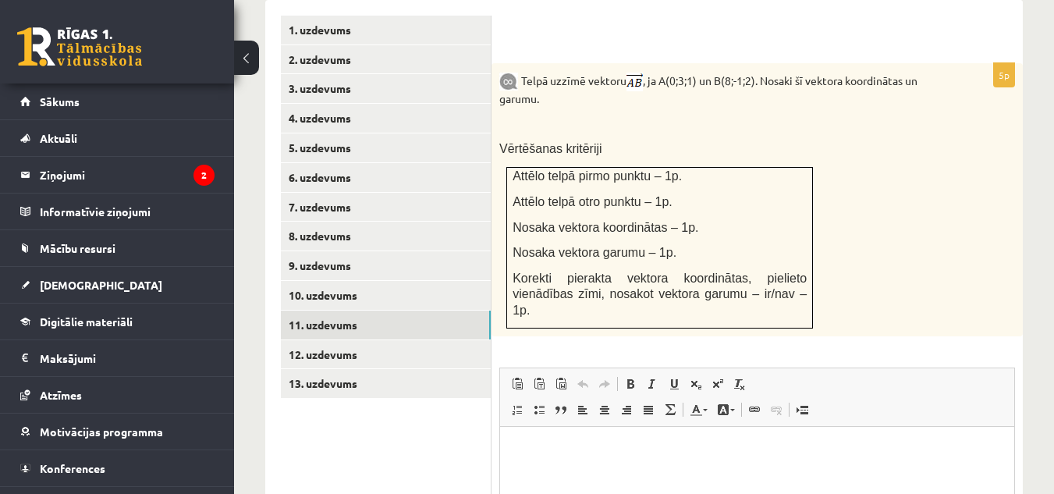
scroll to position [709, 0]
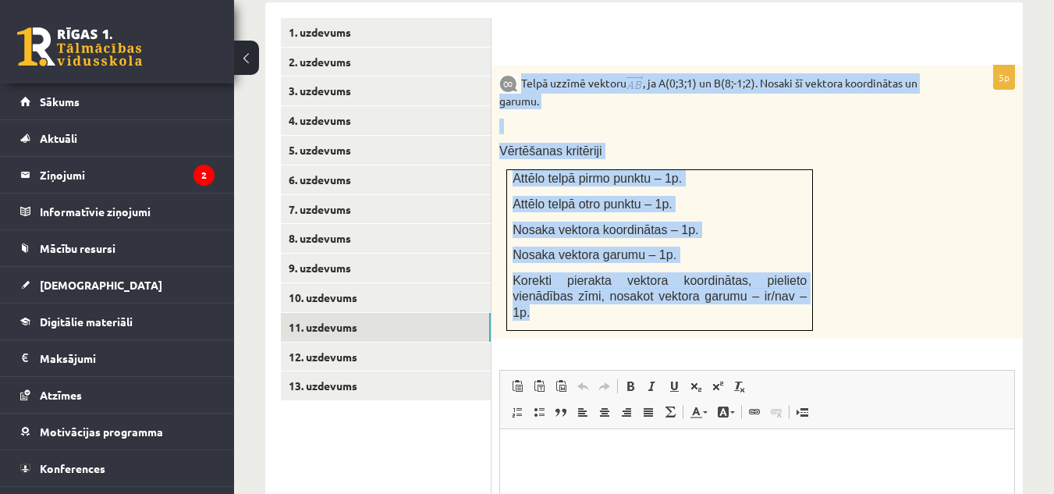
drag, startPoint x: 522, startPoint y: 65, endPoint x: 786, endPoint y: 284, distance: 343.4
click at [786, 284] on div "Telpā uzzīmē vektoru , ja A(0;3;1) un B(8;-1;2). Nosaki šī vektora koordinātas …" at bounding box center [756, 202] width 531 height 273
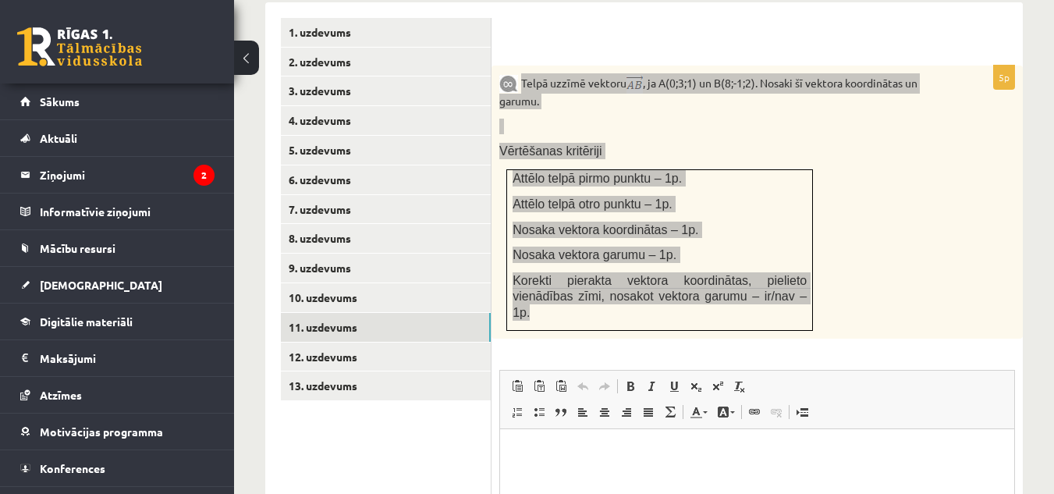
click at [577, 452] on p "Визуальный текстовый редактор, wiswyg-editor-user-answer-47433979864060" at bounding box center [757, 452] width 483 height 16
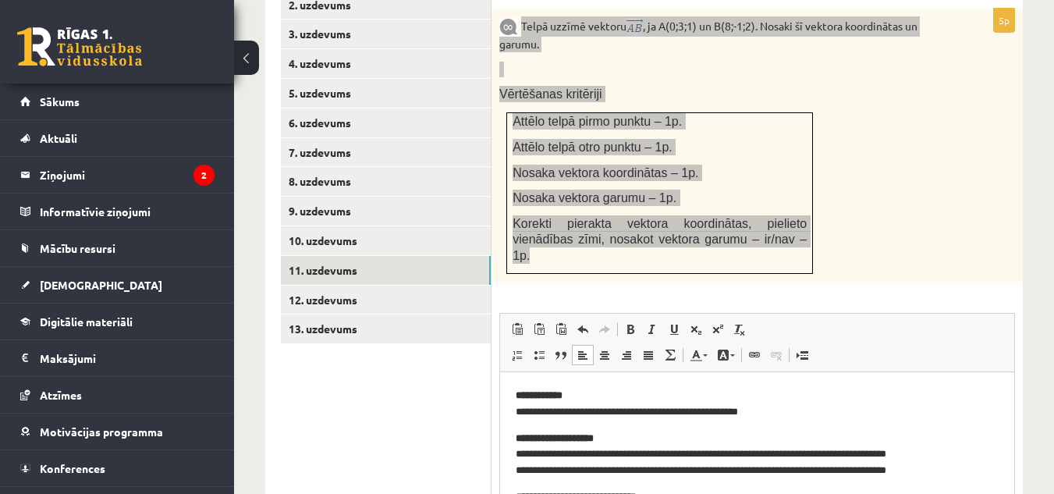
scroll to position [688, 0]
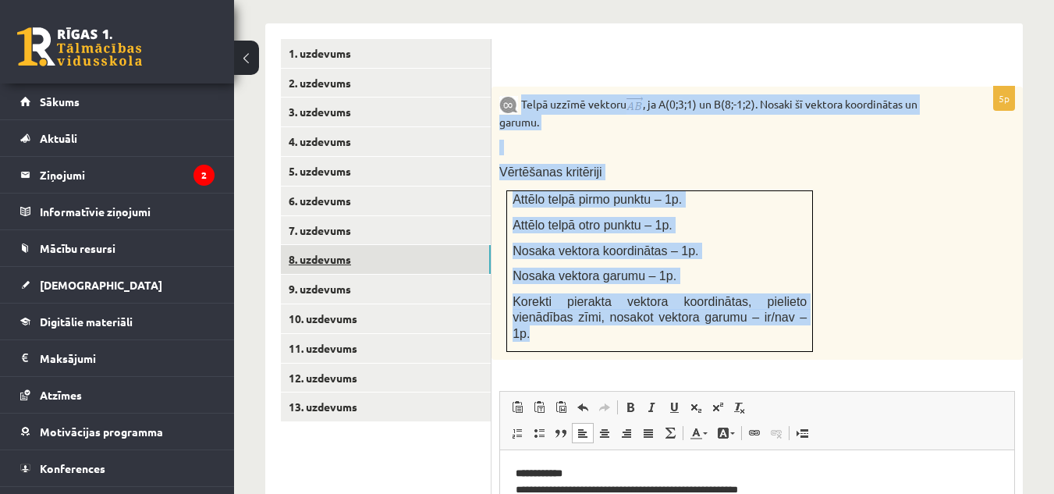
click at [459, 245] on link "8. uzdevums" at bounding box center [386, 259] width 210 height 29
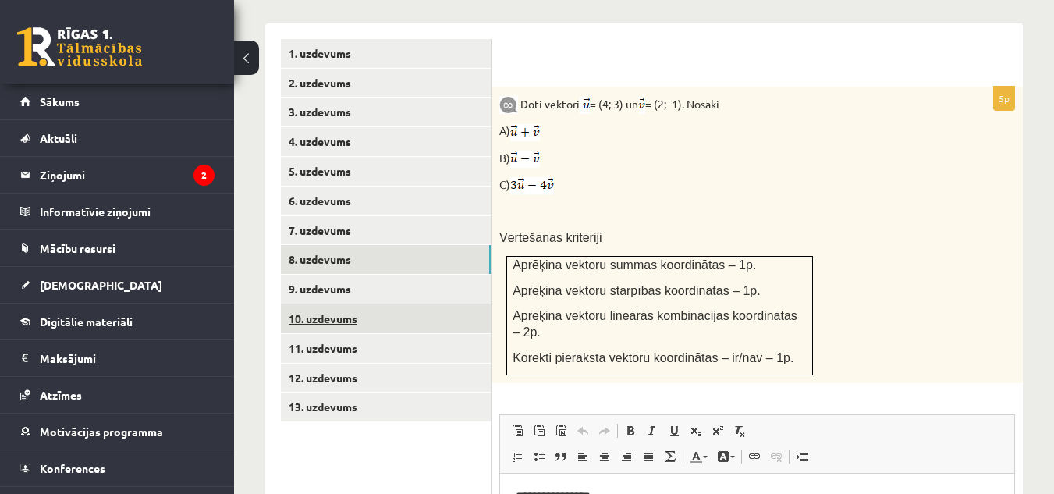
scroll to position [0, 0]
click at [384, 304] on link "10. uzdevums" at bounding box center [386, 318] width 210 height 29
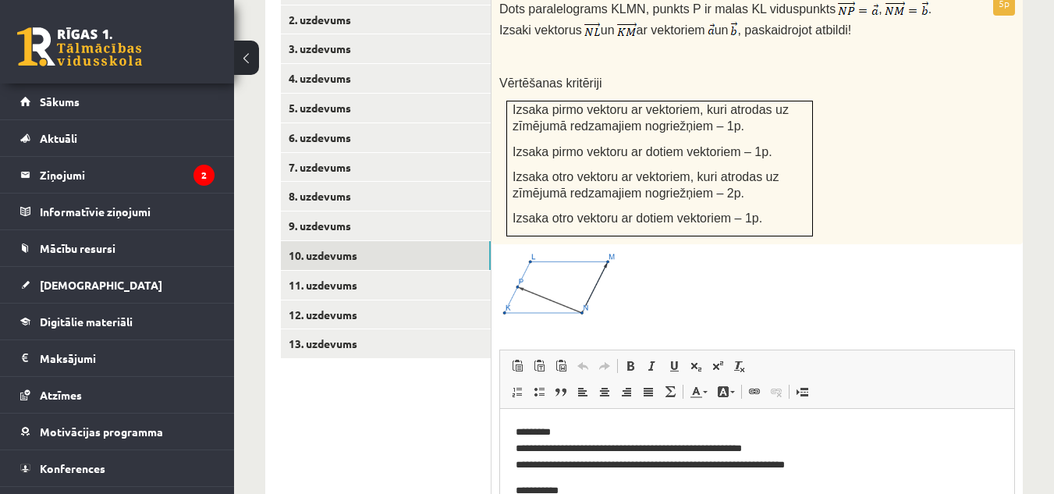
scroll to position [753, 0]
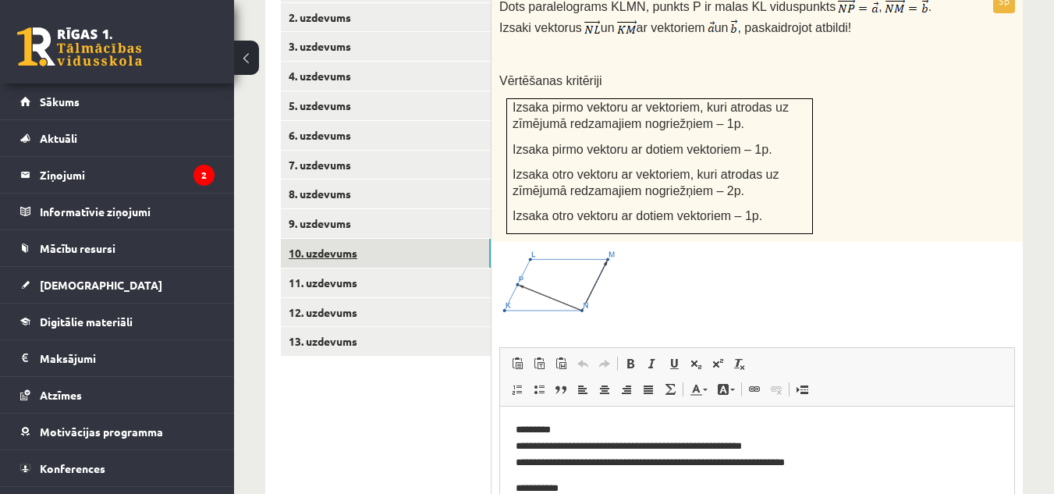
click at [398, 239] on link "10. uzdevums" at bounding box center [386, 253] width 210 height 29
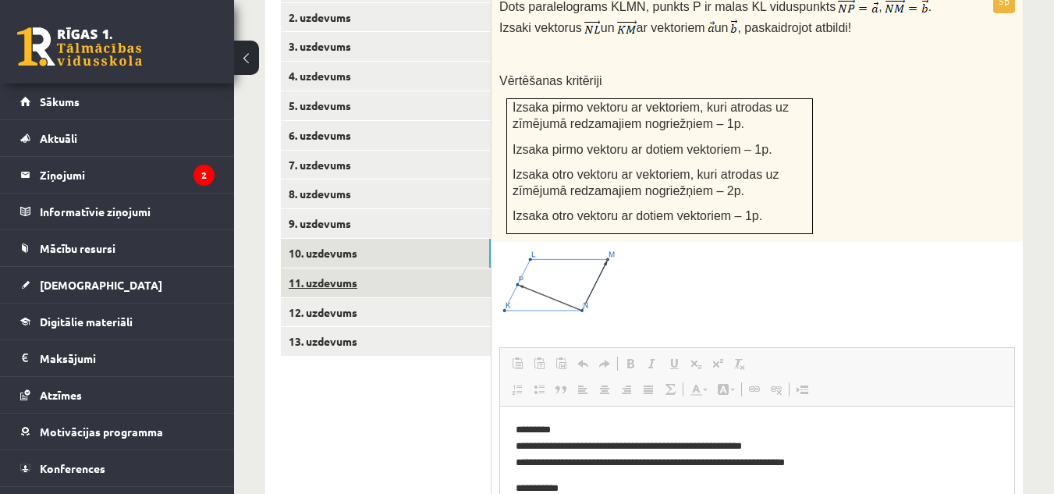
scroll to position [0, 0]
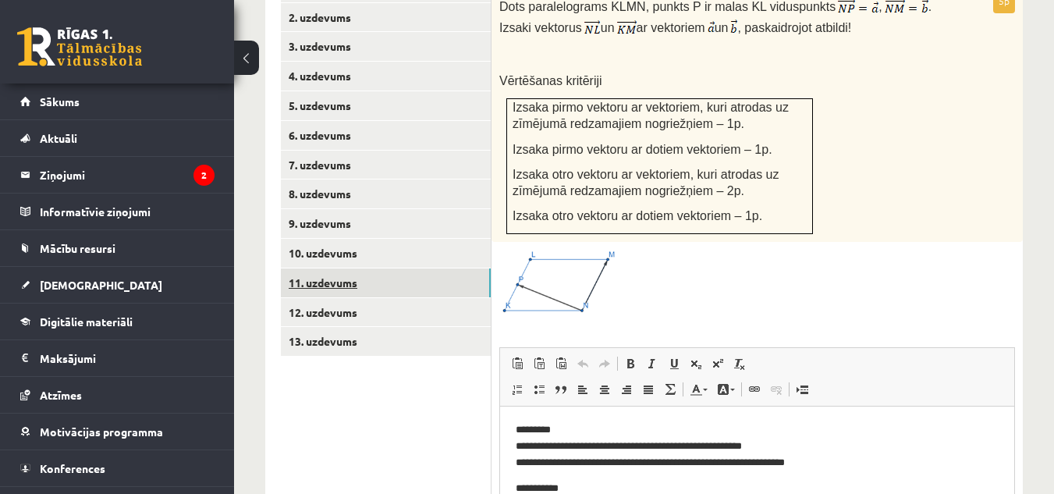
click at [398, 268] on link "11. uzdevums" at bounding box center [386, 282] width 210 height 29
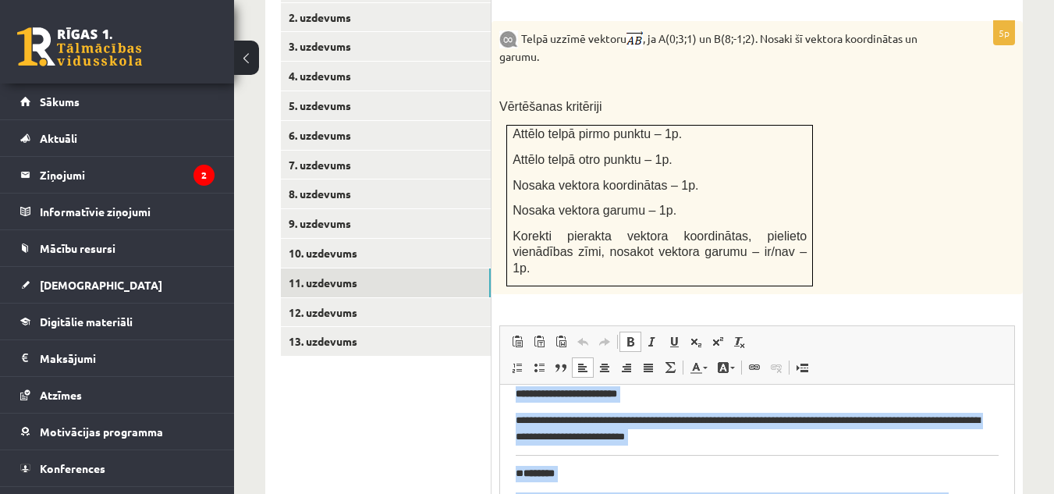
scroll to position [923, 0]
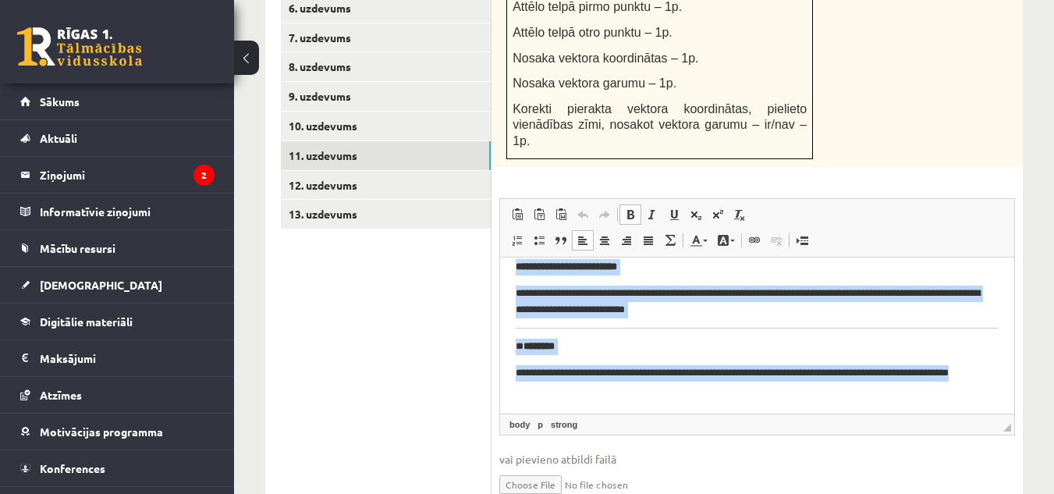
drag, startPoint x: 500, startPoint y: 287, endPoint x: 948, endPoint y: 606, distance: 550.3
click at [948, 413] on html "**********" at bounding box center [757, 243] width 514 height 340
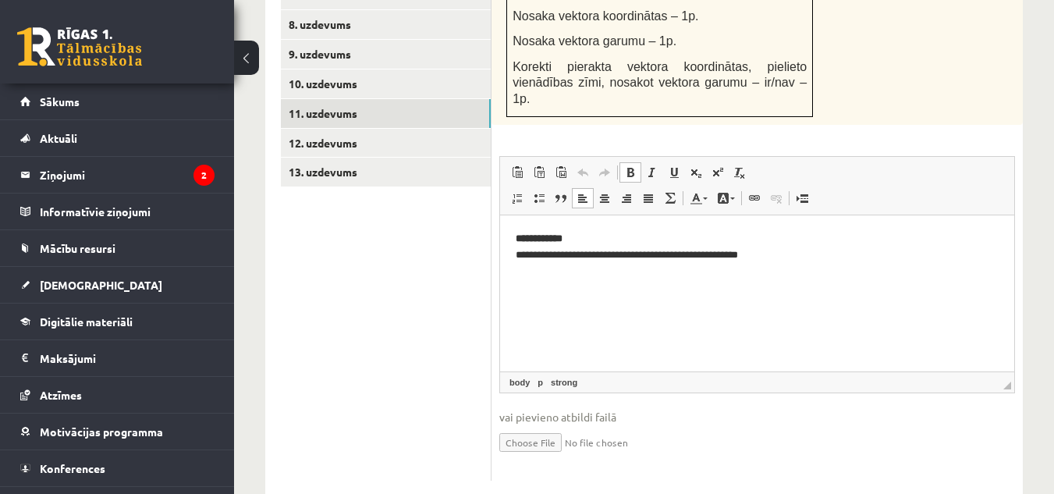
scroll to position [0, 0]
drag, startPoint x: 510, startPoint y: 232, endPoint x: 1064, endPoint y: 218, distance: 553.9
click at [1014, 218] on html "**********" at bounding box center [757, 259] width 514 height 90
click at [514, 304] on html "**********" at bounding box center [757, 259] width 514 height 90
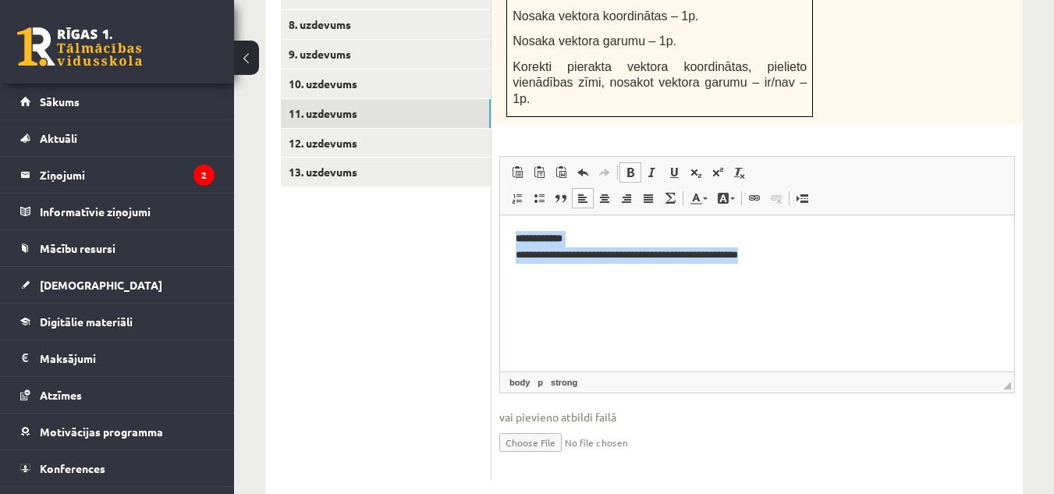
drag, startPoint x: 513, startPoint y: 238, endPoint x: 944, endPoint y: 290, distance: 433.7
click at [944, 290] on html "**********" at bounding box center [757, 259] width 514 height 90
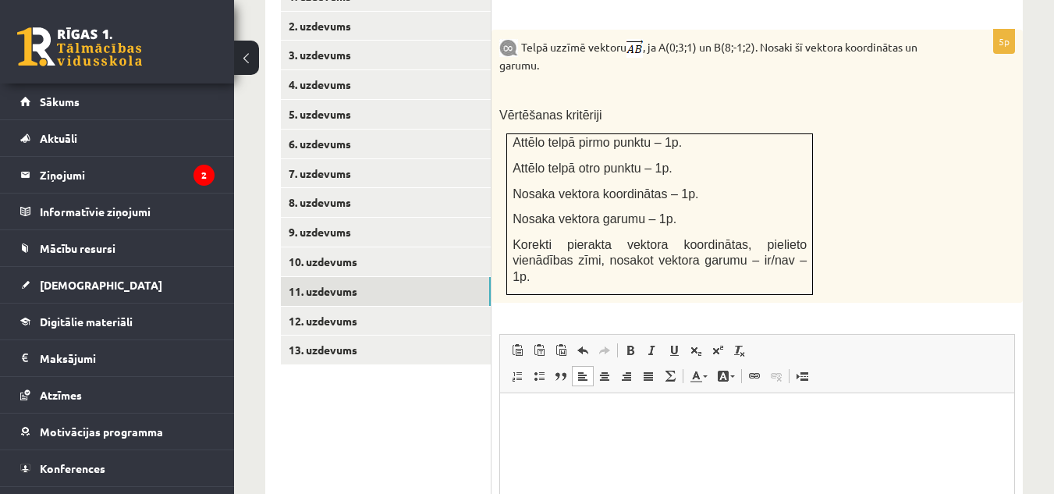
scroll to position [697, 0]
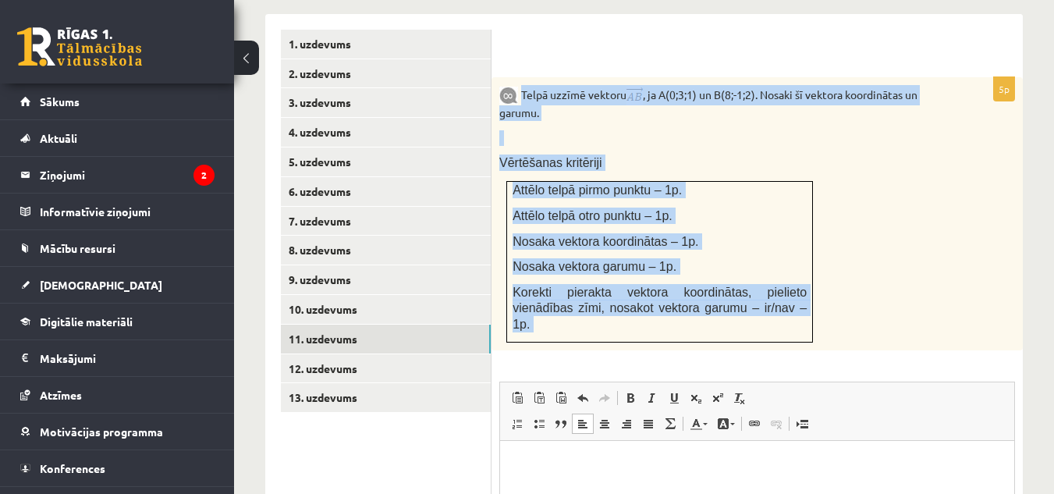
drag, startPoint x: 519, startPoint y: 73, endPoint x: 853, endPoint y: 335, distance: 423.9
click at [853, 335] on div "5p Telpā uzzīmē vektoru , ja A(0;3;1) un B(8;-1;2). Nosaki šī vektora koordināt…" at bounding box center [756, 391] width 531 height 629
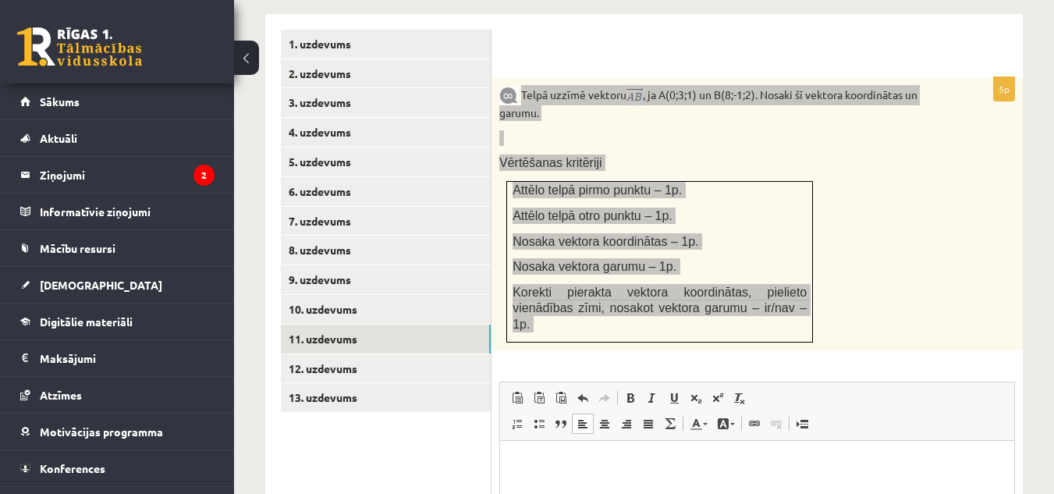
click at [562, 475] on body "Визуальный текстовый редактор, wiswyg-editor-user-answer-47433945341480" at bounding box center [757, 476] width 483 height 42
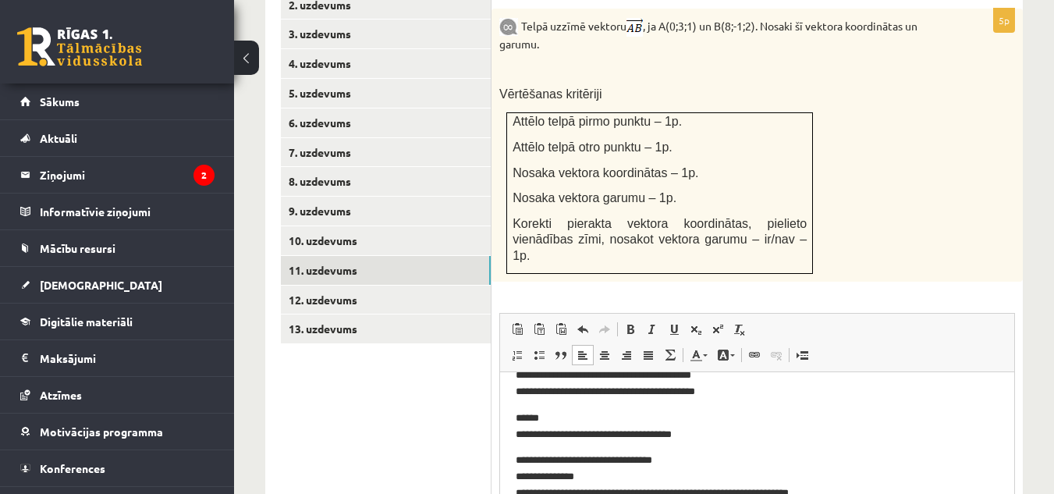
scroll to position [281, 0]
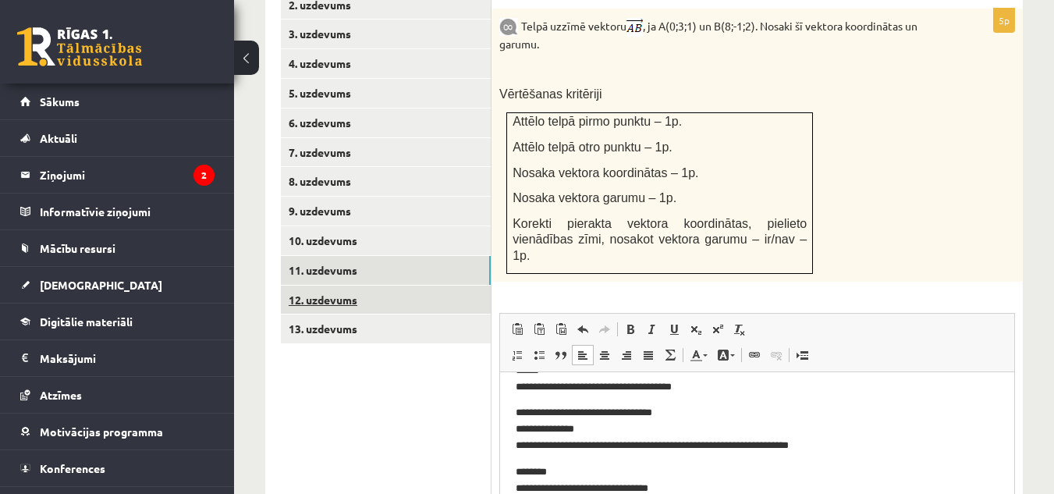
click at [386, 289] on link "12. uzdevums" at bounding box center [386, 299] width 210 height 29
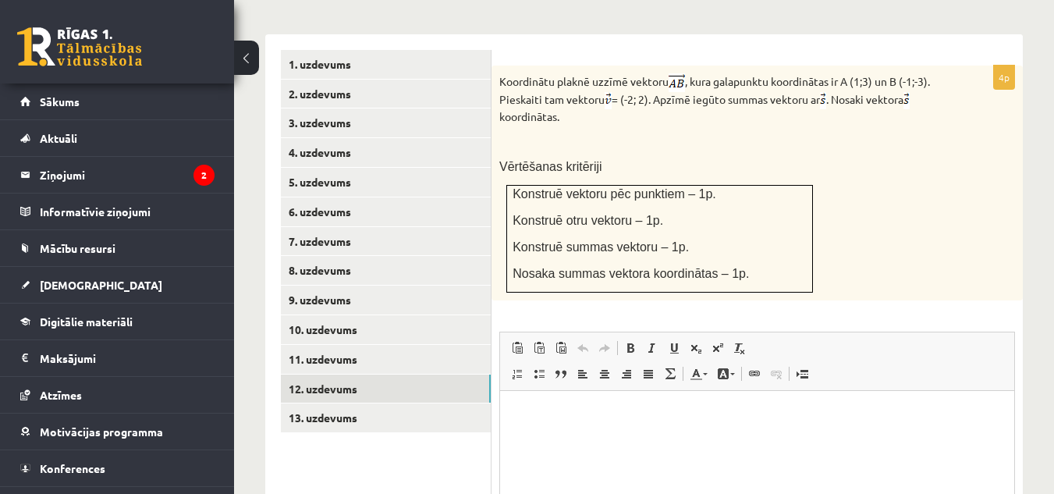
scroll to position [647, 0]
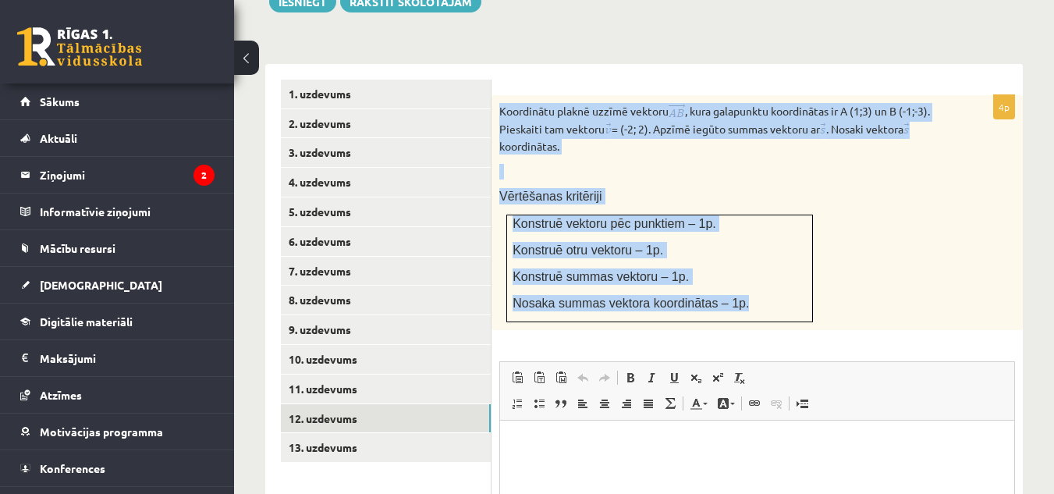
drag, startPoint x: 495, startPoint y: 93, endPoint x: 754, endPoint y: 296, distance: 329.4
click at [754, 296] on div "Koordinātu plaknē uzzīmē vektoru , kura galapunktu koordinātas ir A (1;3) un B …" at bounding box center [756, 212] width 531 height 235
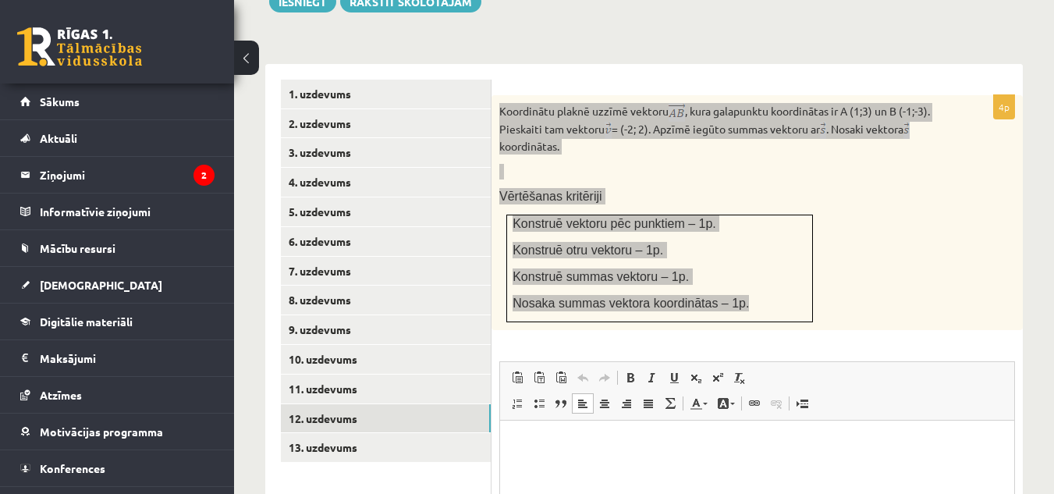
click at [649, 434] on html at bounding box center [757, 444] width 514 height 48
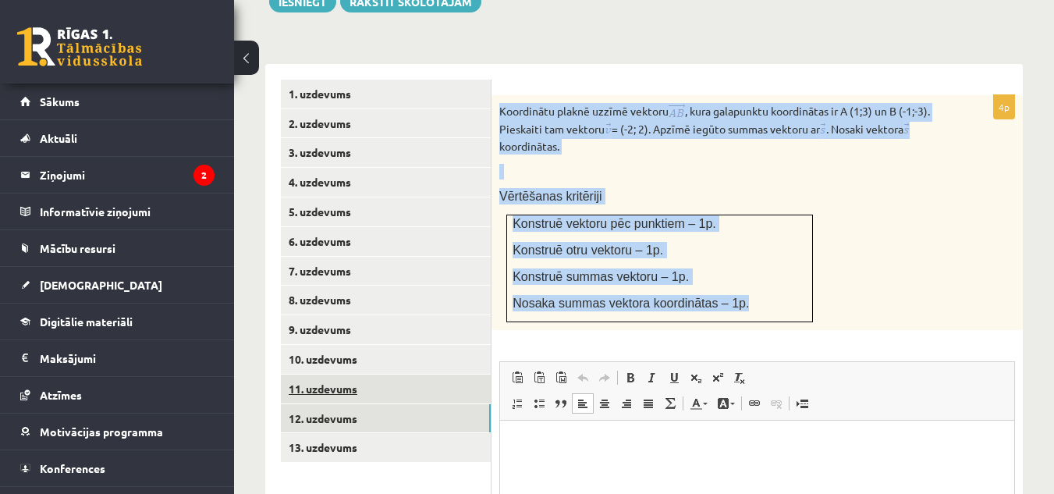
click at [402, 374] on link "11. uzdevums" at bounding box center [386, 388] width 210 height 29
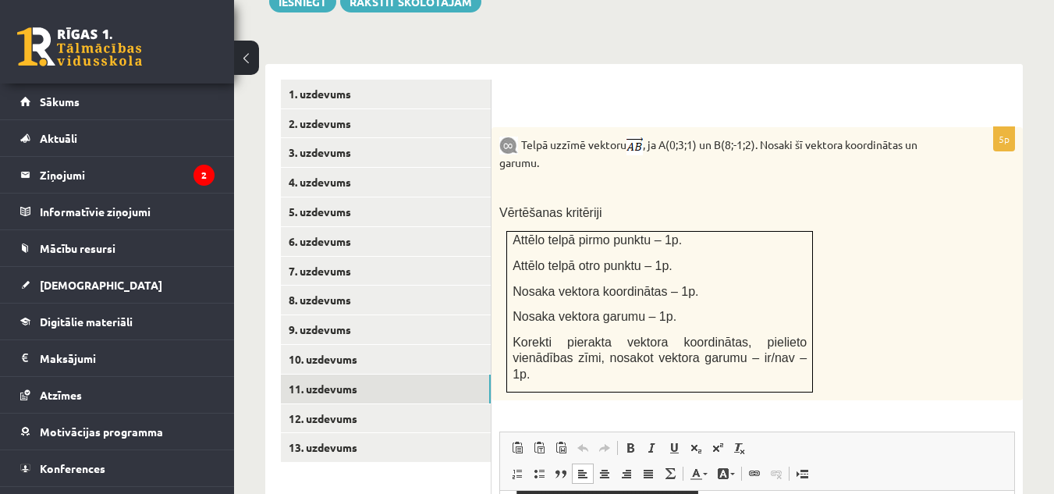
scroll to position [672, 0]
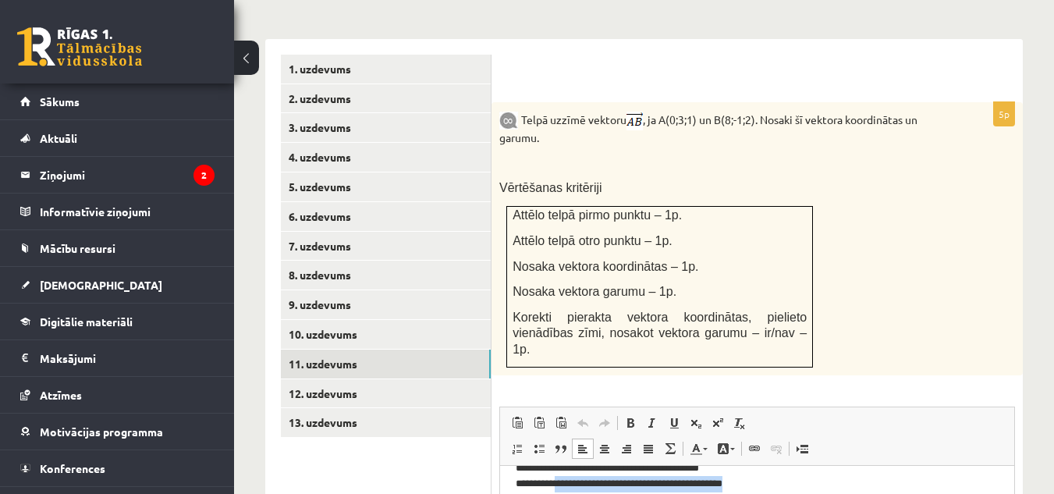
drag, startPoint x: 771, startPoint y: 486, endPoint x: 567, endPoint y: 487, distance: 203.6
click at [567, 487] on p "**********" at bounding box center [751, 467] width 471 height 48
click at [590, 491] on p "**********" at bounding box center [751, 482] width 471 height 33
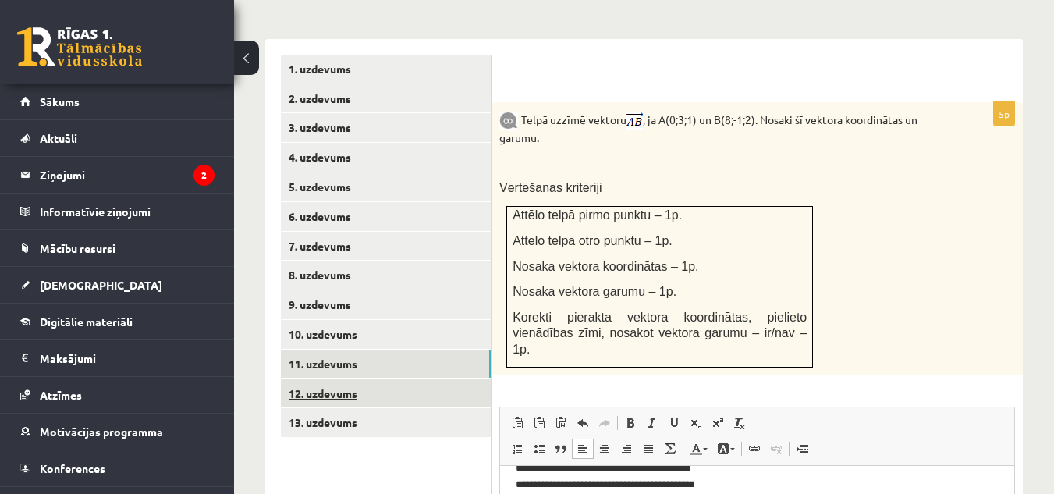
click at [360, 387] on link "12. uzdevums" at bounding box center [386, 393] width 210 height 29
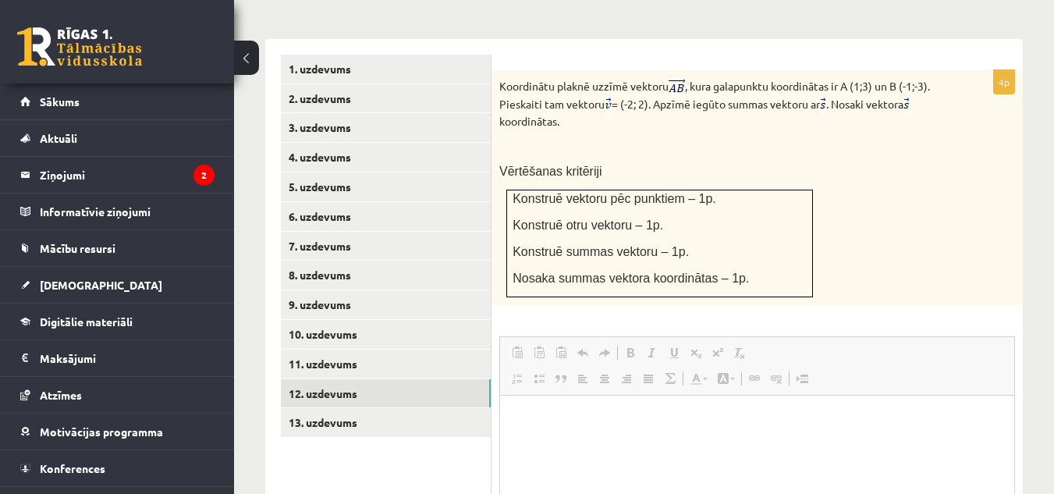
scroll to position [0, 0]
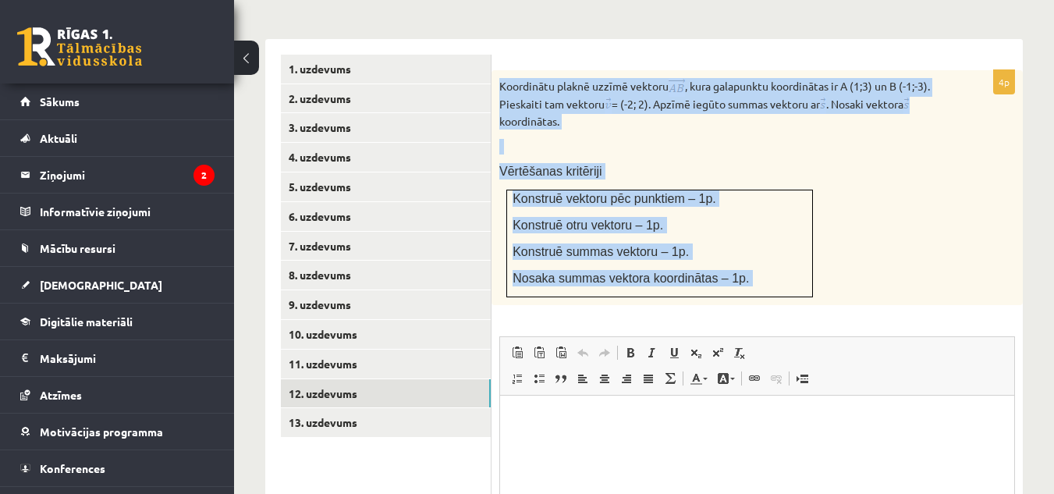
drag, startPoint x: 499, startPoint y: 66, endPoint x: 845, endPoint y: 290, distance: 411.7
click at [845, 290] on div "4p Koordinātu plaknē uzzīmē vektoru , kura galapunktu koordinātas ir A (1;3) un…" at bounding box center [756, 365] width 531 height 590
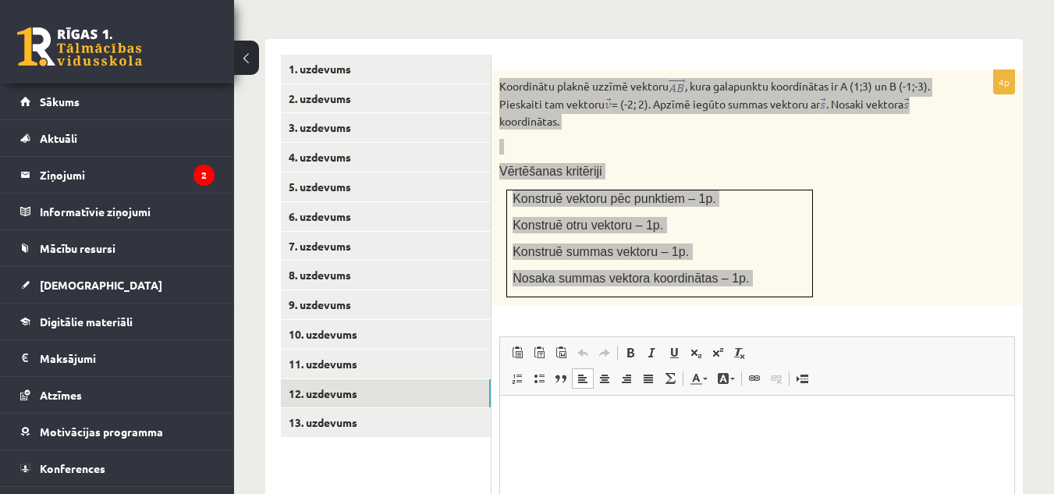
click at [571, 414] on p "Визуальный текстовый редактор, wiswyg-editor-user-answer-47433977743160" at bounding box center [757, 419] width 483 height 16
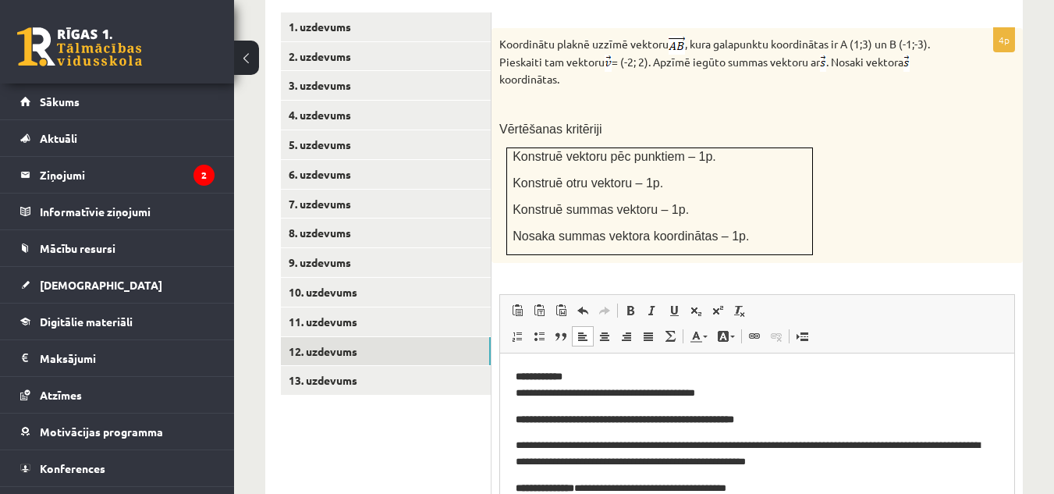
scroll to position [170, 0]
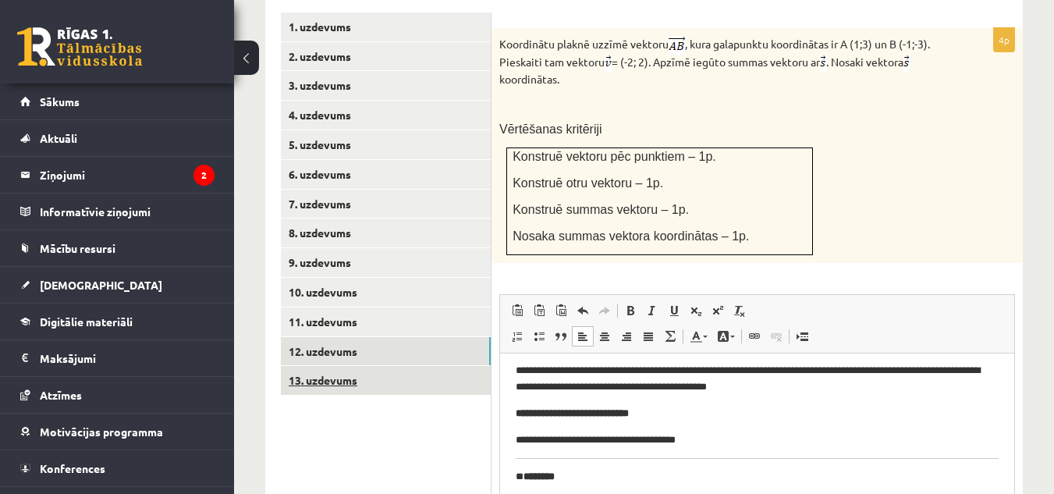
click at [367, 366] on link "13. uzdevums" at bounding box center [386, 380] width 210 height 29
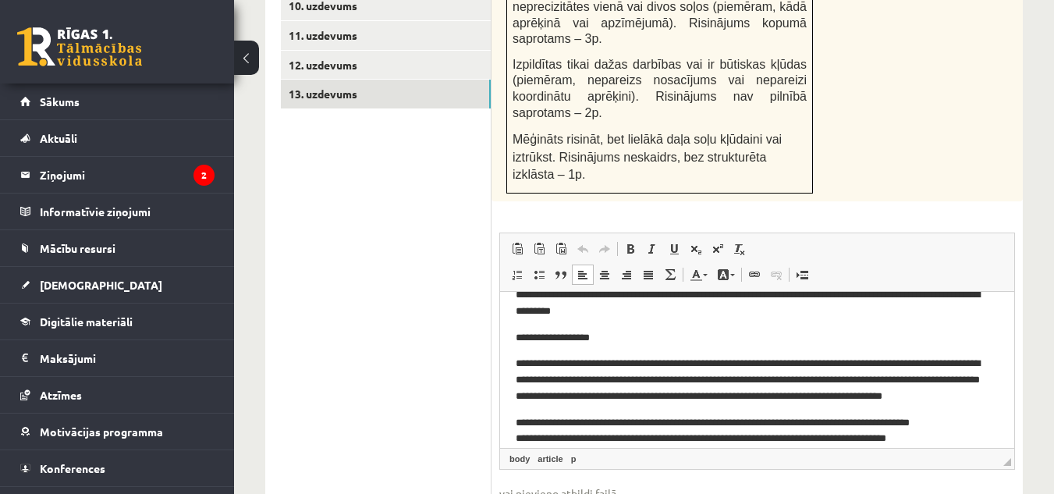
scroll to position [0, 0]
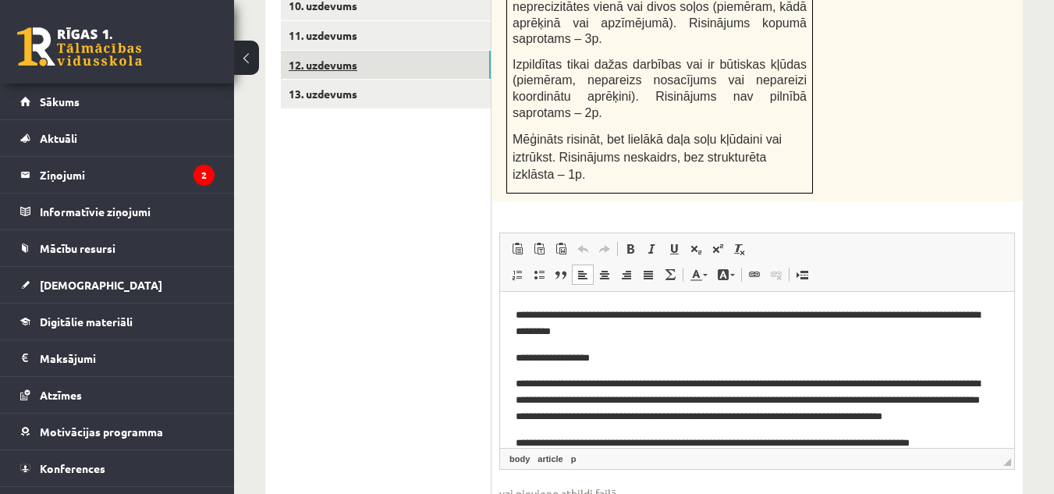
click at [357, 51] on link "12. uzdevums" at bounding box center [386, 65] width 210 height 29
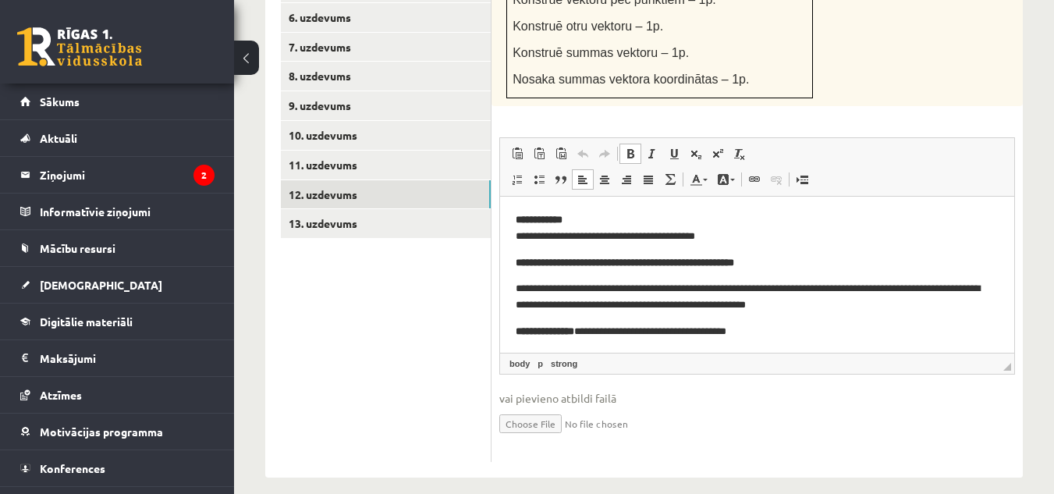
drag, startPoint x: 1006, startPoint y: 239, endPoint x: 1505, endPoint y: 342, distance: 509.5
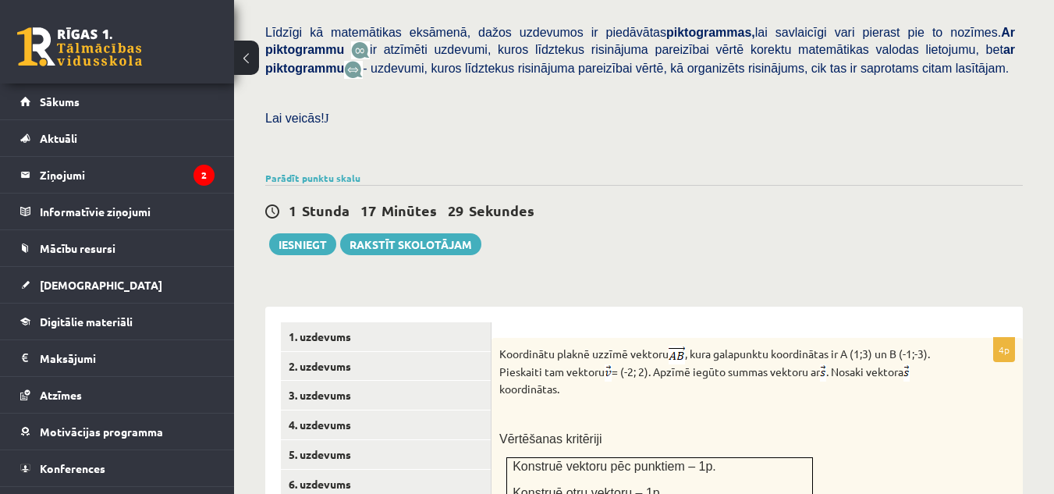
scroll to position [381, 0]
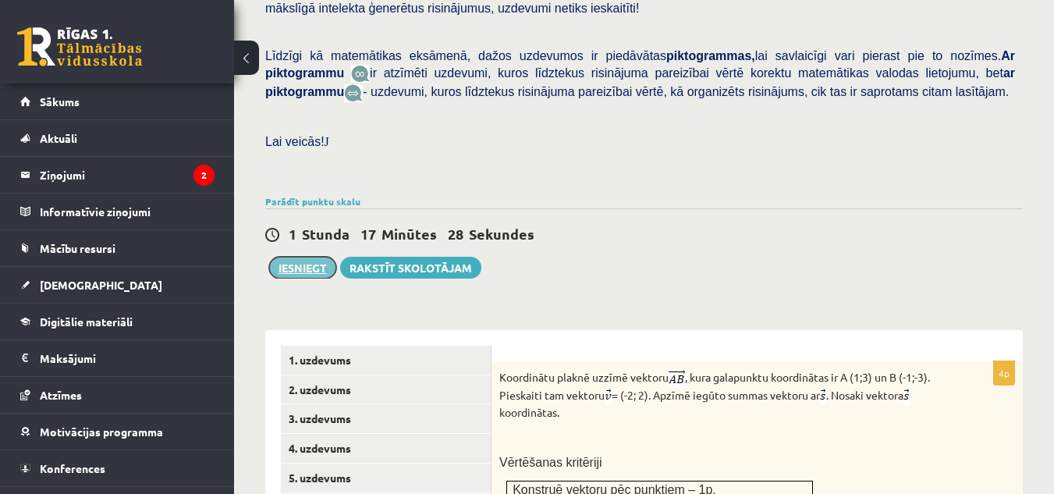
click at [307, 257] on button "Iesniegt" at bounding box center [302, 268] width 67 height 22
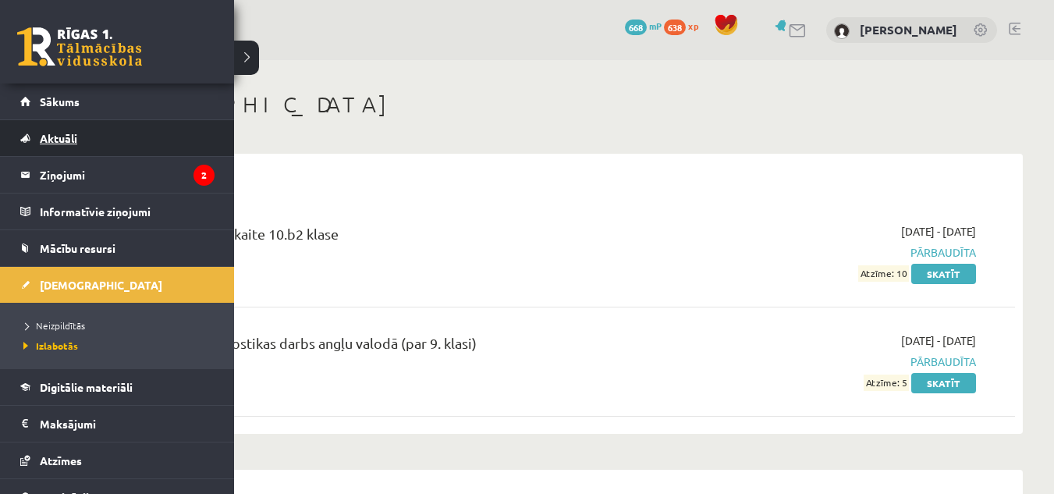
click at [44, 154] on link "Aktuāli" at bounding box center [117, 138] width 194 height 36
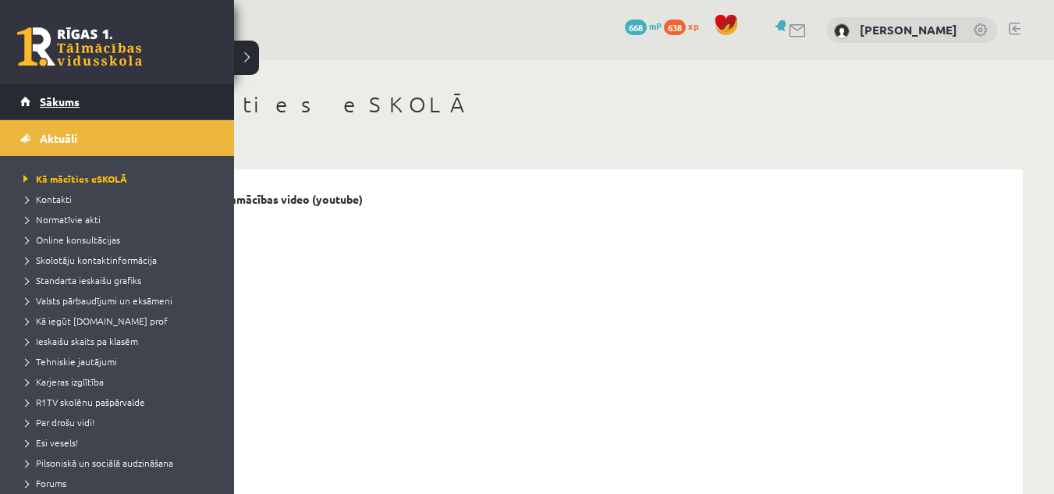
click at [41, 117] on link "Sākums" at bounding box center [117, 101] width 194 height 36
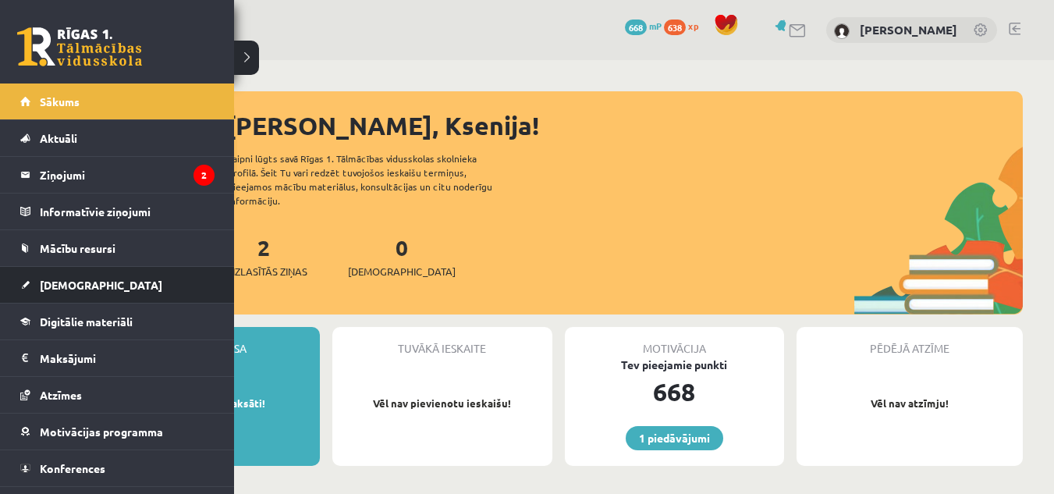
click at [3, 270] on li "[DEMOGRAPHIC_DATA] Neizpildītās [GEOGRAPHIC_DATA]" at bounding box center [117, 284] width 234 height 37
click at [114, 288] on link "[DEMOGRAPHIC_DATA]" at bounding box center [117, 285] width 194 height 36
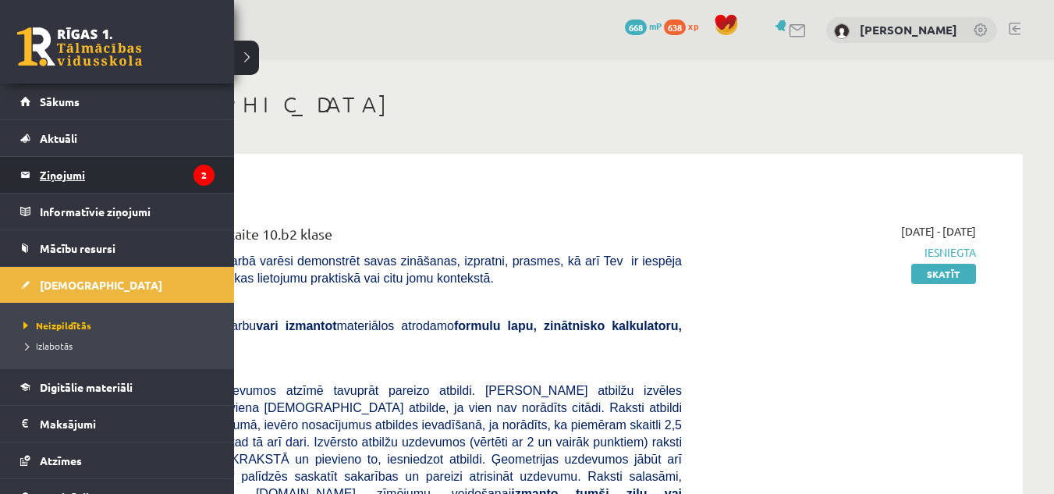
click at [75, 171] on legend "Ziņojumi 2" at bounding box center [127, 175] width 175 height 36
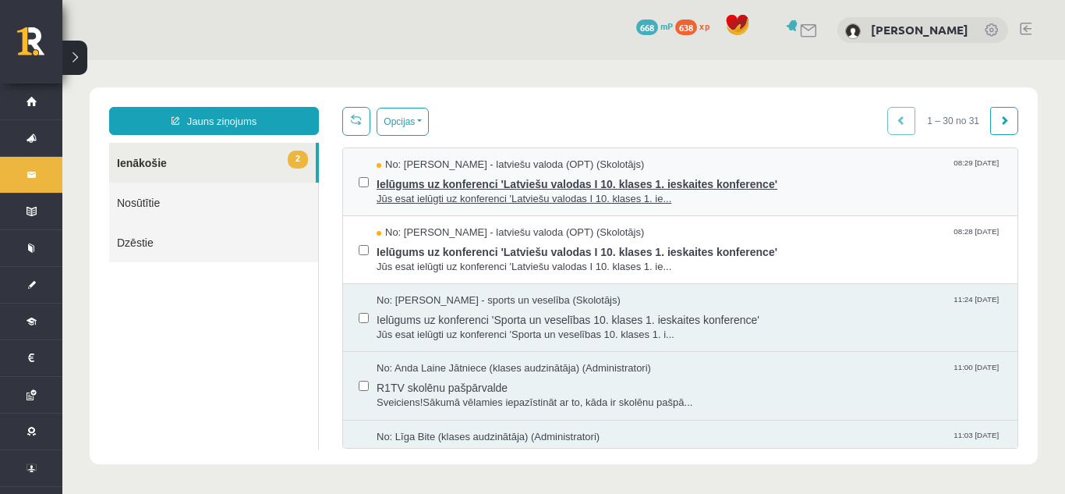
click at [525, 192] on span "Jūs esat ielūgti uz konferenci 'Latviešu valodas I 10. klases 1. ie..." at bounding box center [689, 199] width 625 height 15
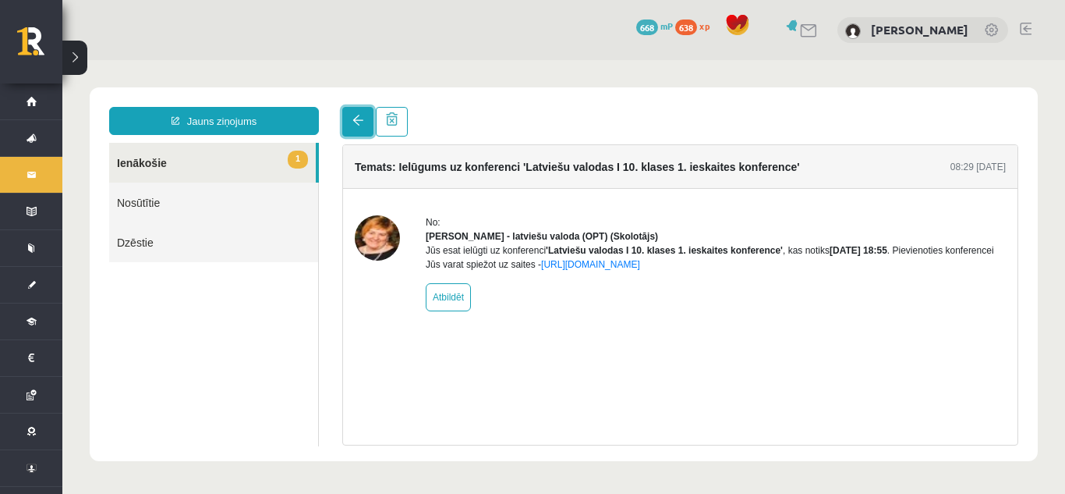
click at [355, 115] on link at bounding box center [357, 122] width 31 height 30
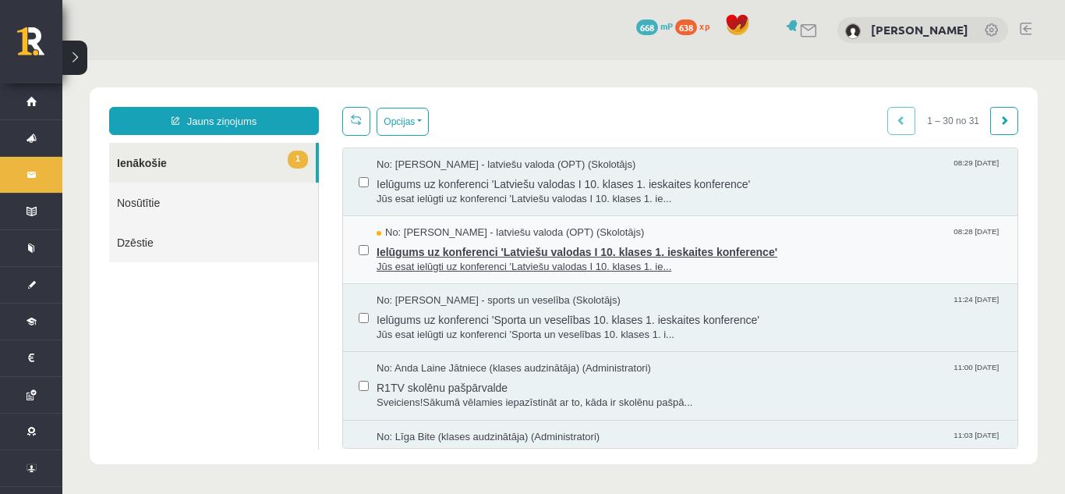
click at [664, 264] on span "Jūs esat ielūgti uz konferenci 'Latviešu valodas I 10. klases 1. ie..." at bounding box center [689, 267] width 625 height 15
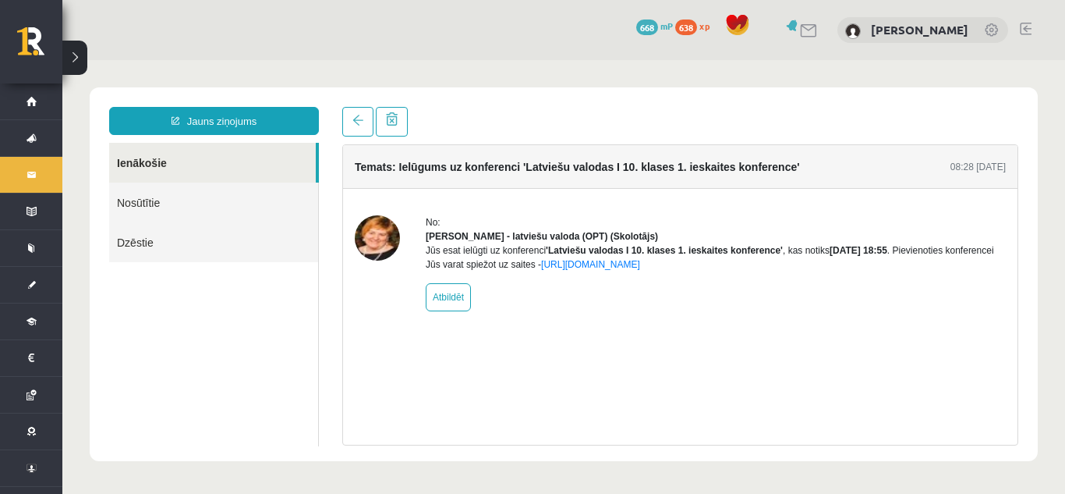
click at [332, 108] on div "Temats: Ielūgums uz konferenci 'Latviešu valodas I 10. klases 1. ieskaites konf…" at bounding box center [681, 276] width 700 height 338
click at [362, 125] on span at bounding box center [358, 120] width 11 height 11
